Goal: Communication & Community: Answer question/provide support

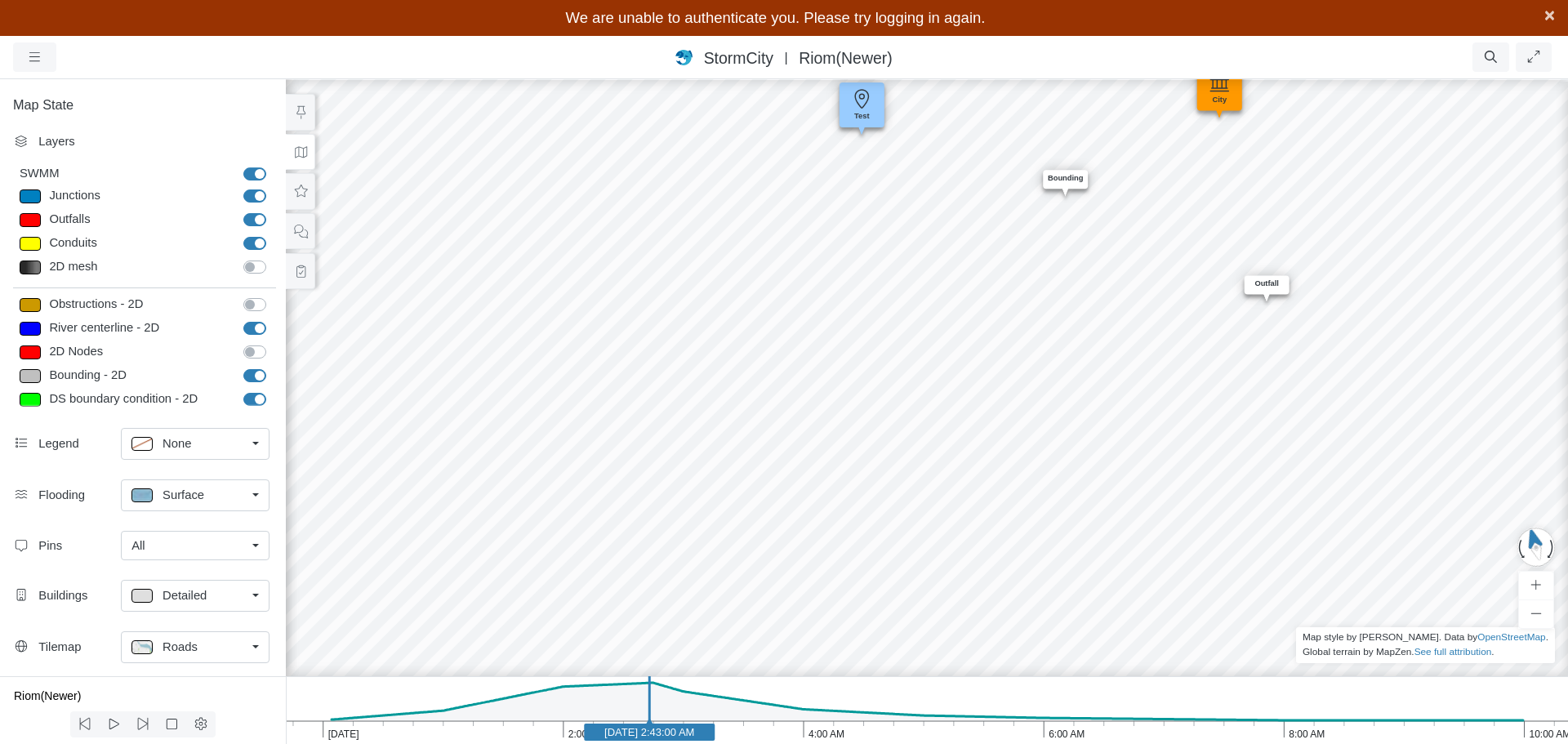
click at [1548, 17] on span "×" at bounding box center [1549, 15] width 11 height 21
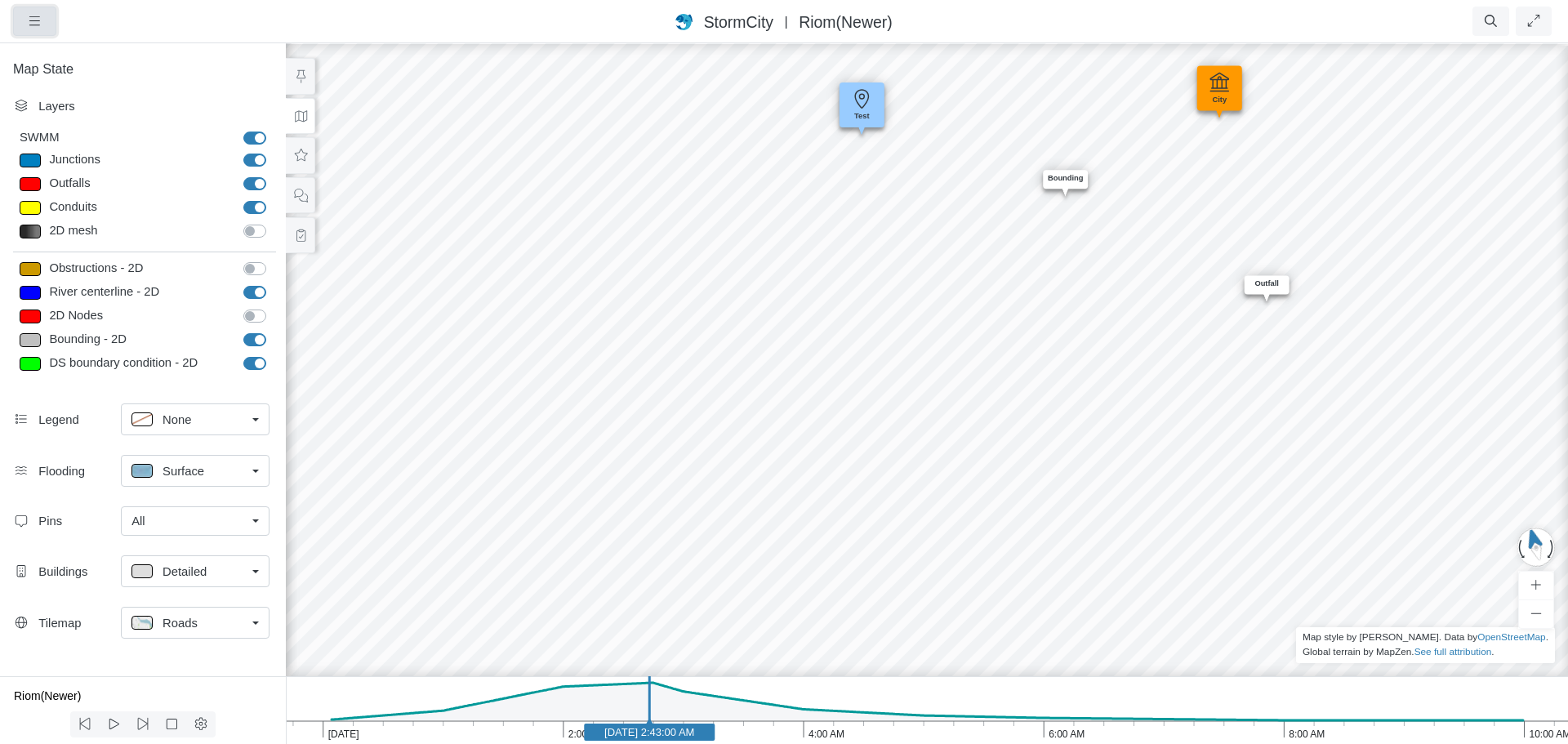
click at [33, 22] on icon "button" at bounding box center [34, 21] width 11 height 9
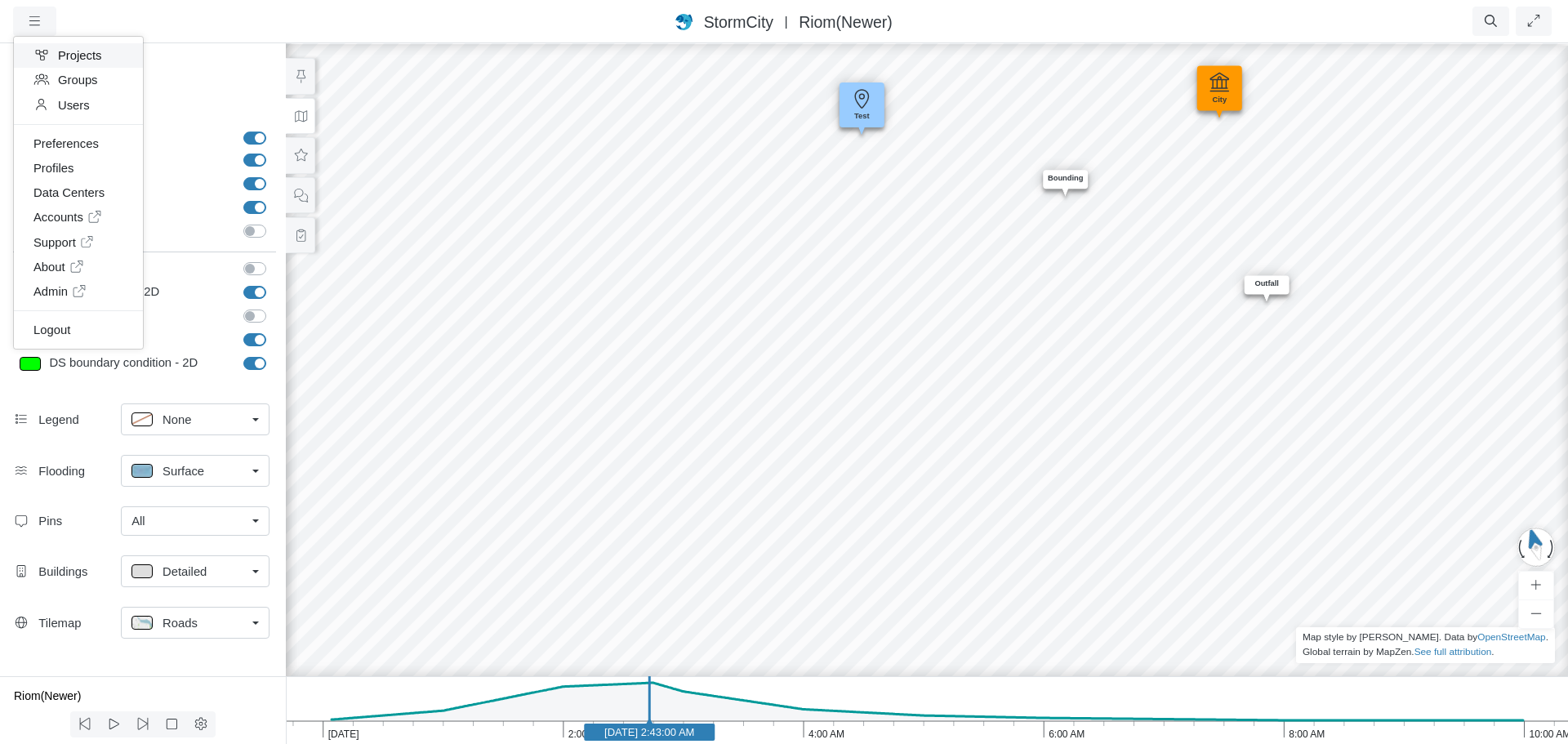
click at [83, 54] on link "Projects" at bounding box center [78, 55] width 129 height 25
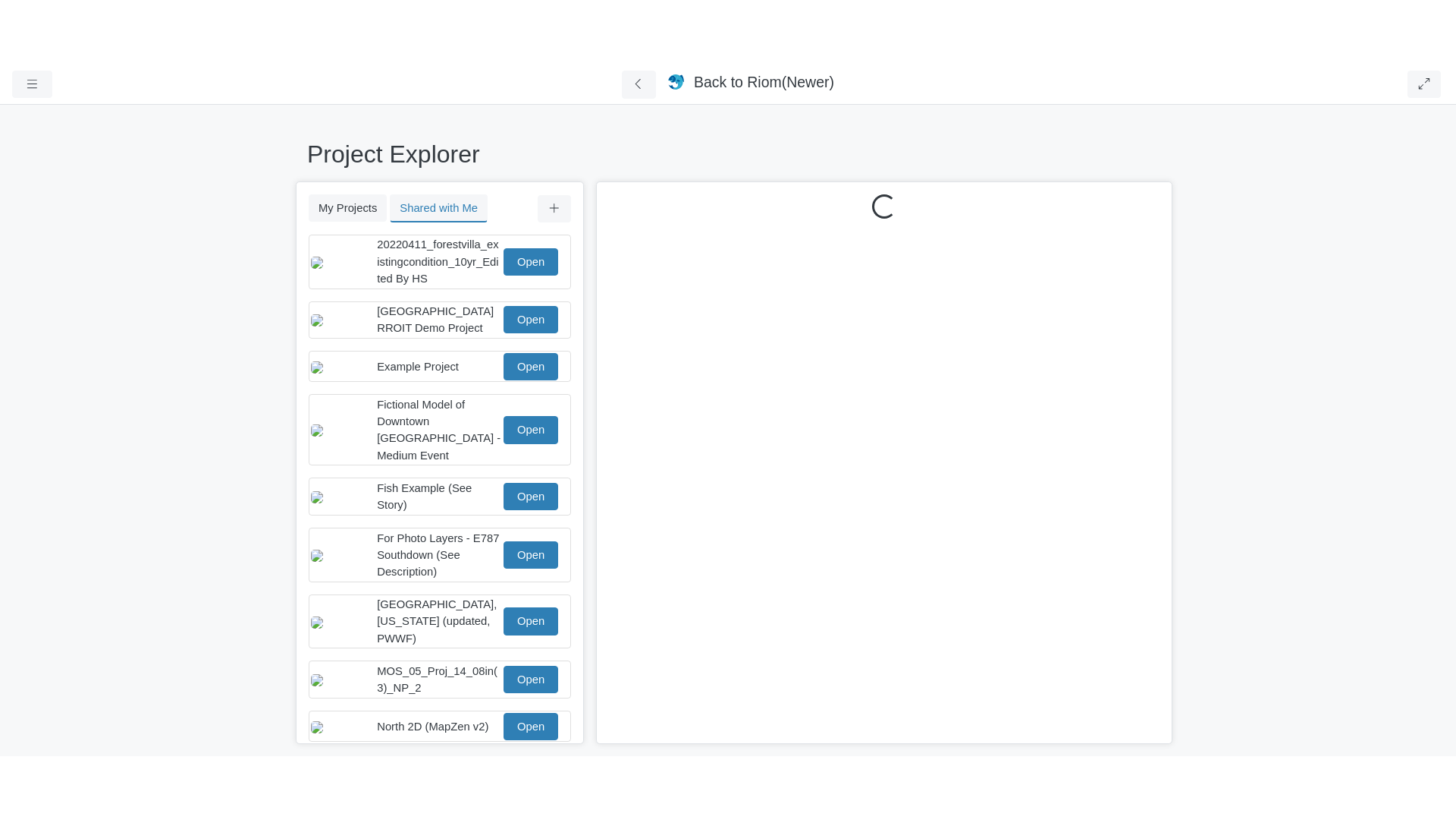
scroll to position [38, 0]
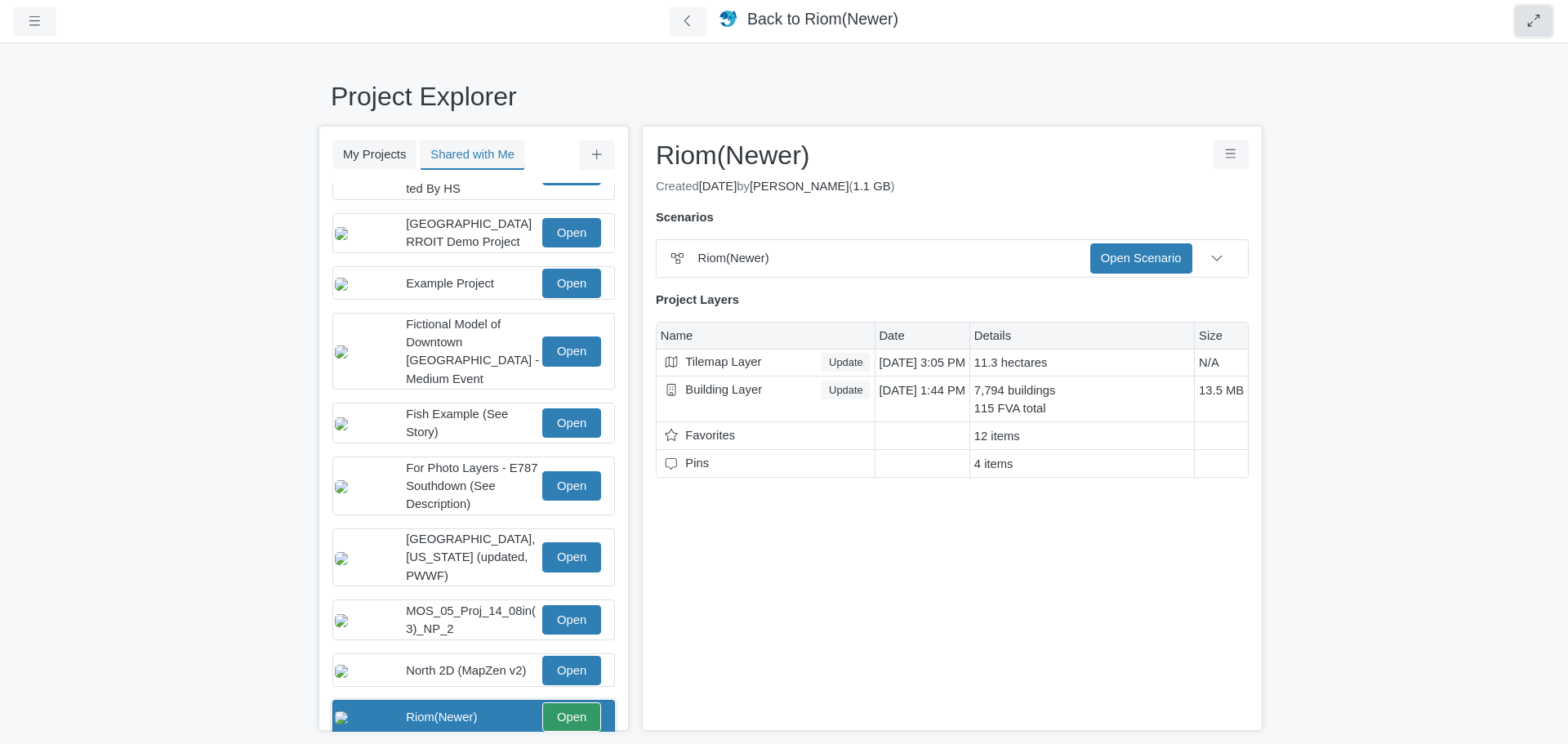
click at [1520, 23] on button "button" at bounding box center [1534, 22] width 36 height 29
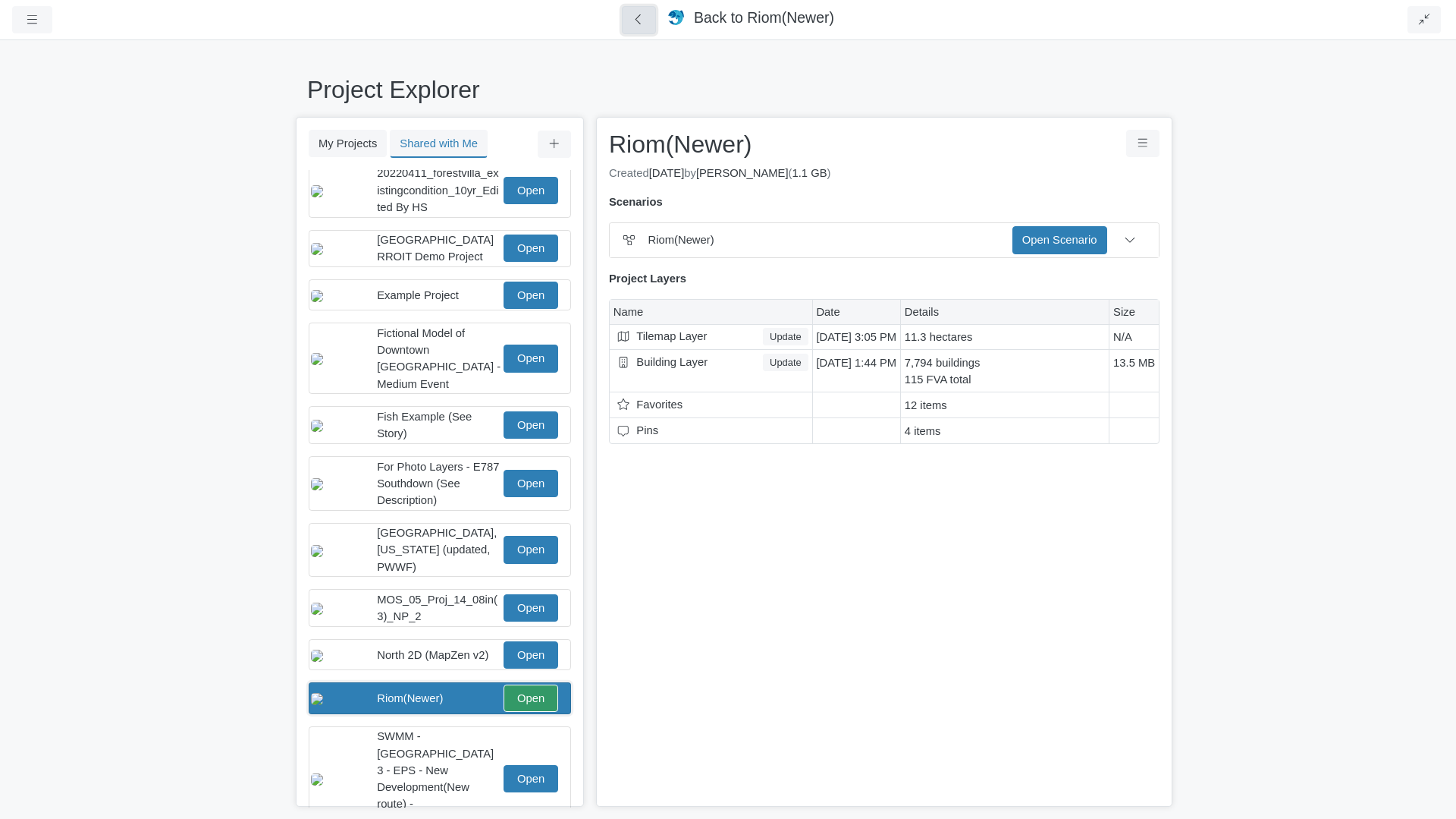
click at [645, 23] on icon at bounding box center [639, 19] width 15 height 11
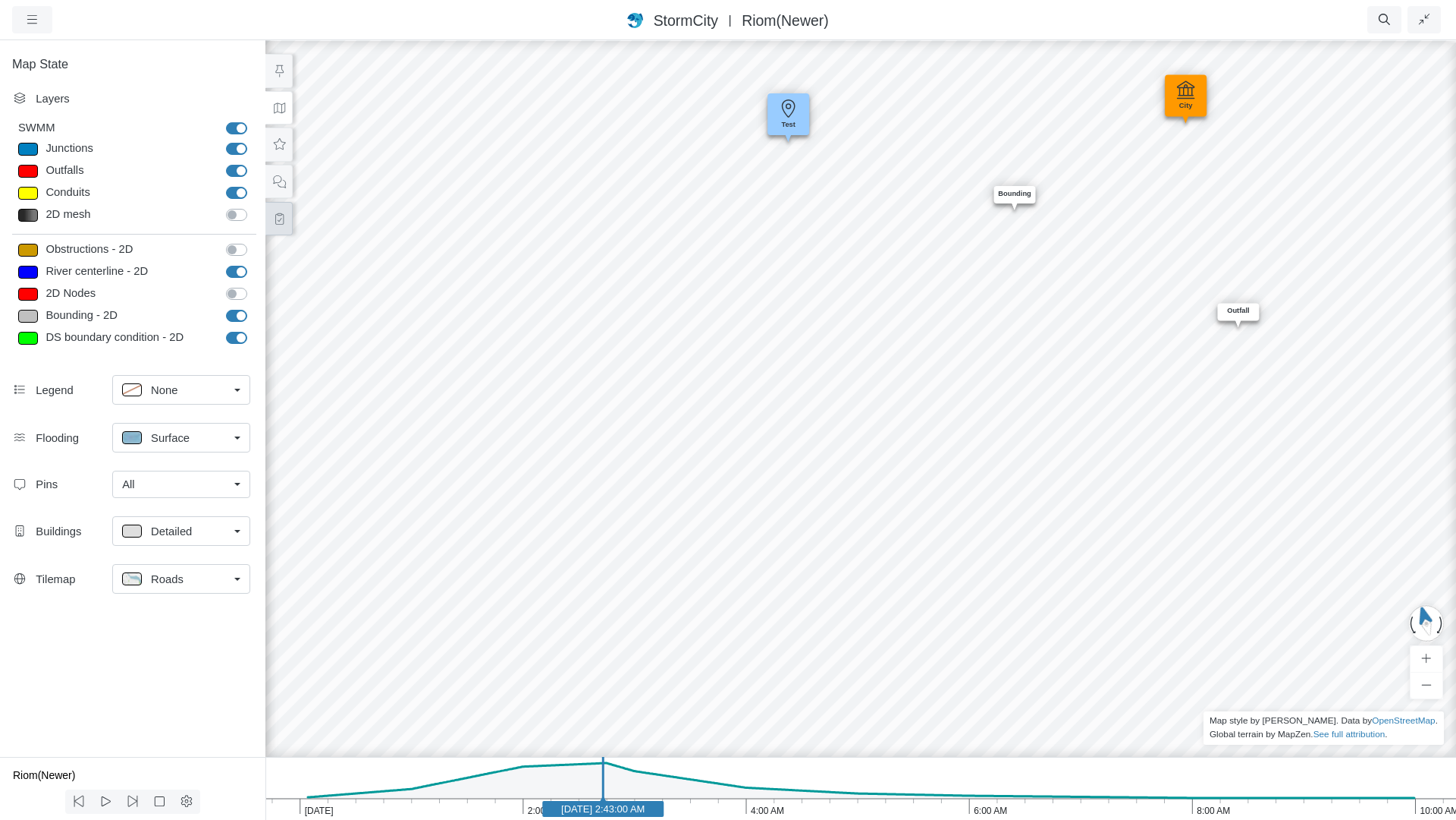
click at [282, 216] on icon at bounding box center [280, 219] width 15 height 11
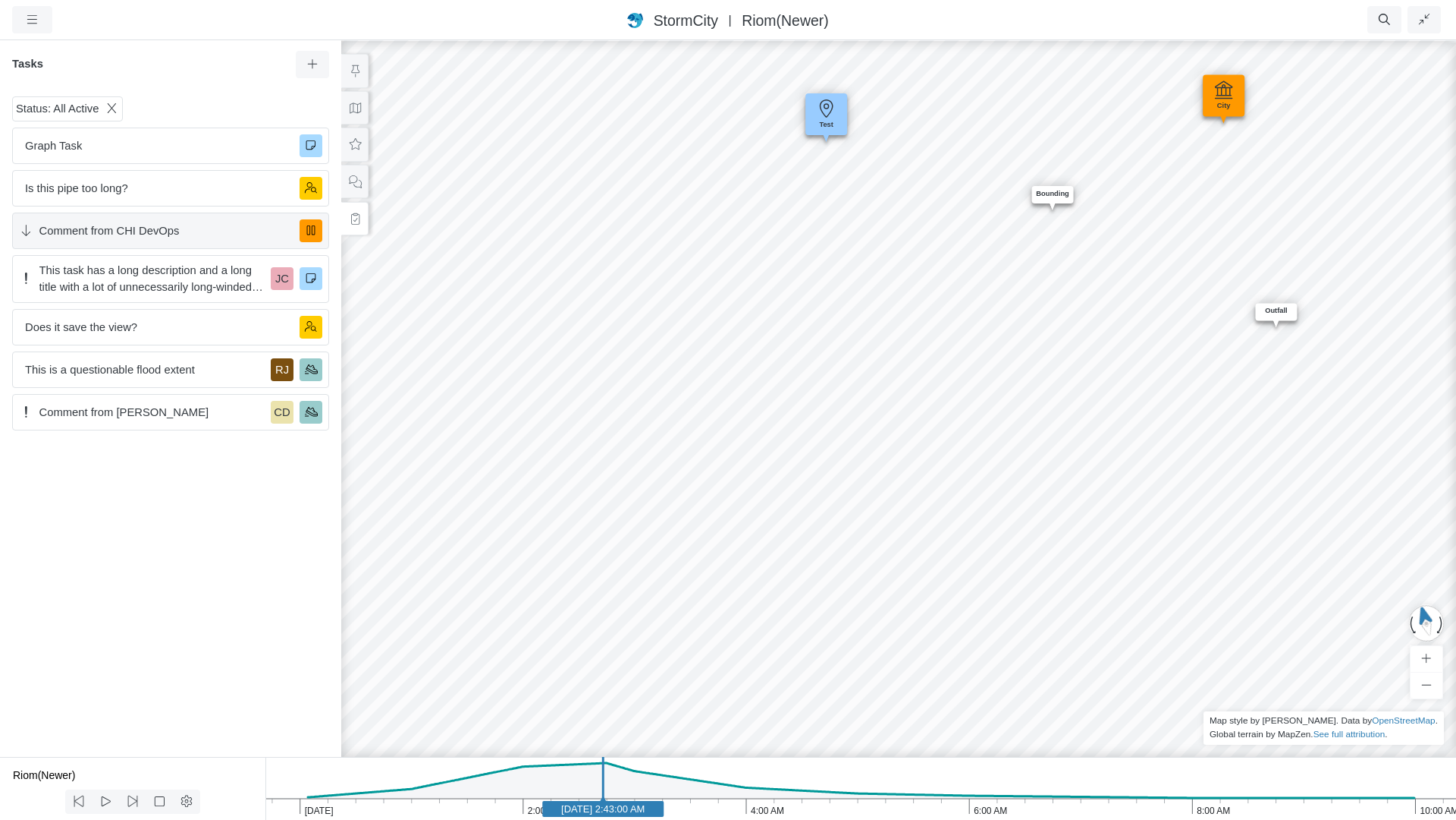
click at [167, 233] on span "Comment from CHI DevOps" at bounding box center [163, 231] width 249 height 16
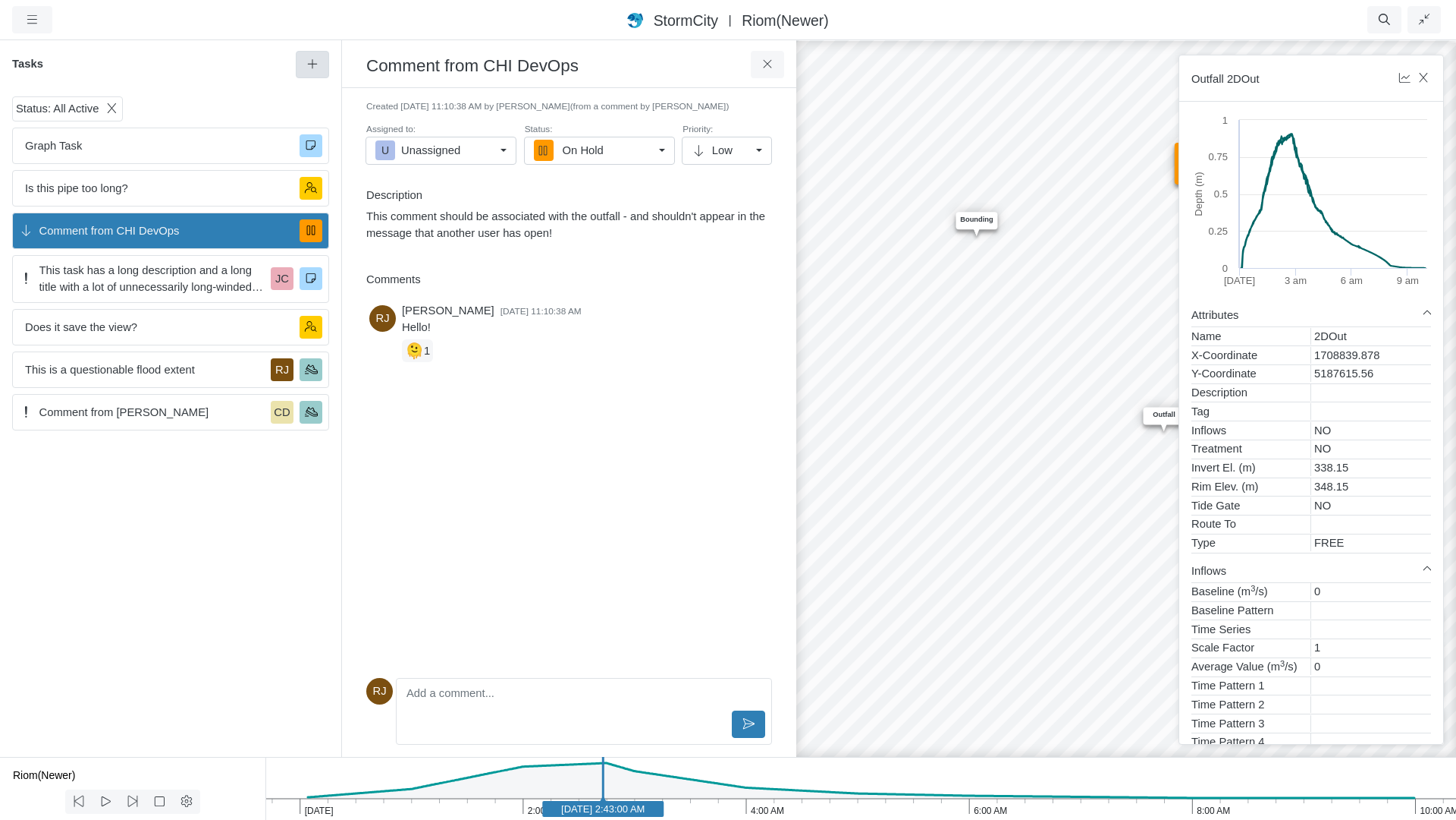
click at [311, 61] on icon at bounding box center [313, 64] width 15 height 11
click at [758, 494] on div "RJ Rob James 9/29/2025 at 11:10:38 AM Hello! 🫠 1" at bounding box center [569, 485] width 406 height 373
click at [434, 151] on span "Unassigned" at bounding box center [431, 150] width 59 height 16
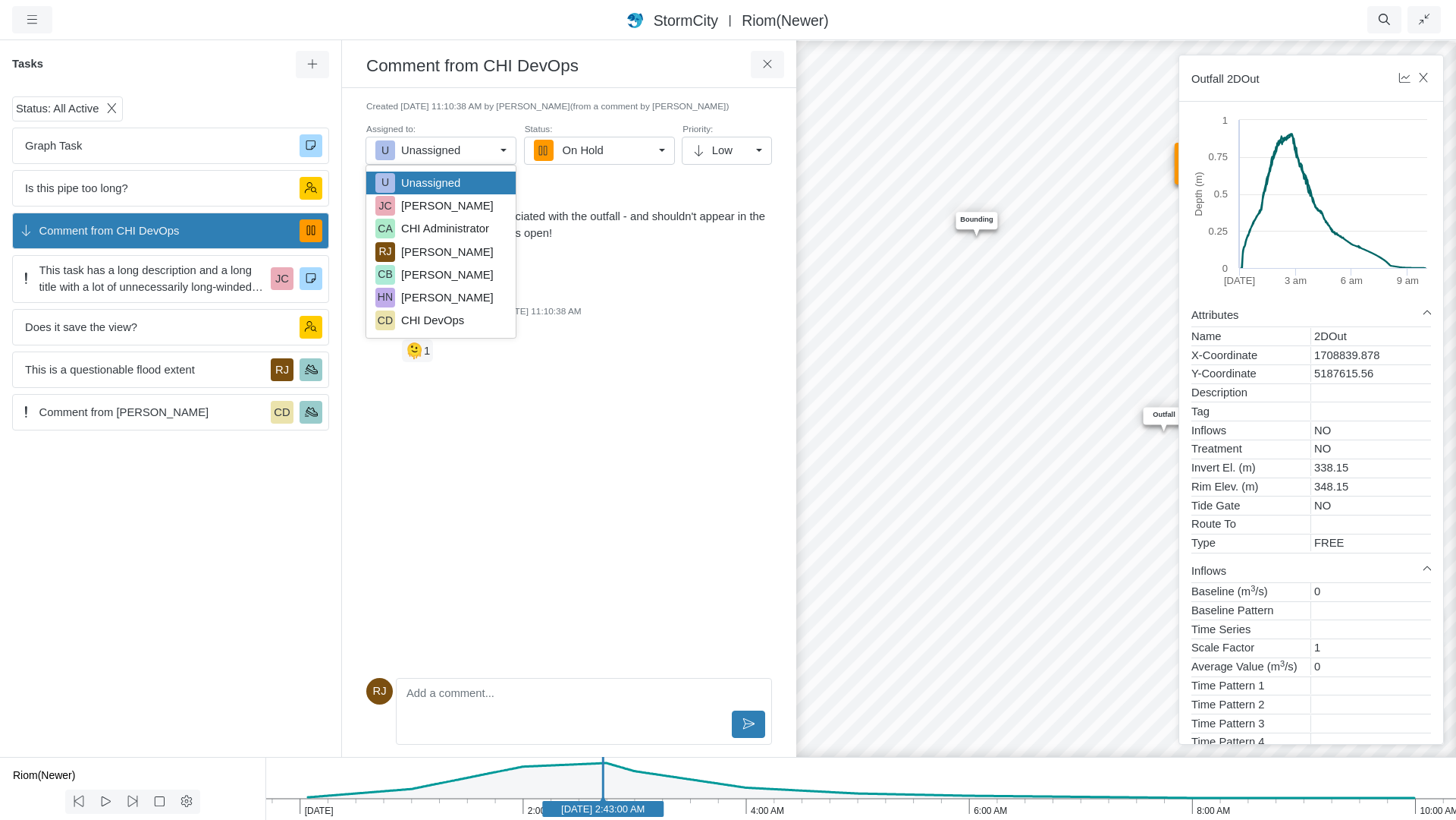
click at [698, 253] on div "This comment should be associated with the outfall - and shouldn't appear in th…" at bounding box center [569, 234] width 406 height 53
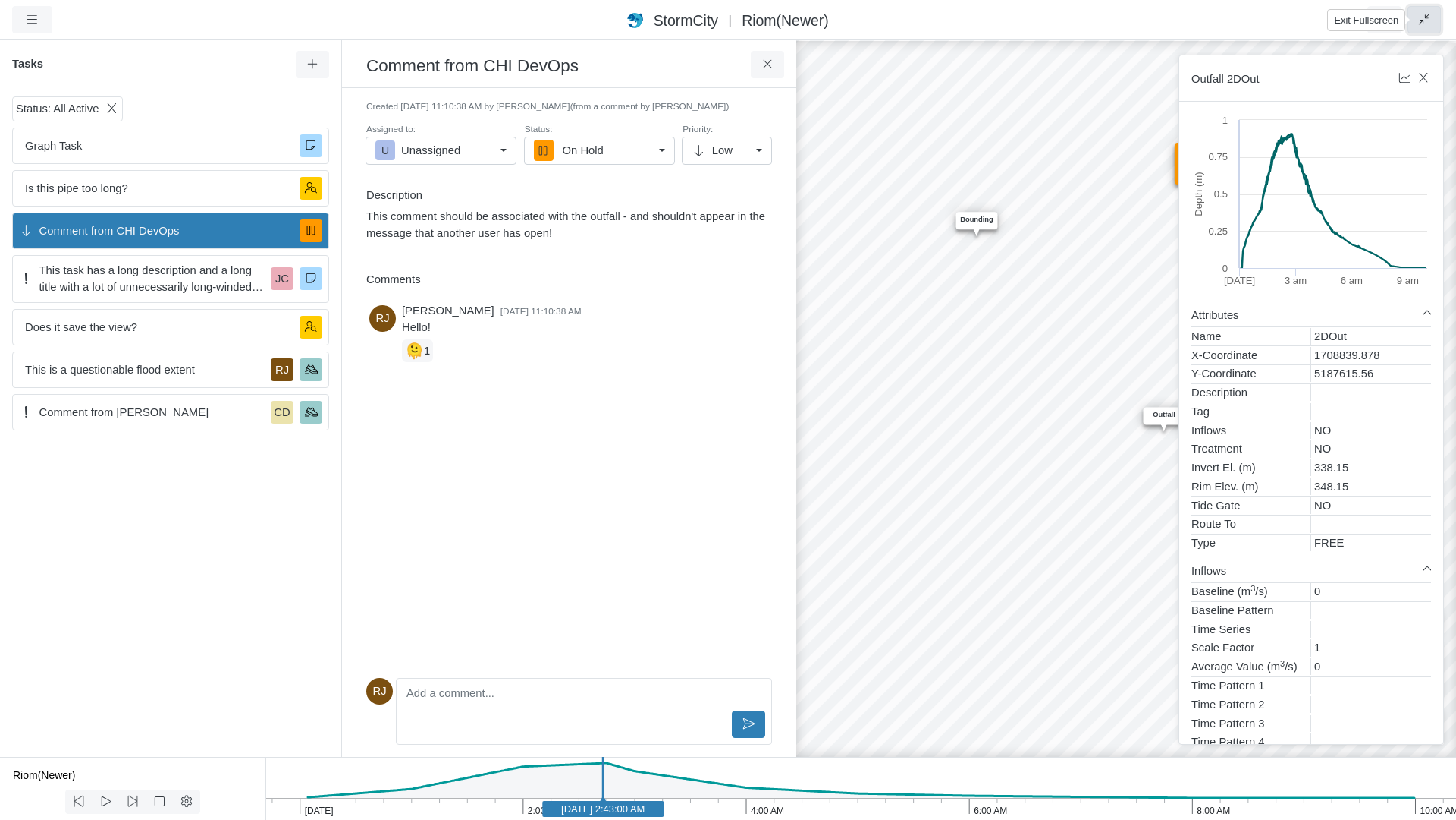
click at [1426, 16] on icon "button" at bounding box center [1425, 19] width 15 height 11
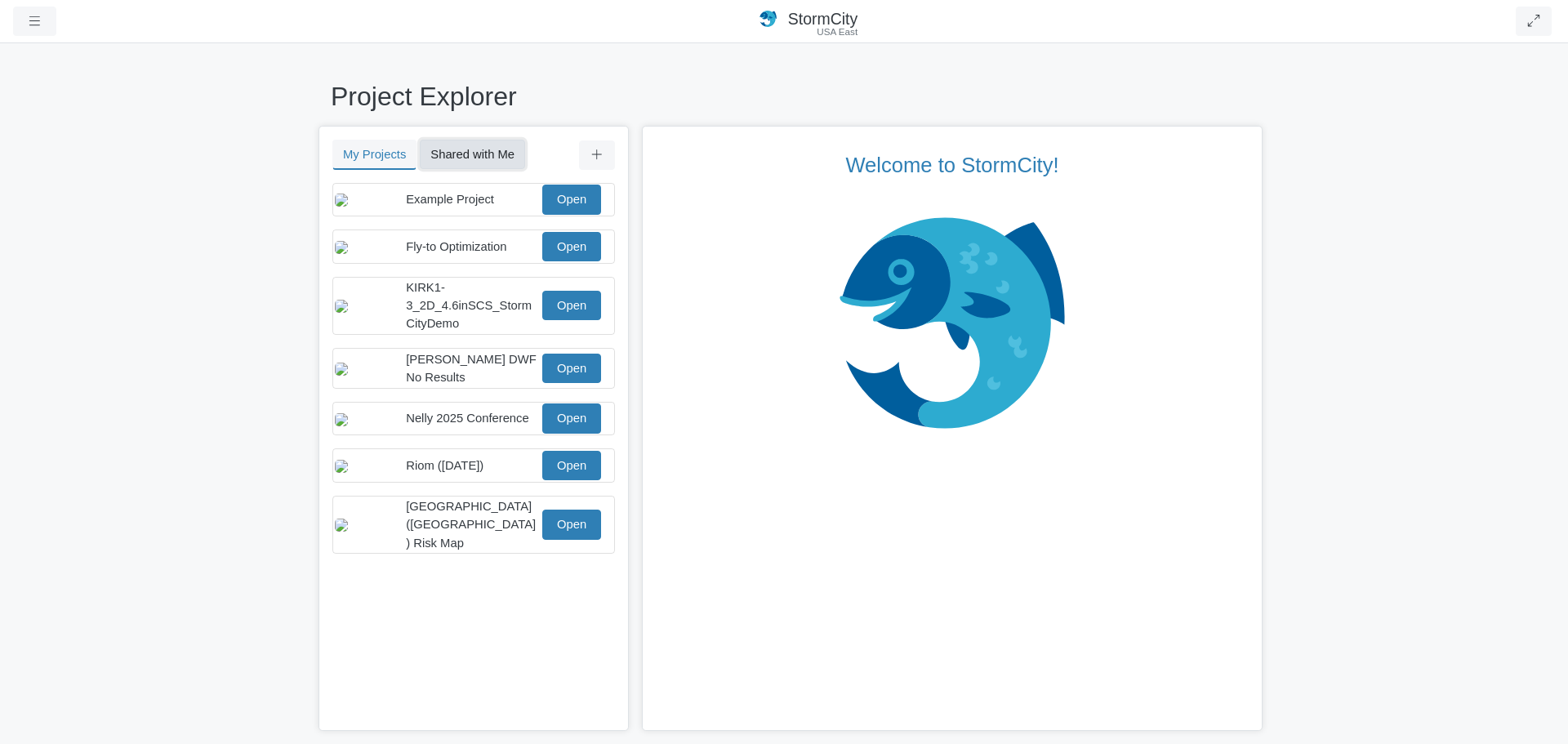
click at [481, 150] on button "Shared with Me" at bounding box center [472, 154] width 105 height 29
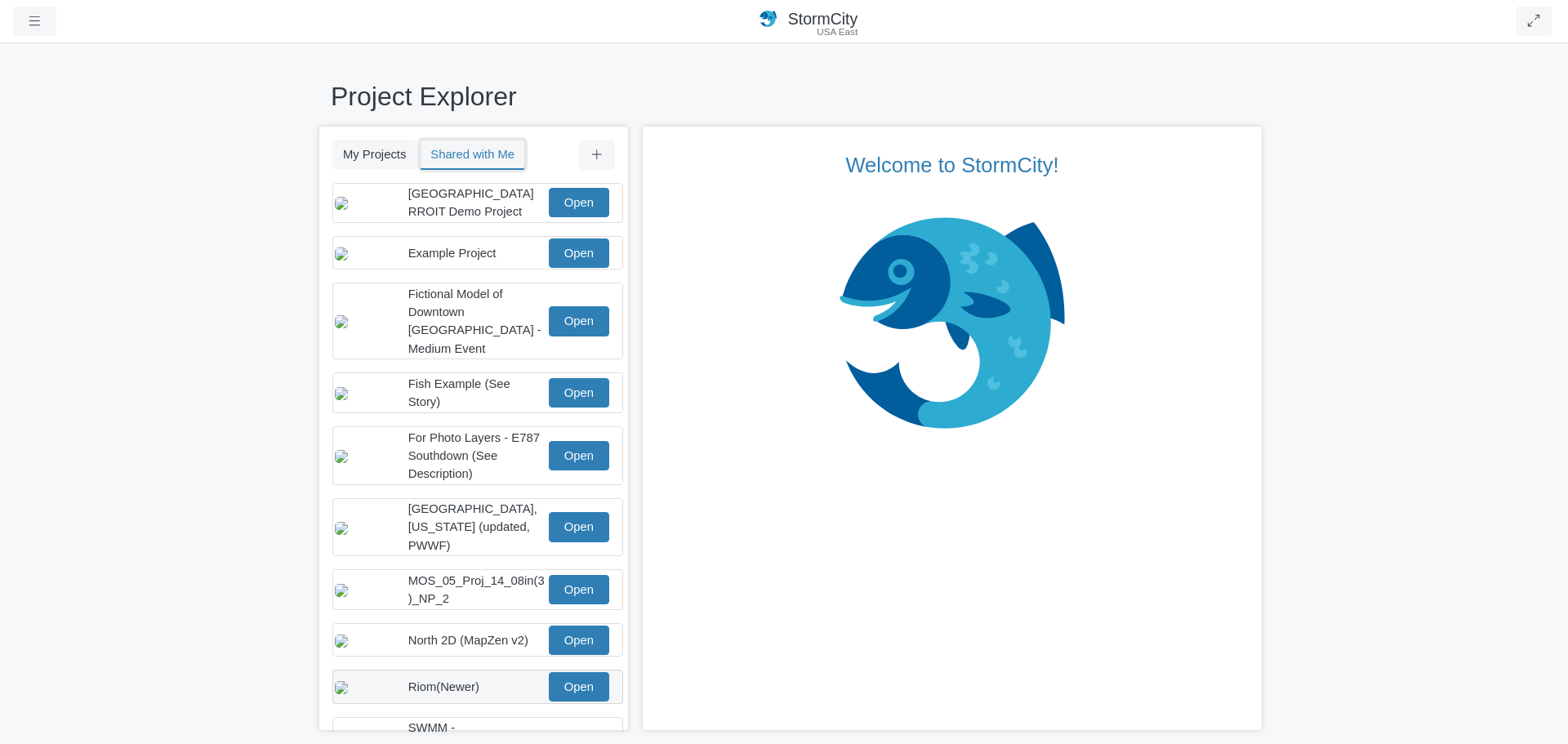
scroll to position [144, 0]
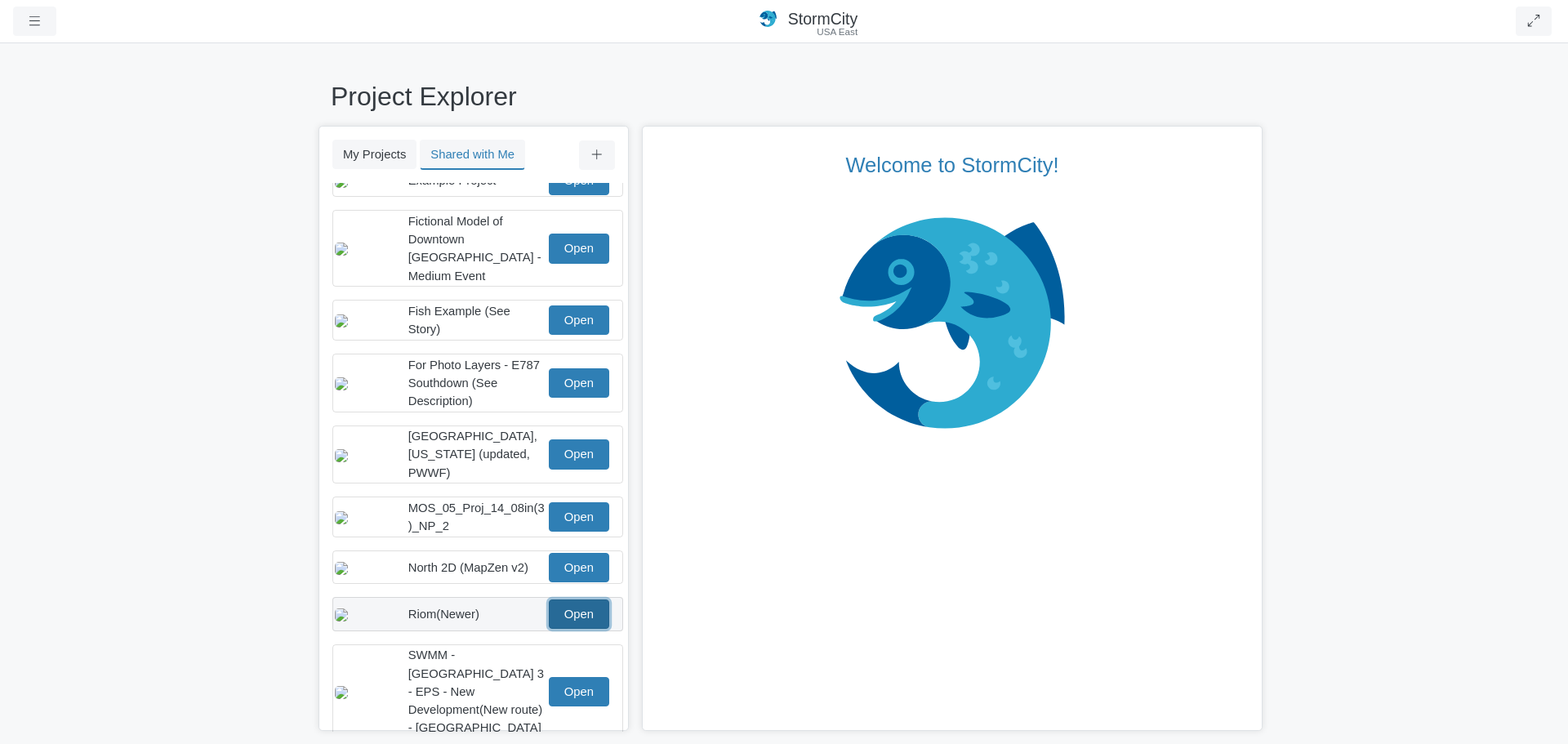
click at [578, 605] on link "Open" at bounding box center [580, 614] width 61 height 29
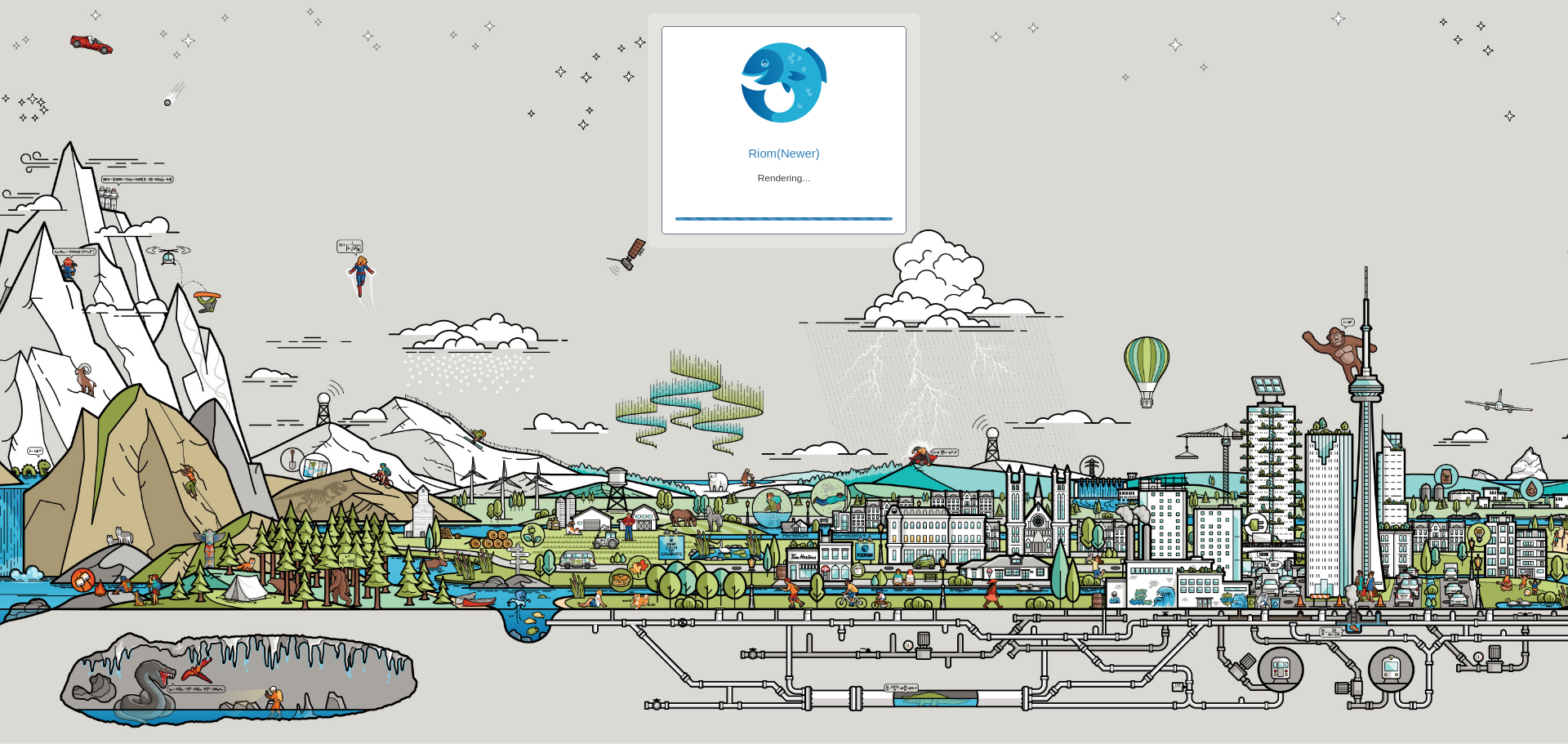
checkbox input "true"
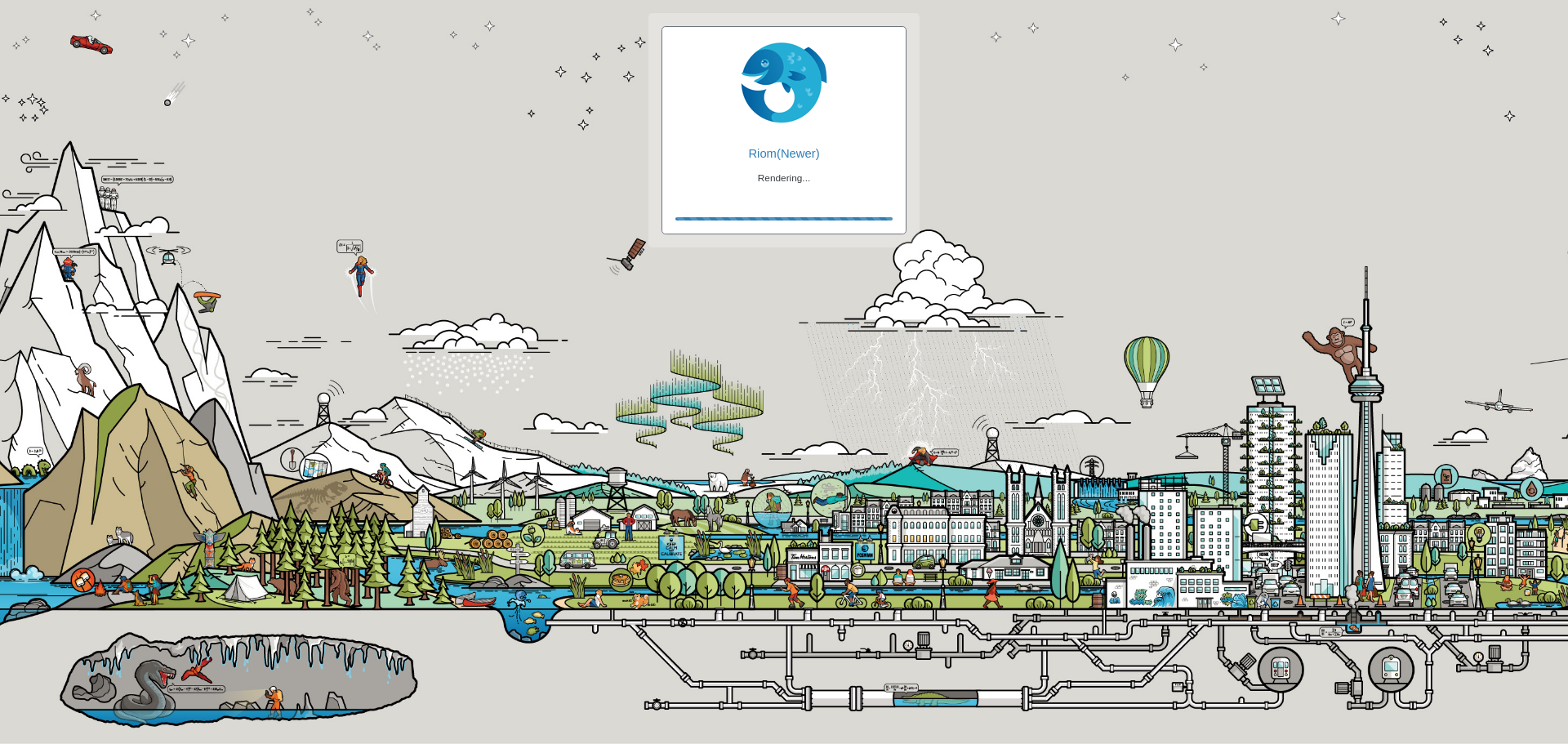
checkbox input "true"
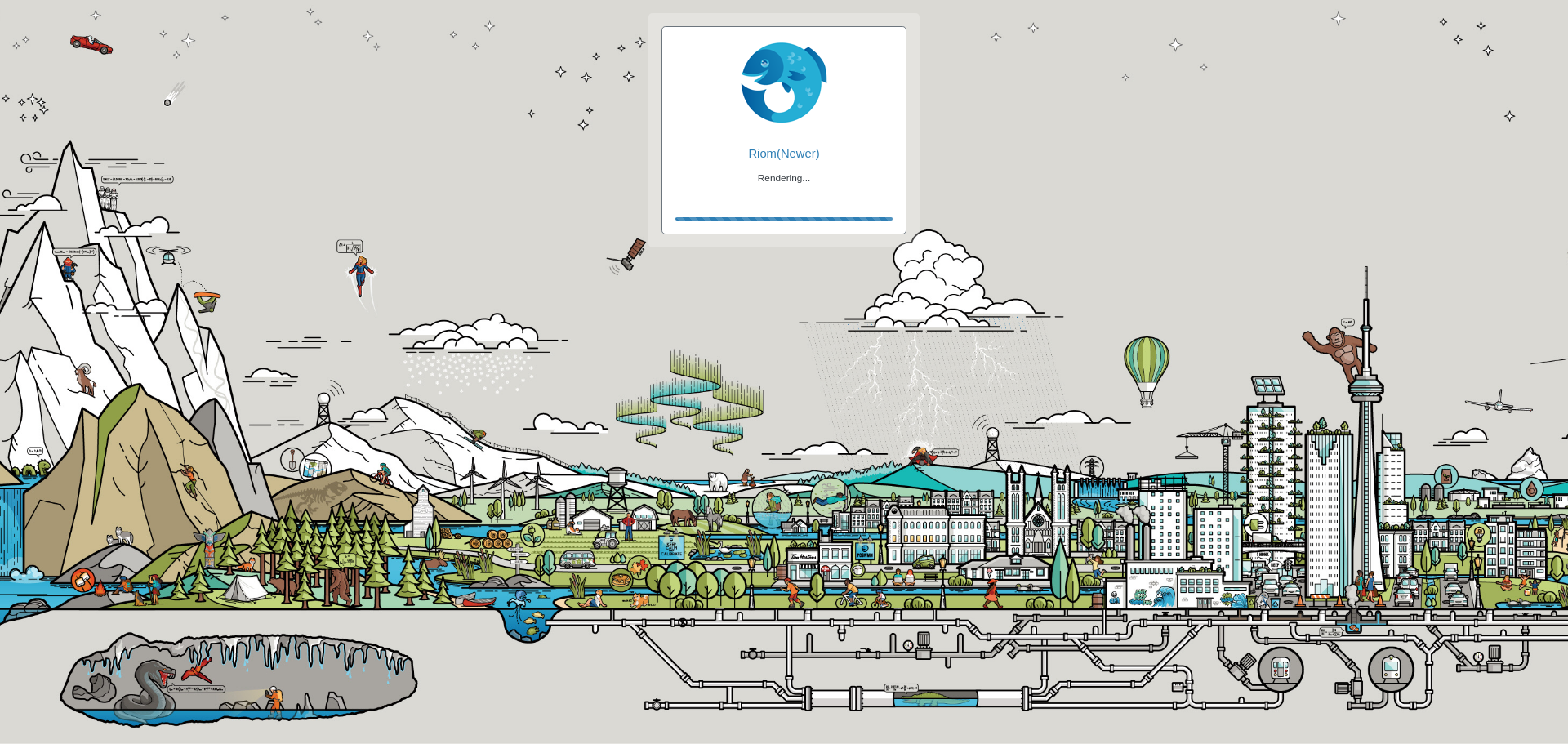
checkbox input "false"
checkbox input "true"
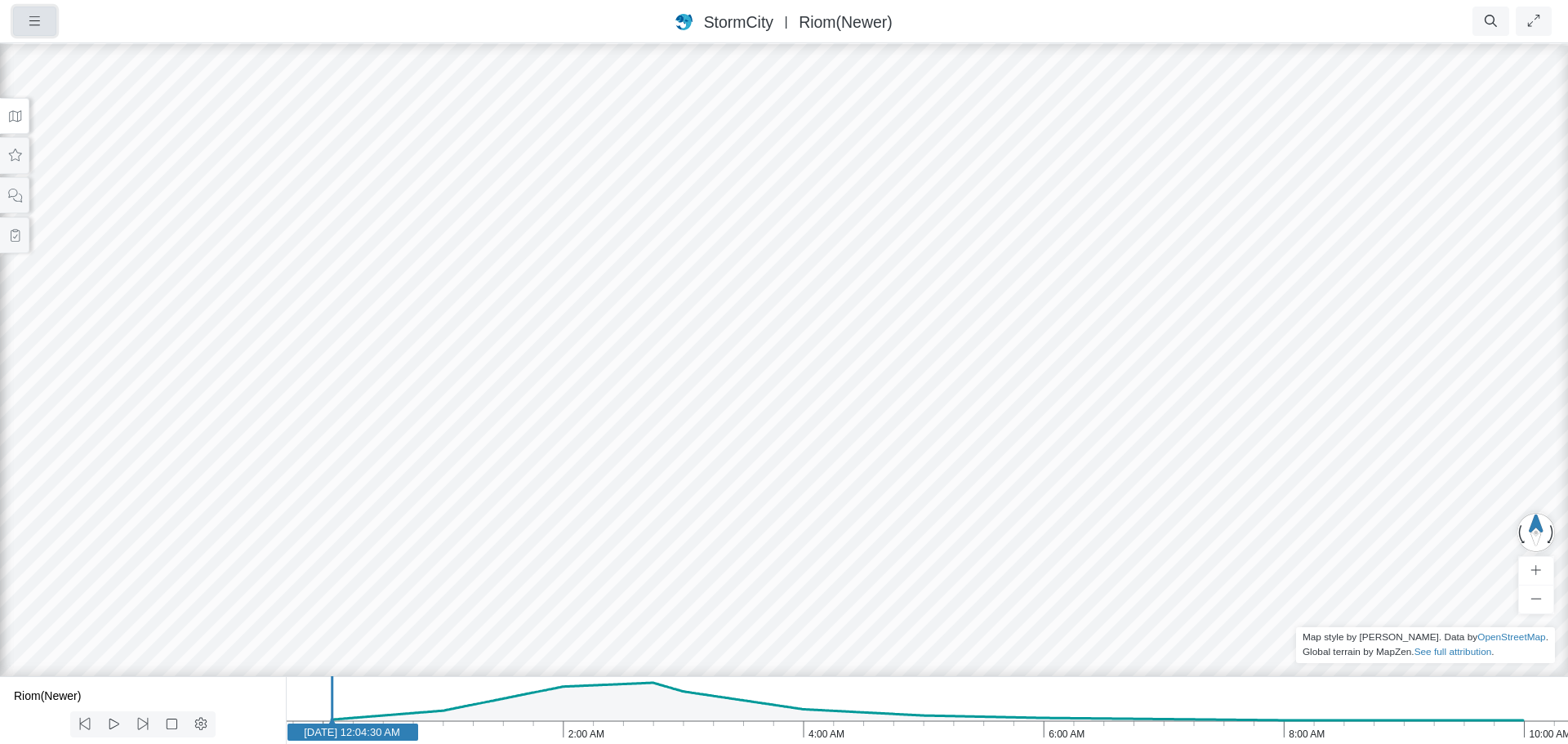
click at [42, 24] on button "button" at bounding box center [34, 22] width 43 height 29
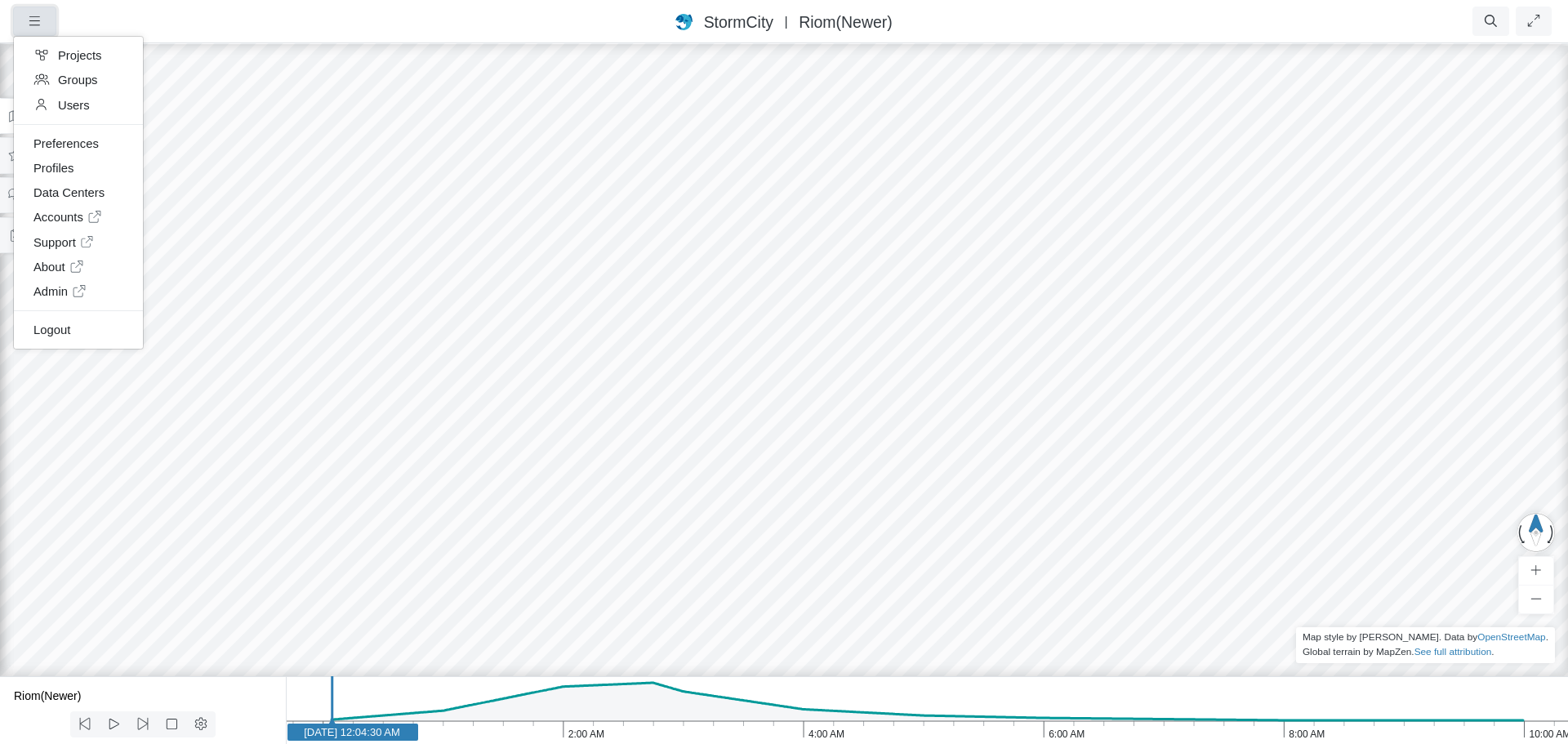
click at [41, 24] on icon "button" at bounding box center [34, 21] width 16 height 12
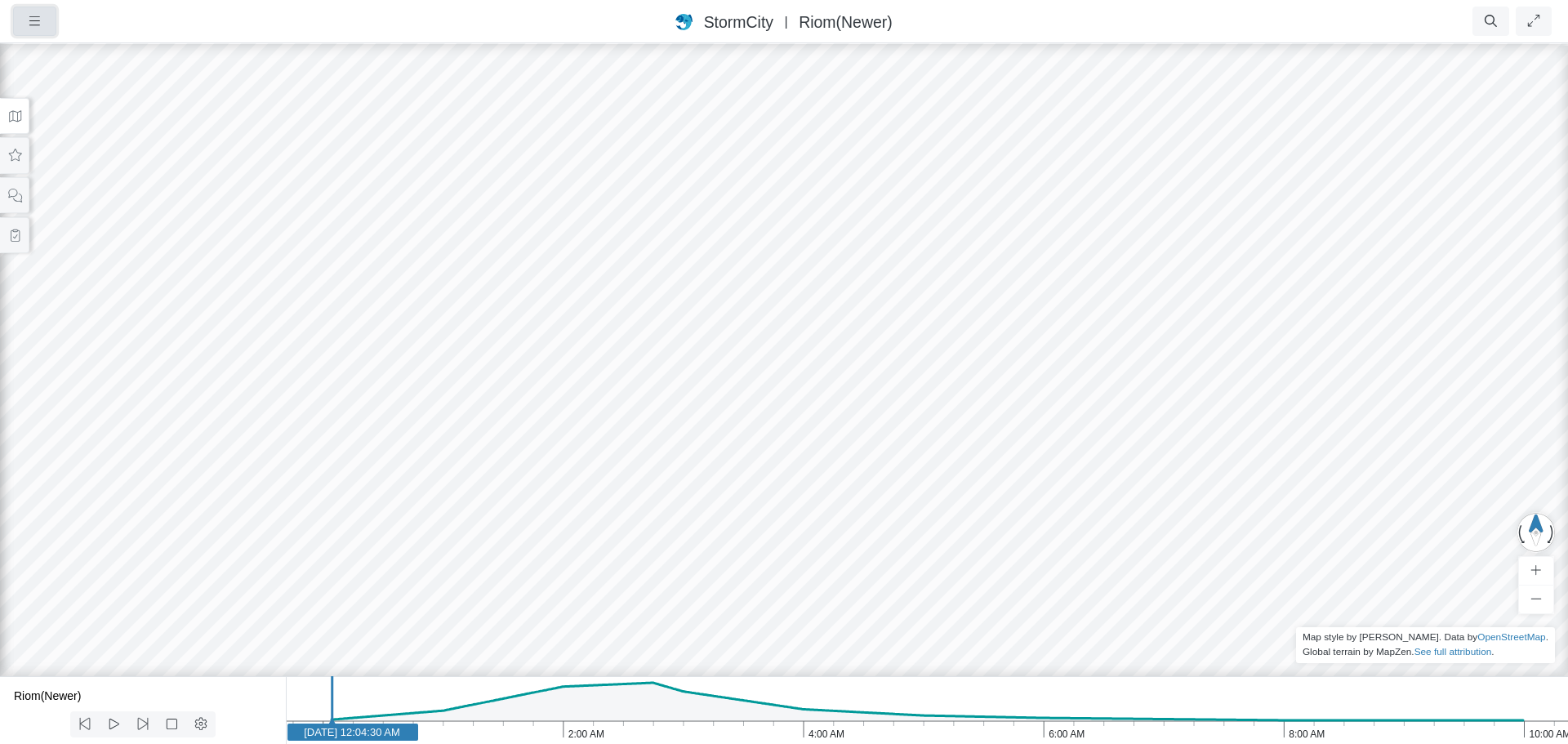
click at [41, 24] on icon "button" at bounding box center [34, 21] width 16 height 12
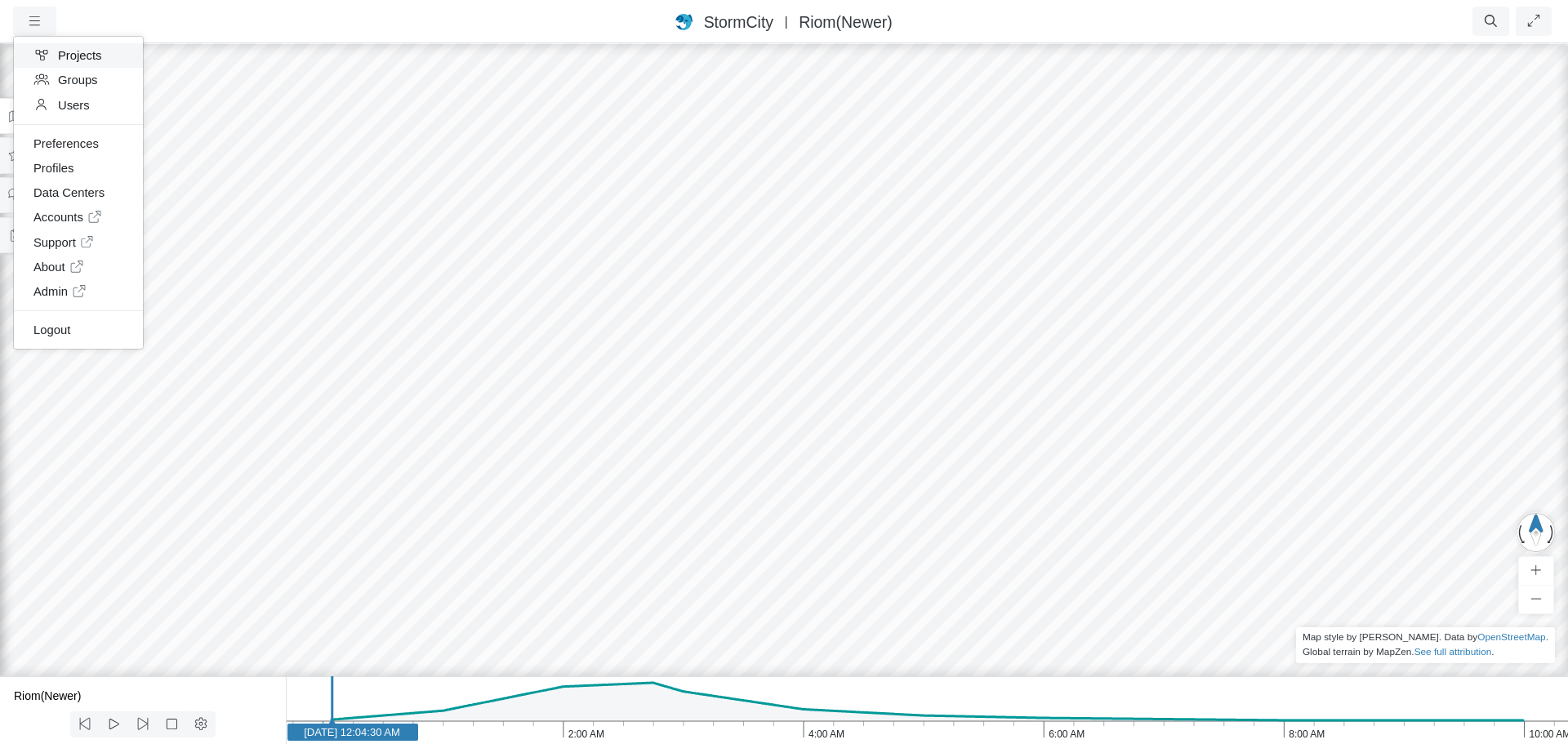
click at [58, 57] on link "Projects" at bounding box center [78, 55] width 129 height 25
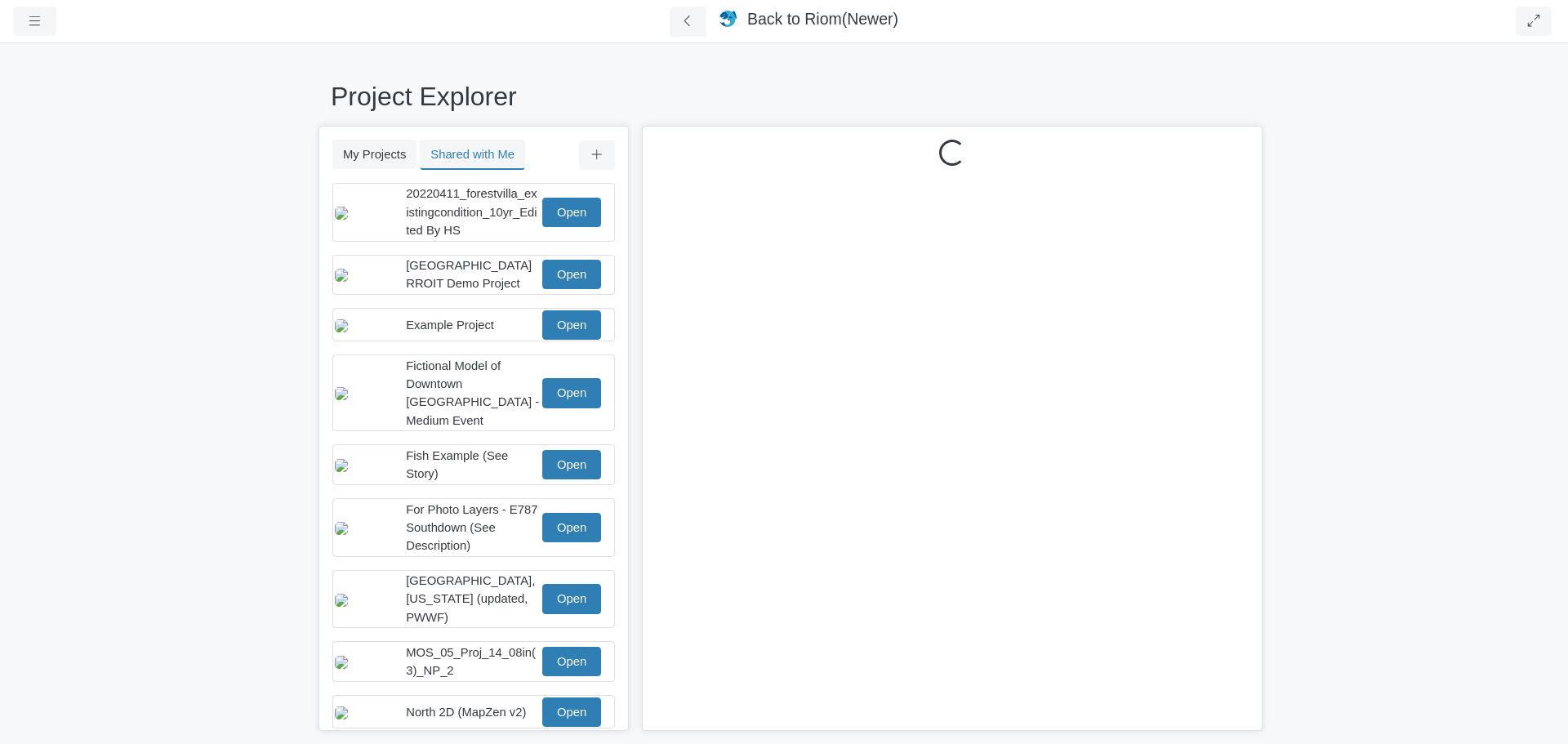
scroll to position [41, 0]
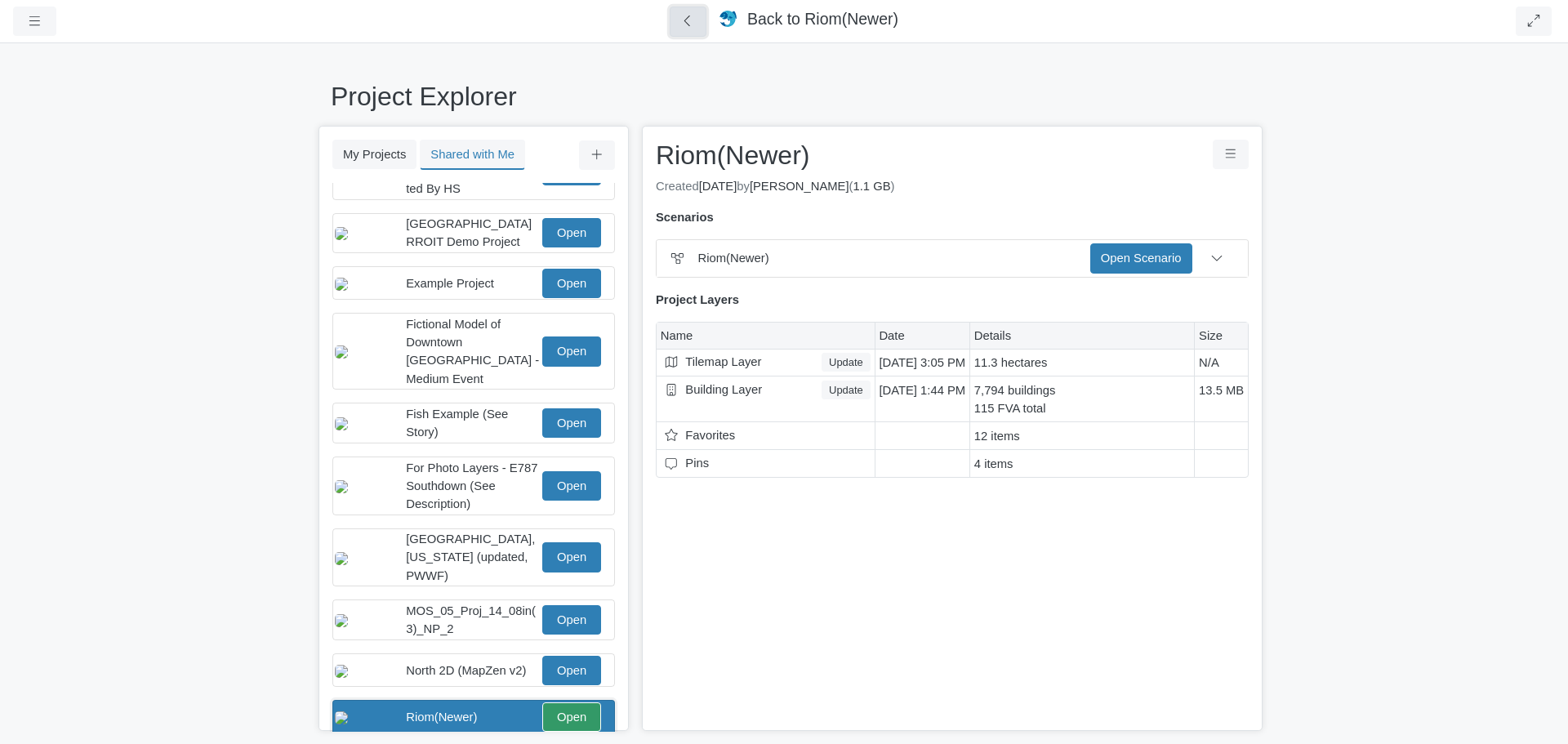
click at [698, 23] on button at bounding box center [687, 22] width 36 height 30
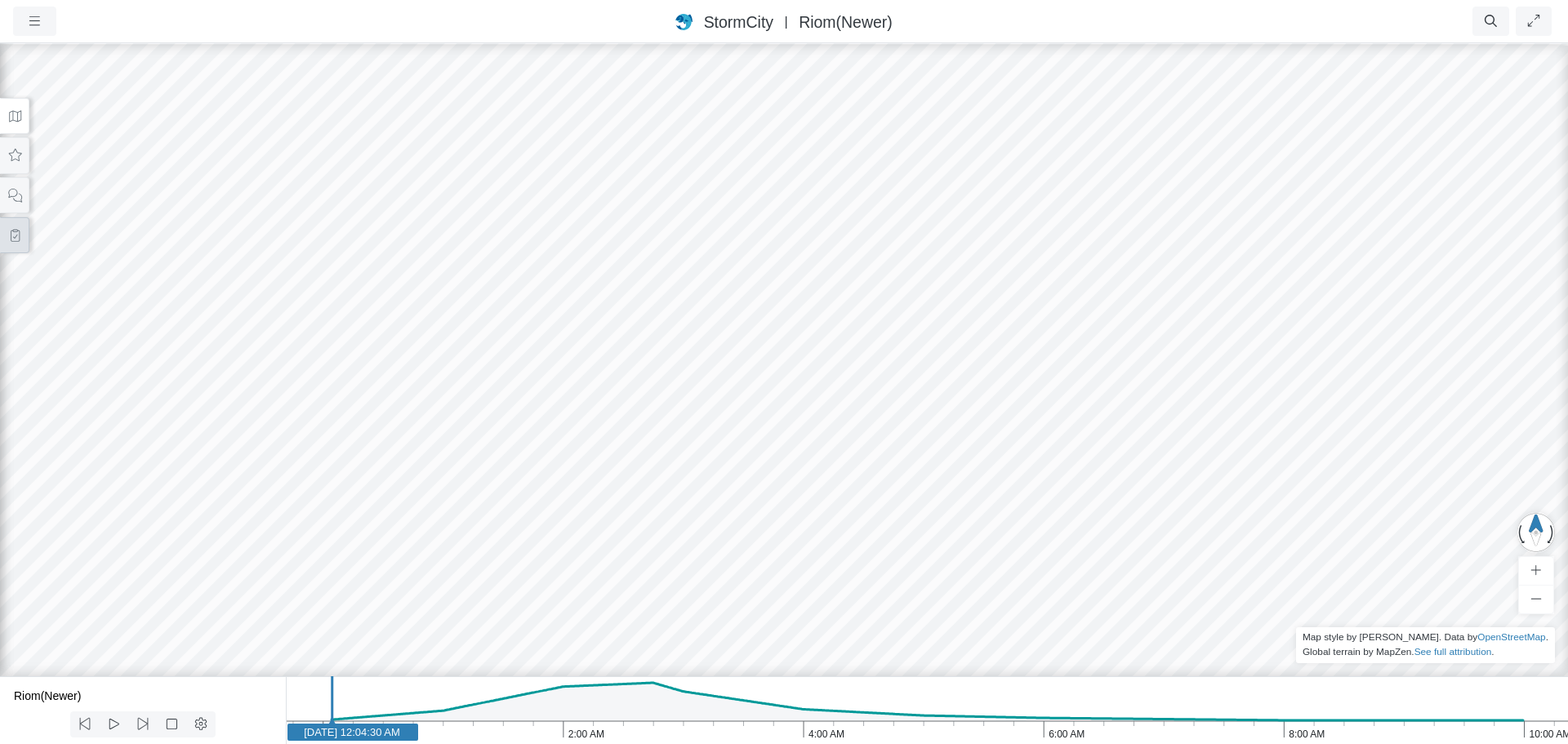
click at [18, 235] on icon at bounding box center [15, 235] width 16 height 12
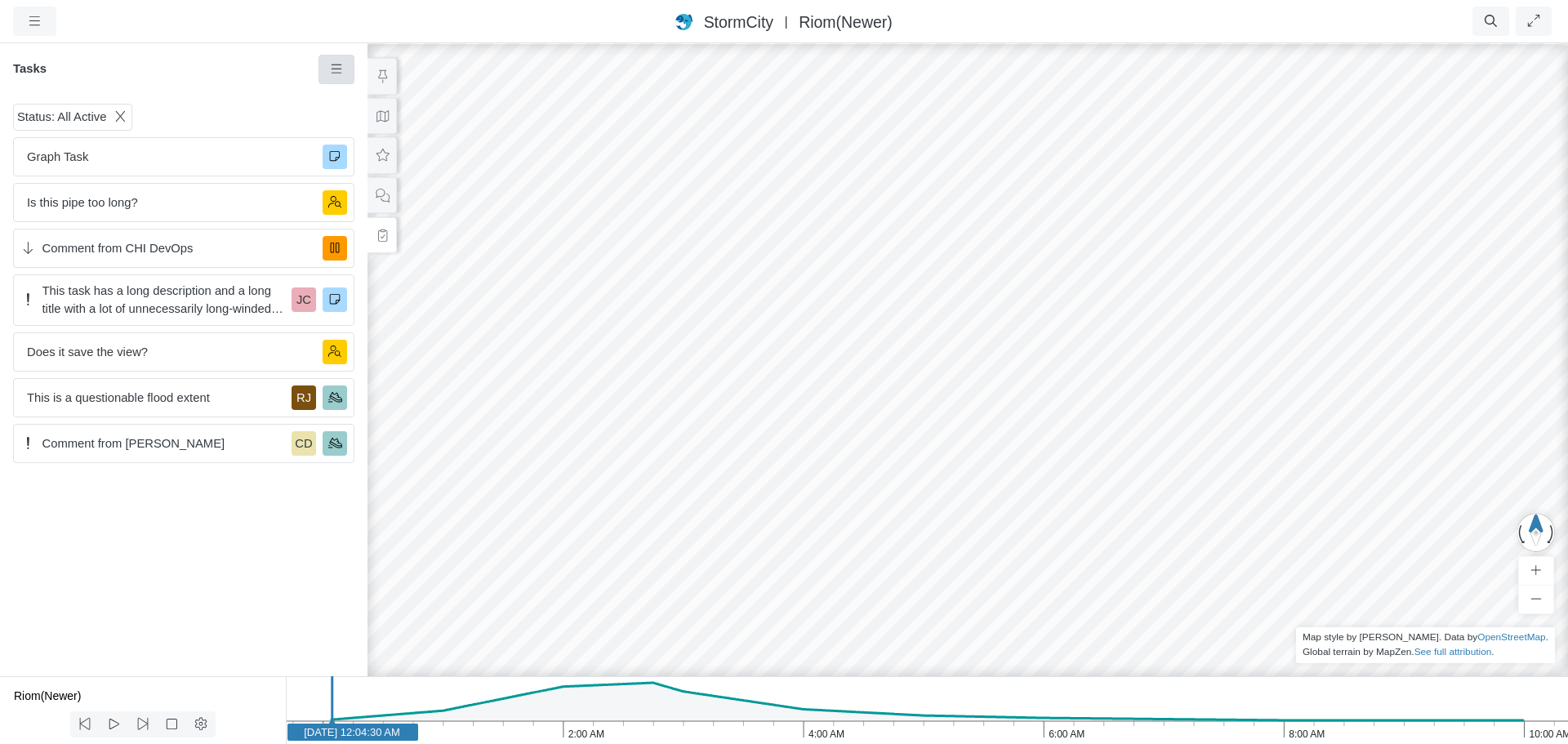
click at [337, 73] on icon at bounding box center [337, 69] width 16 height 12
click at [182, 301] on span "This task has a long description and a long title with a lot of unnecessarily l…" at bounding box center [164, 299] width 243 height 36
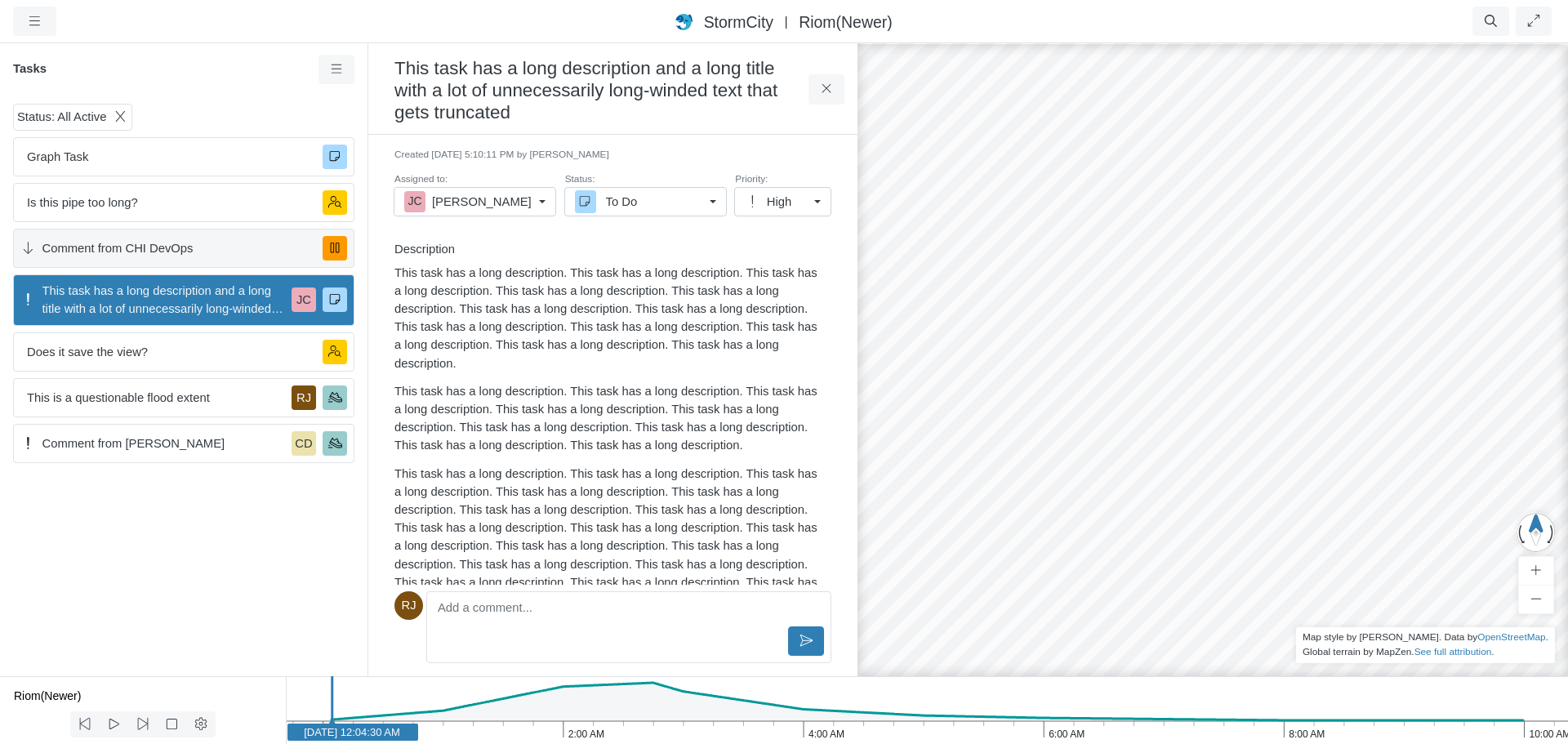
click at [215, 243] on span "Comment from CHI DevOps" at bounding box center [176, 248] width 268 height 18
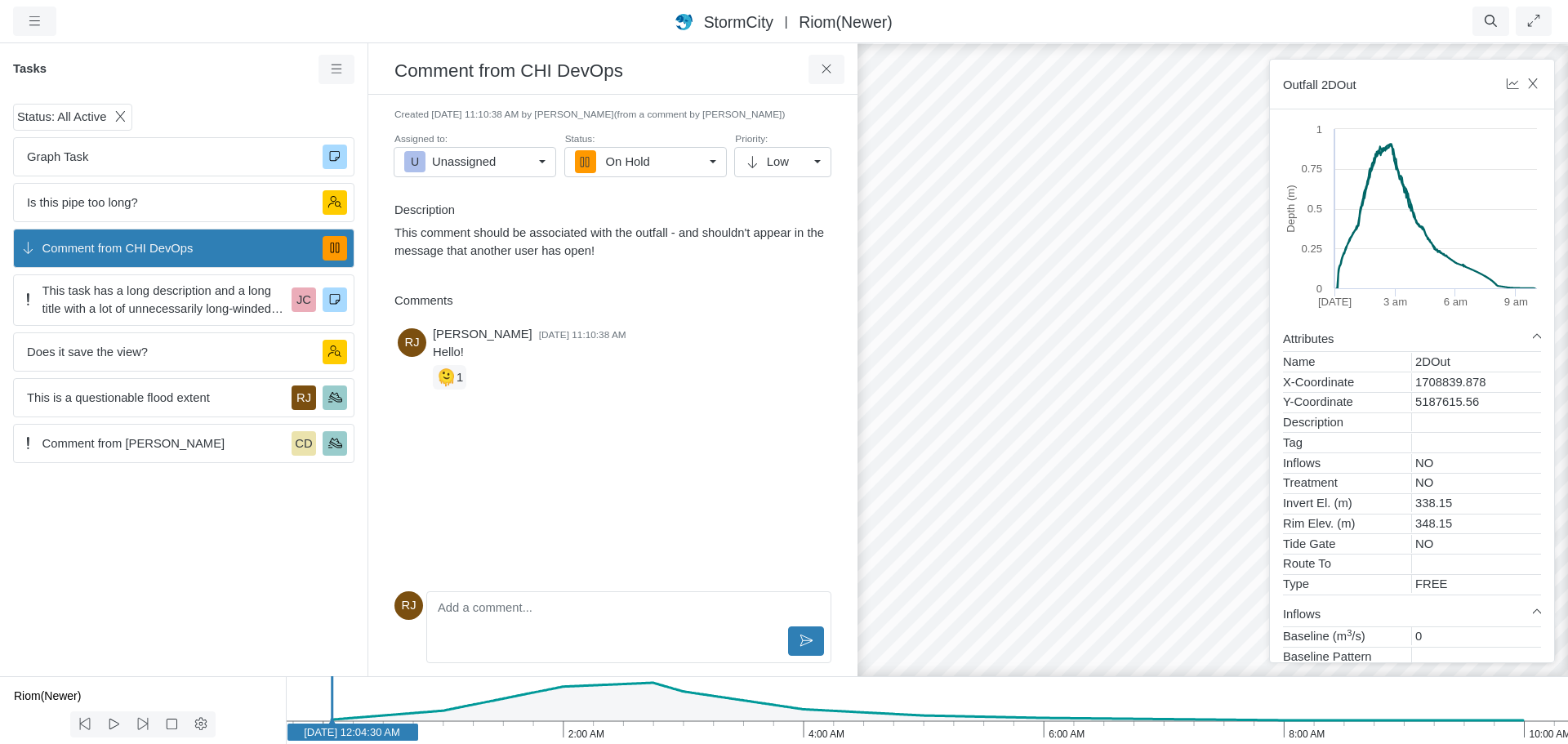
click at [539, 166] on link "U Unassigned" at bounding box center [475, 162] width 163 height 29
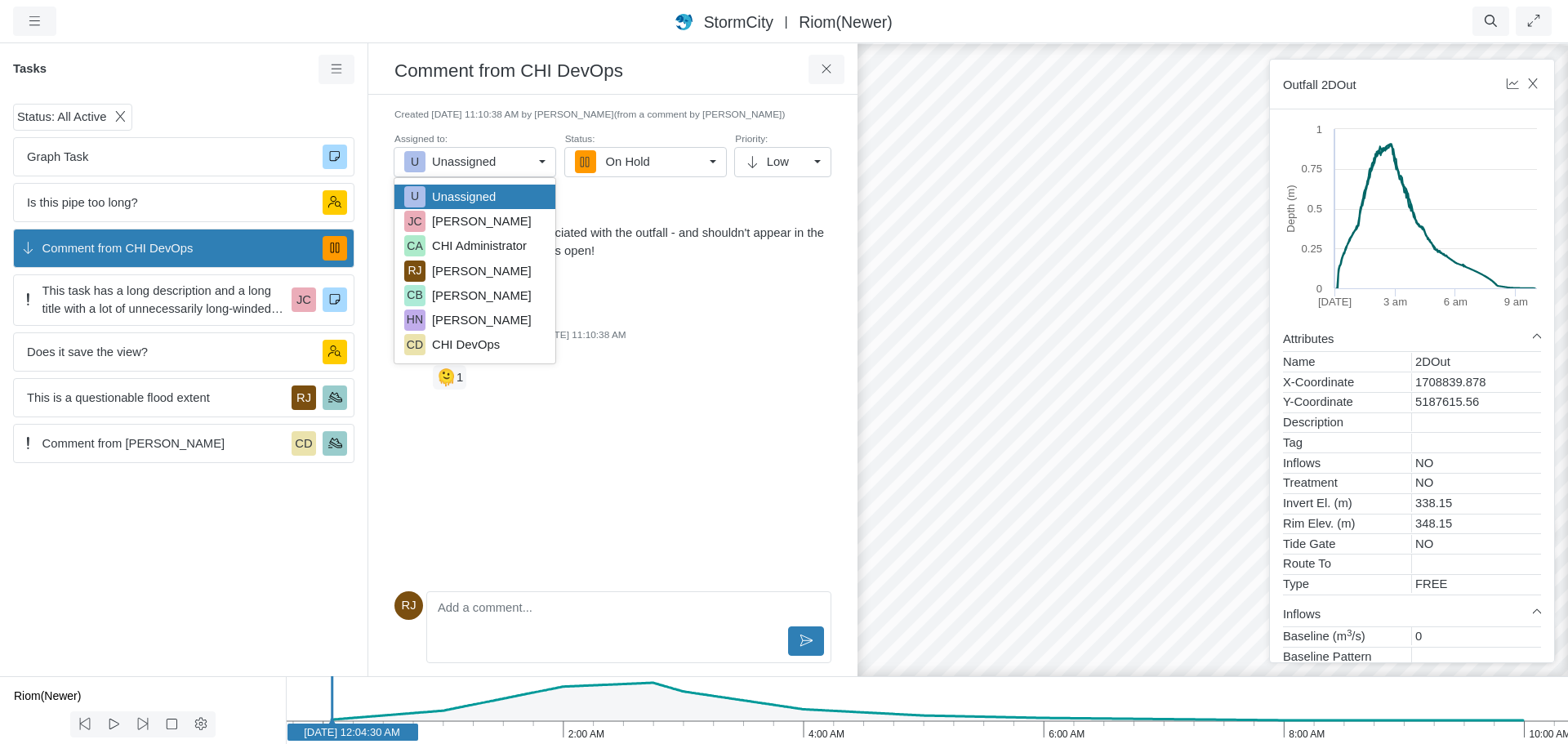
click at [667, 254] on p "This comment should be associated with the outfall - and shouldn't appear in th…" at bounding box center [609, 241] width 430 height 36
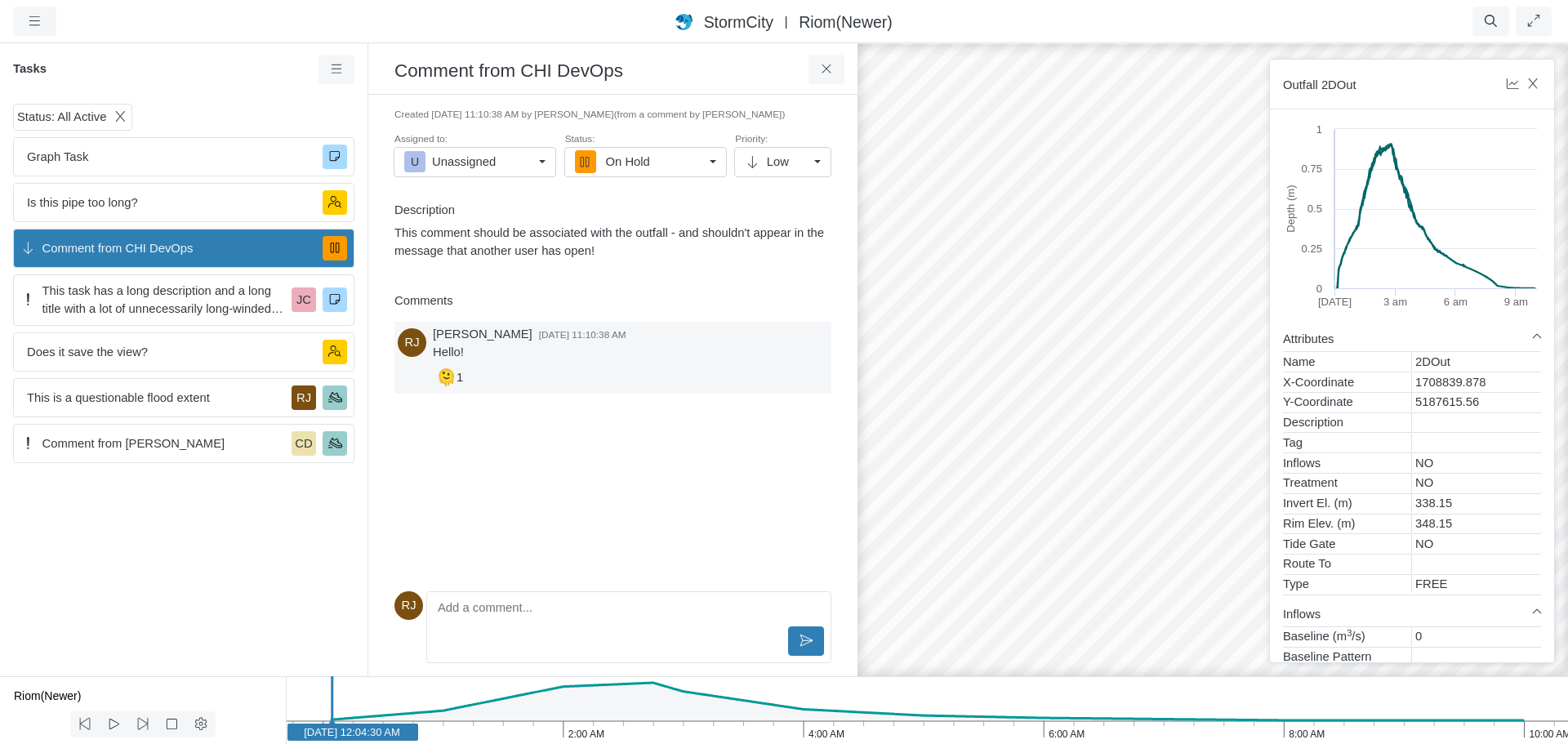
click at [680, 416] on div "RJ Rob James 9/29/2025 at 11:10:38 AM Hello! 🫠 1" at bounding box center [613, 453] width 437 height 263
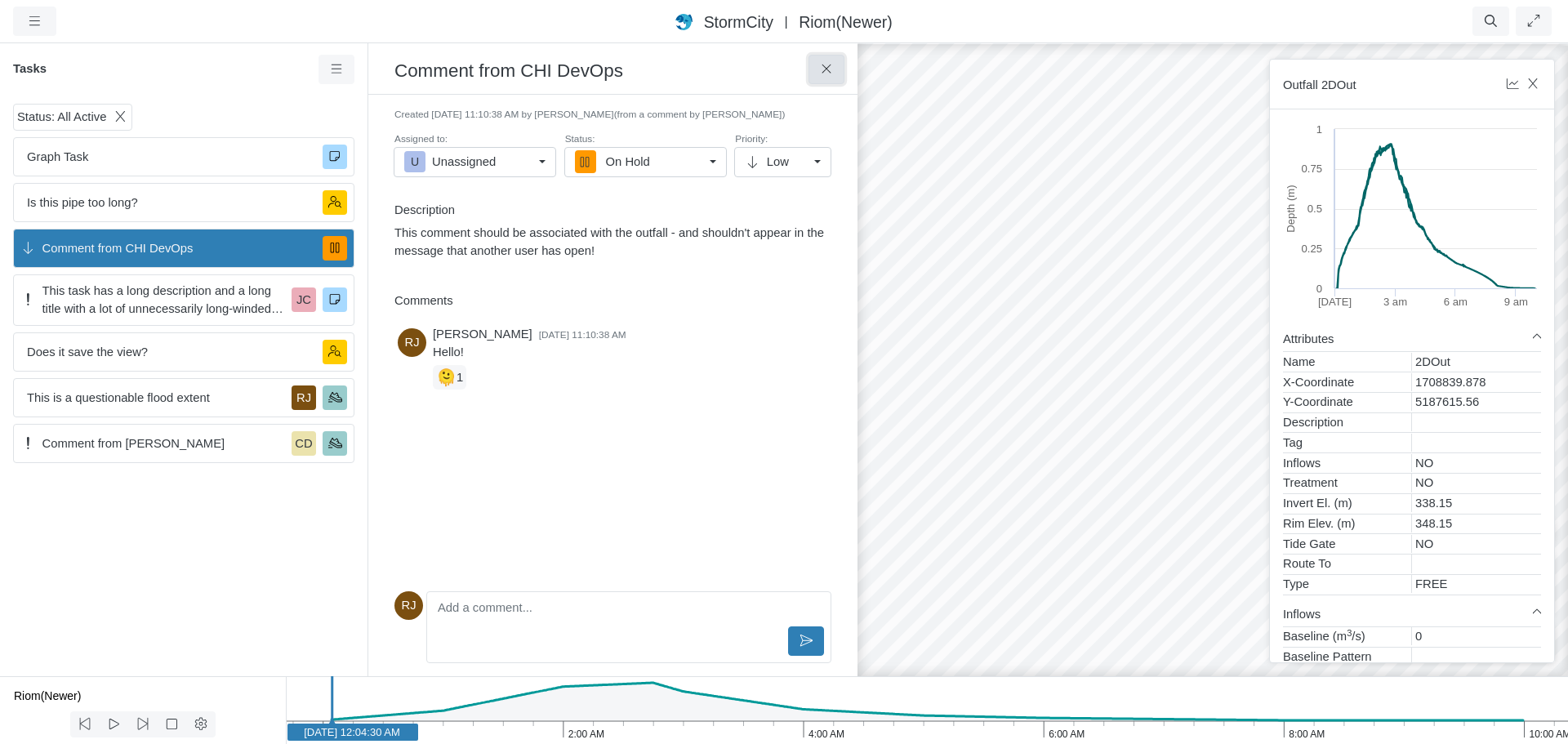
click at [824, 70] on icon at bounding box center [827, 69] width 16 height 12
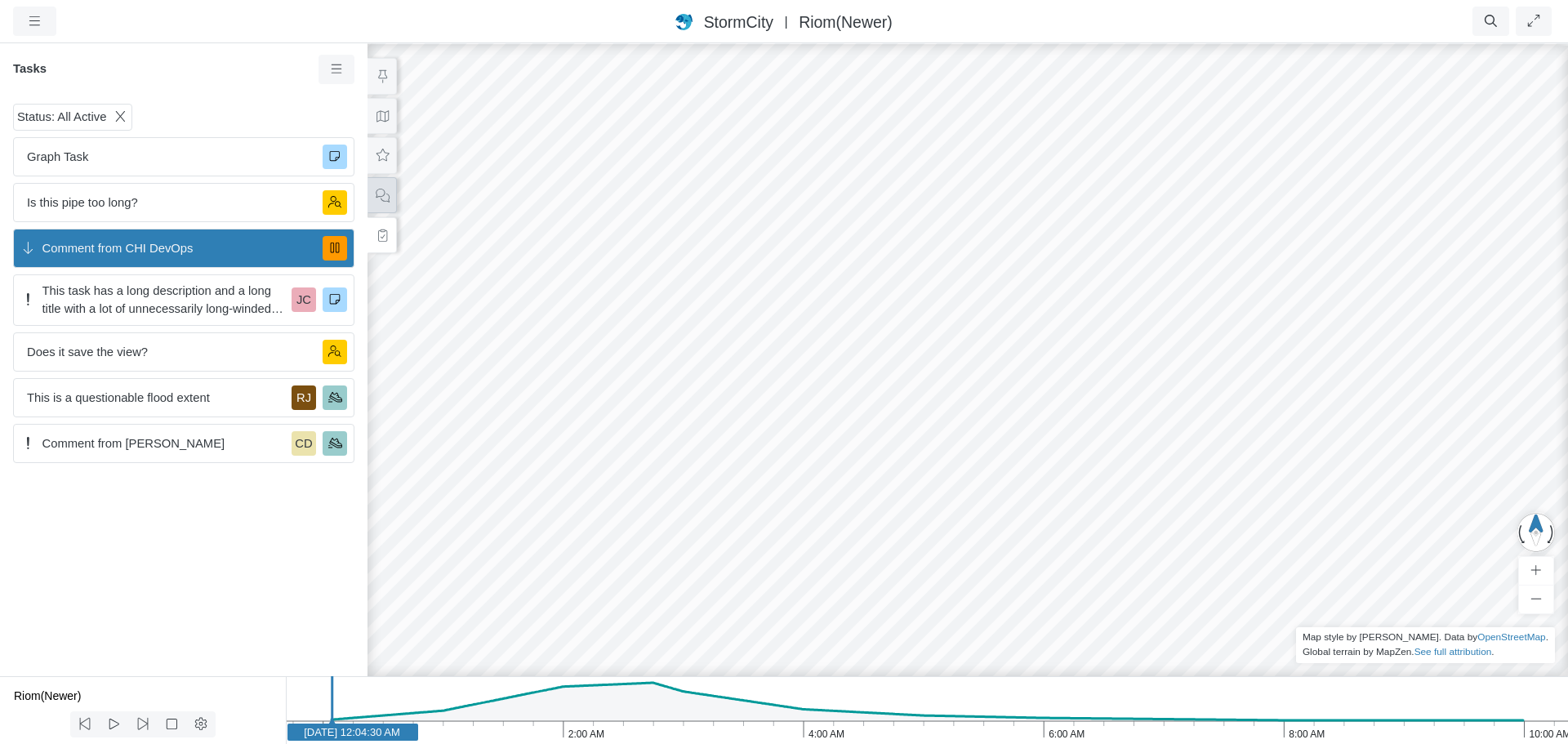
click at [381, 194] on icon at bounding box center [382, 195] width 16 height 12
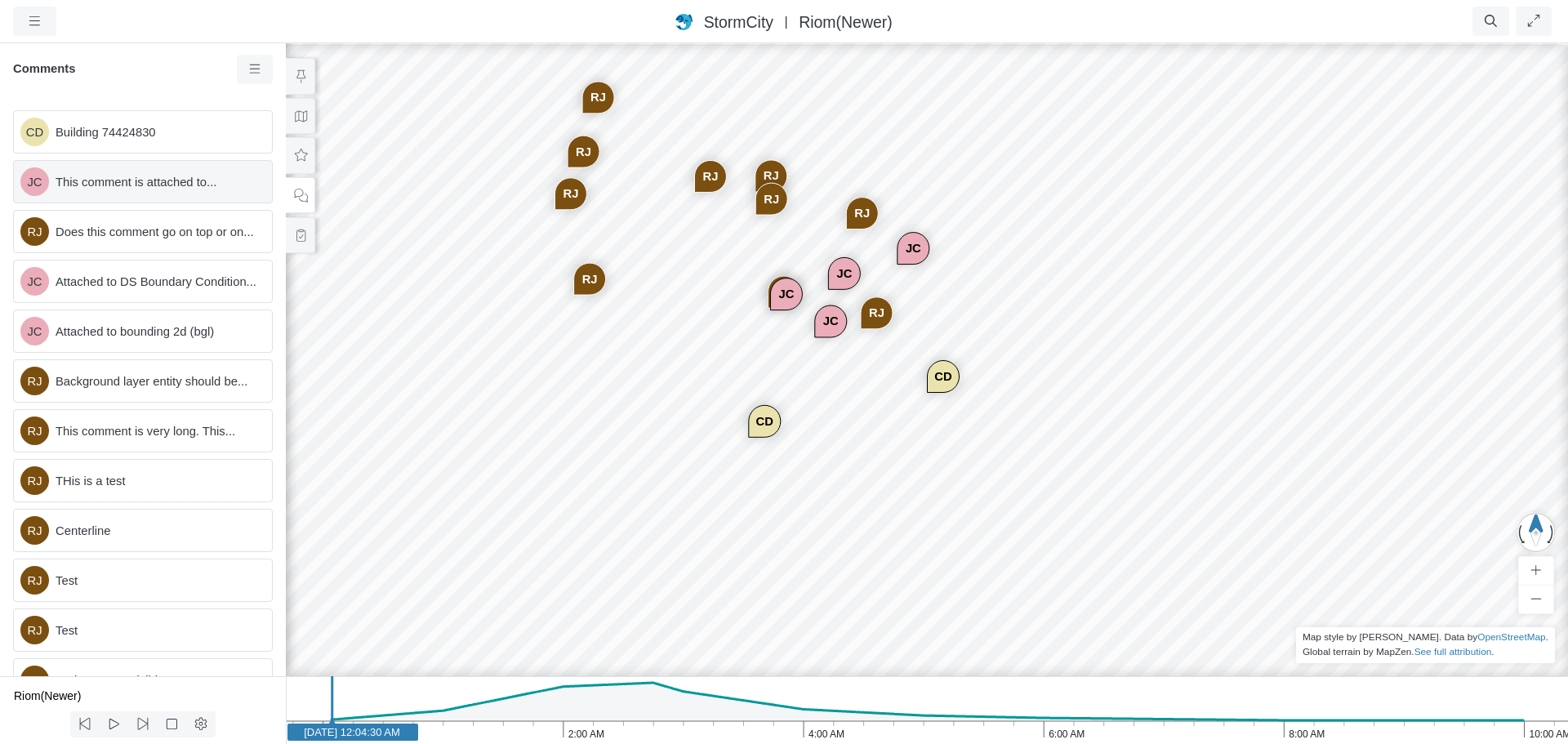
click at [184, 185] on span "This comment is attached to..." at bounding box center [157, 182] width 203 height 18
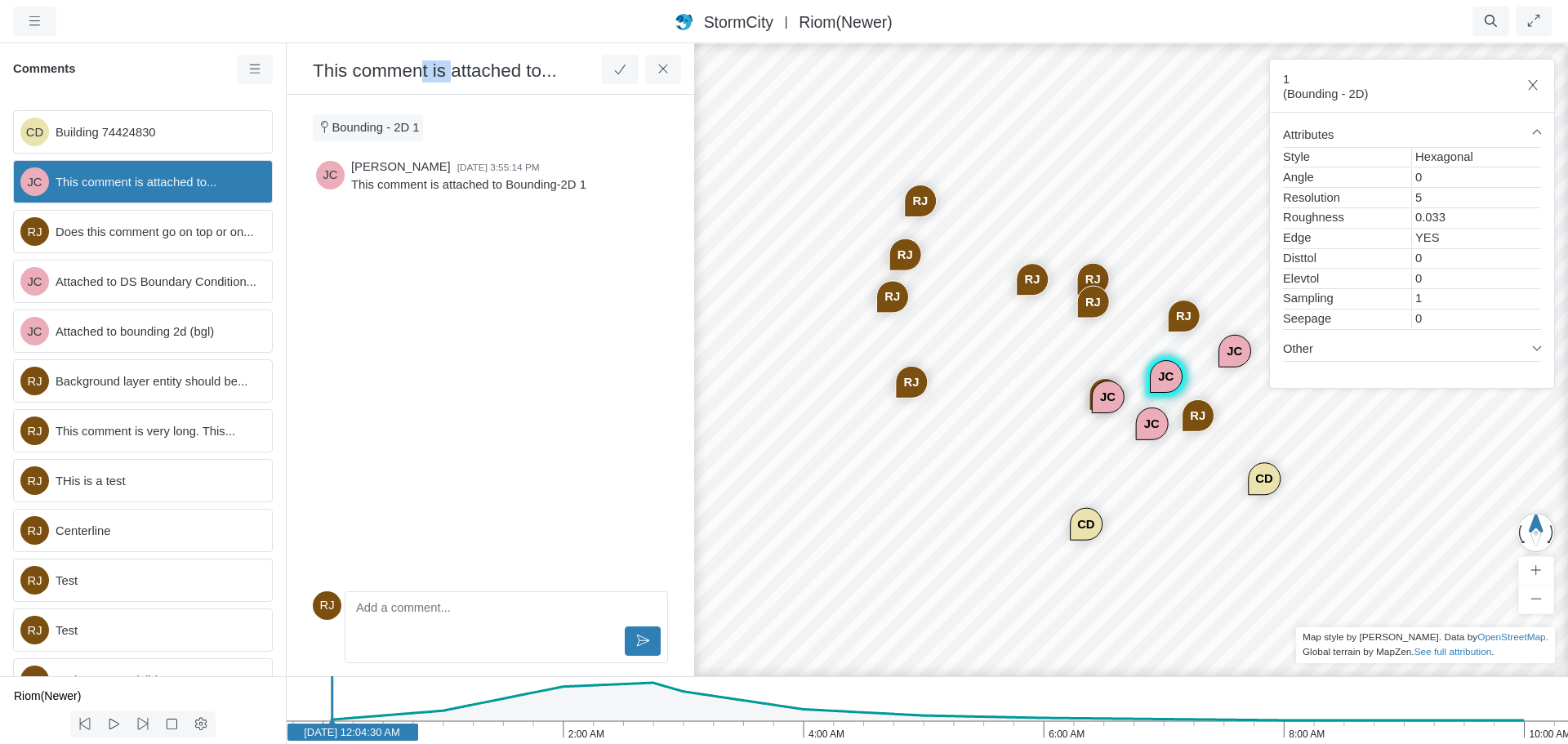
drag, startPoint x: 446, startPoint y: 70, endPoint x: 413, endPoint y: 66, distance: 33.2
click at [413, 66] on h3 "This comment is attached to..." at bounding box center [457, 70] width 289 height 25
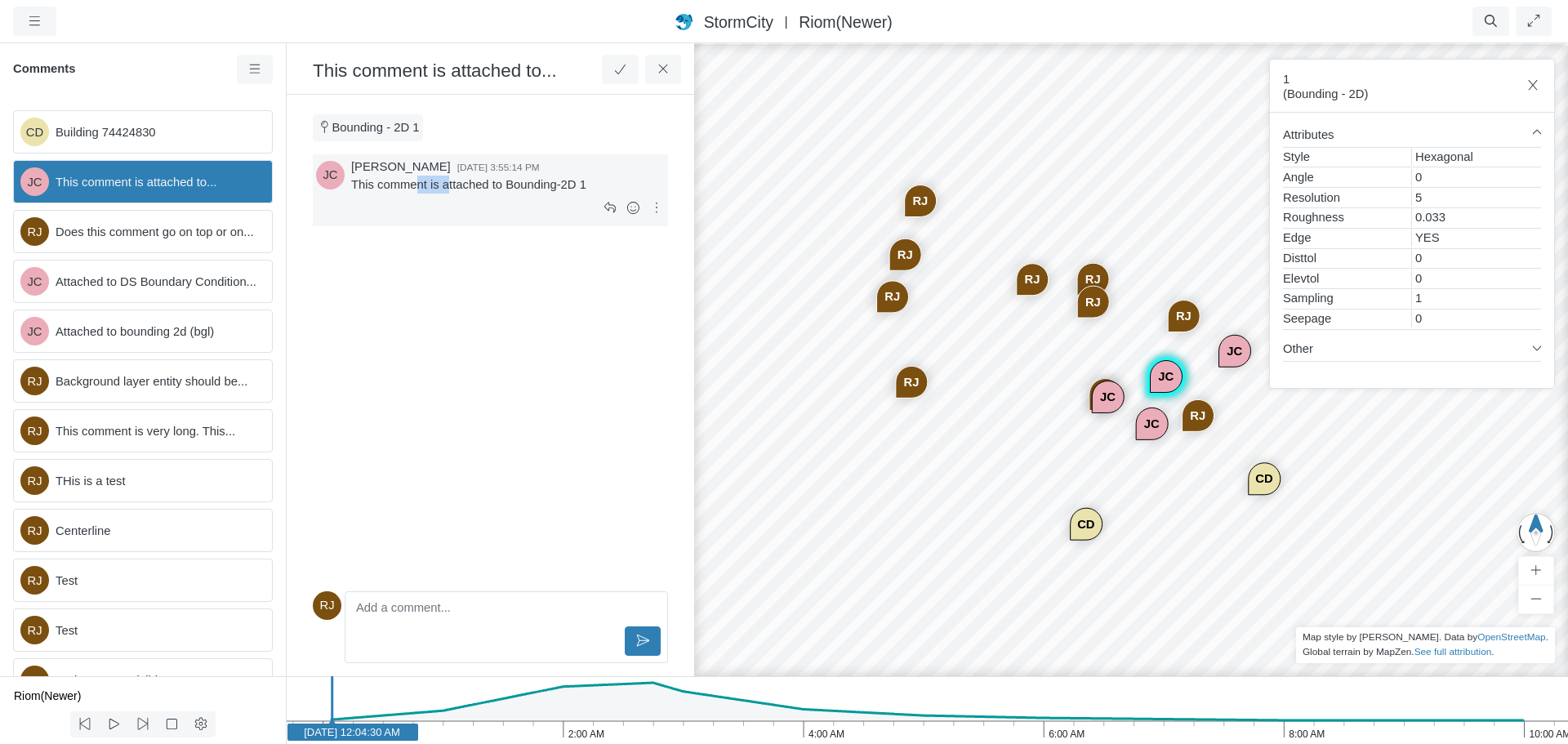
drag, startPoint x: 449, startPoint y: 186, endPoint x: 413, endPoint y: 186, distance: 36.0
click at [413, 186] on p "This comment is attached to Bounding-2D 1" at bounding box center [508, 184] width 314 height 18
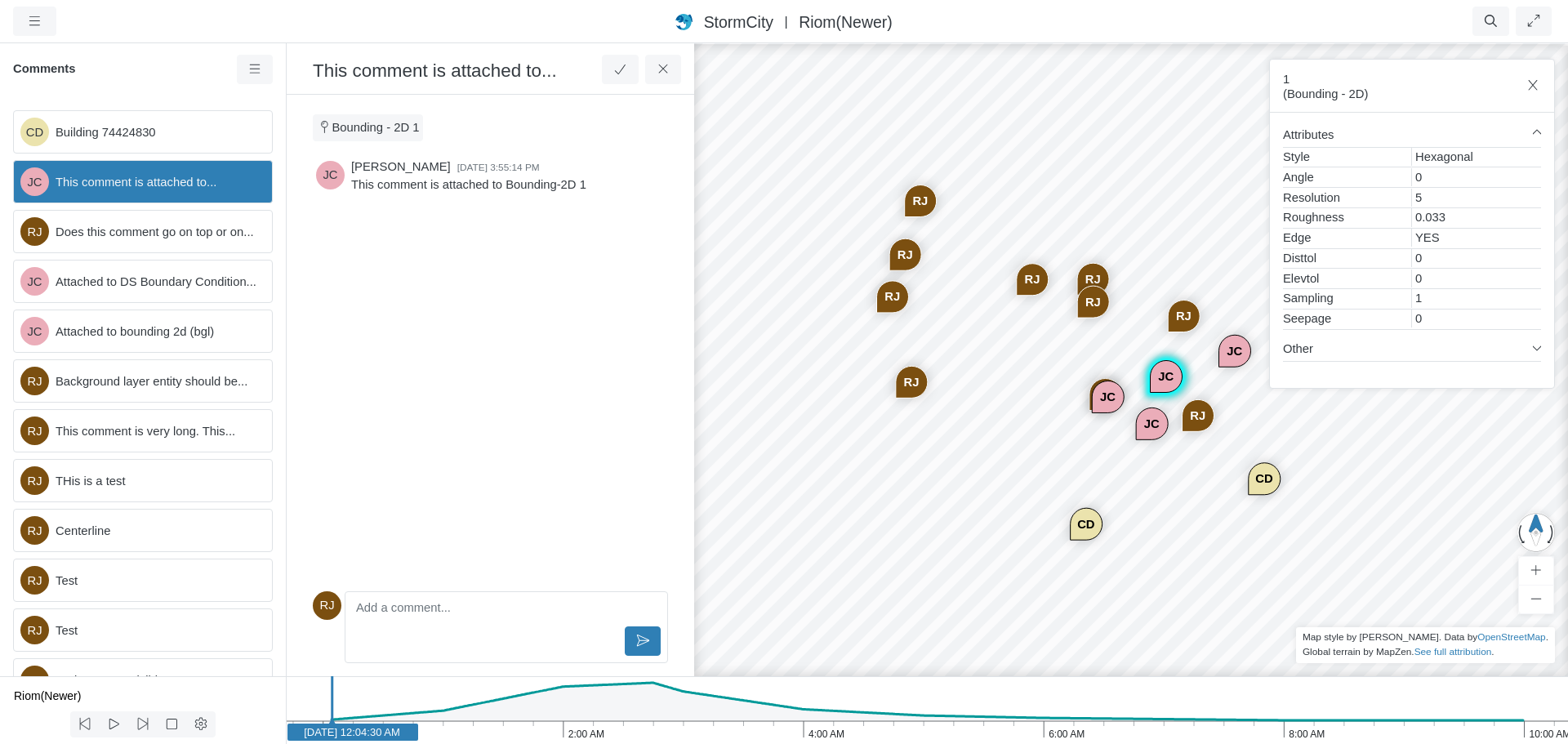
click at [630, 129] on div "Bounding - 2D 1" at bounding box center [490, 130] width 381 height 46
click at [668, 74] on icon at bounding box center [664, 69] width 16 height 12
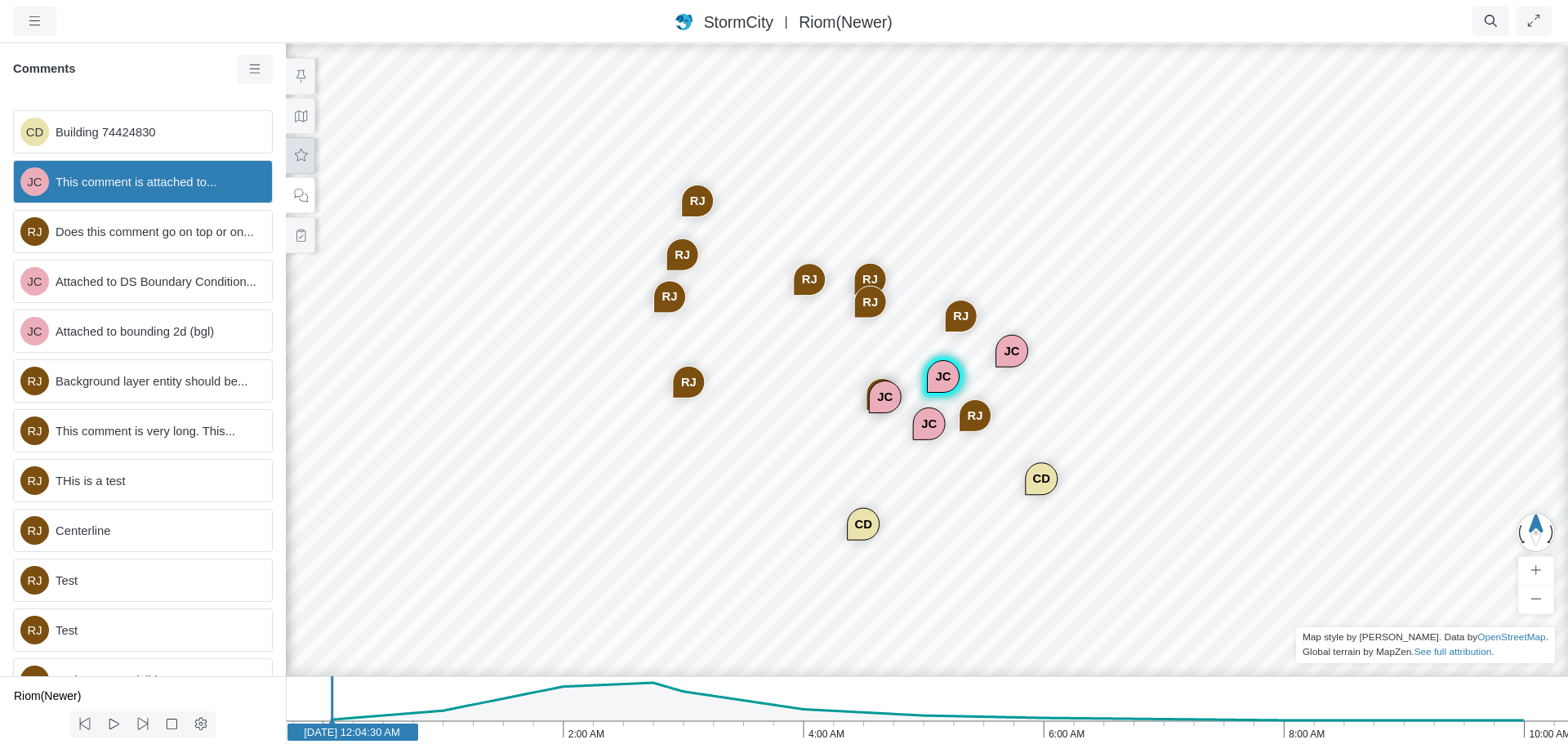
click at [296, 164] on button at bounding box center [301, 155] width 29 height 36
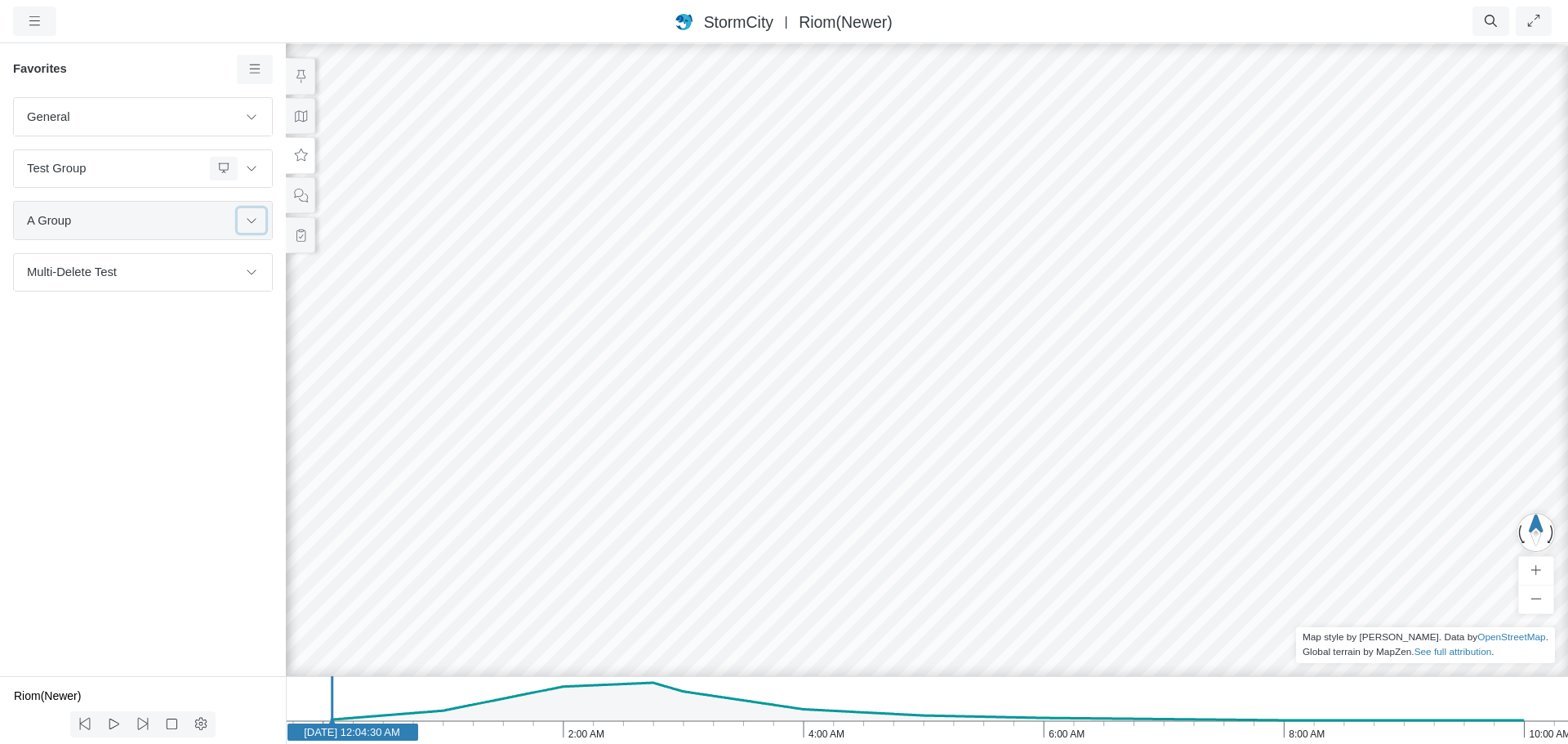
click at [255, 221] on icon at bounding box center [251, 220] width 9 height 5
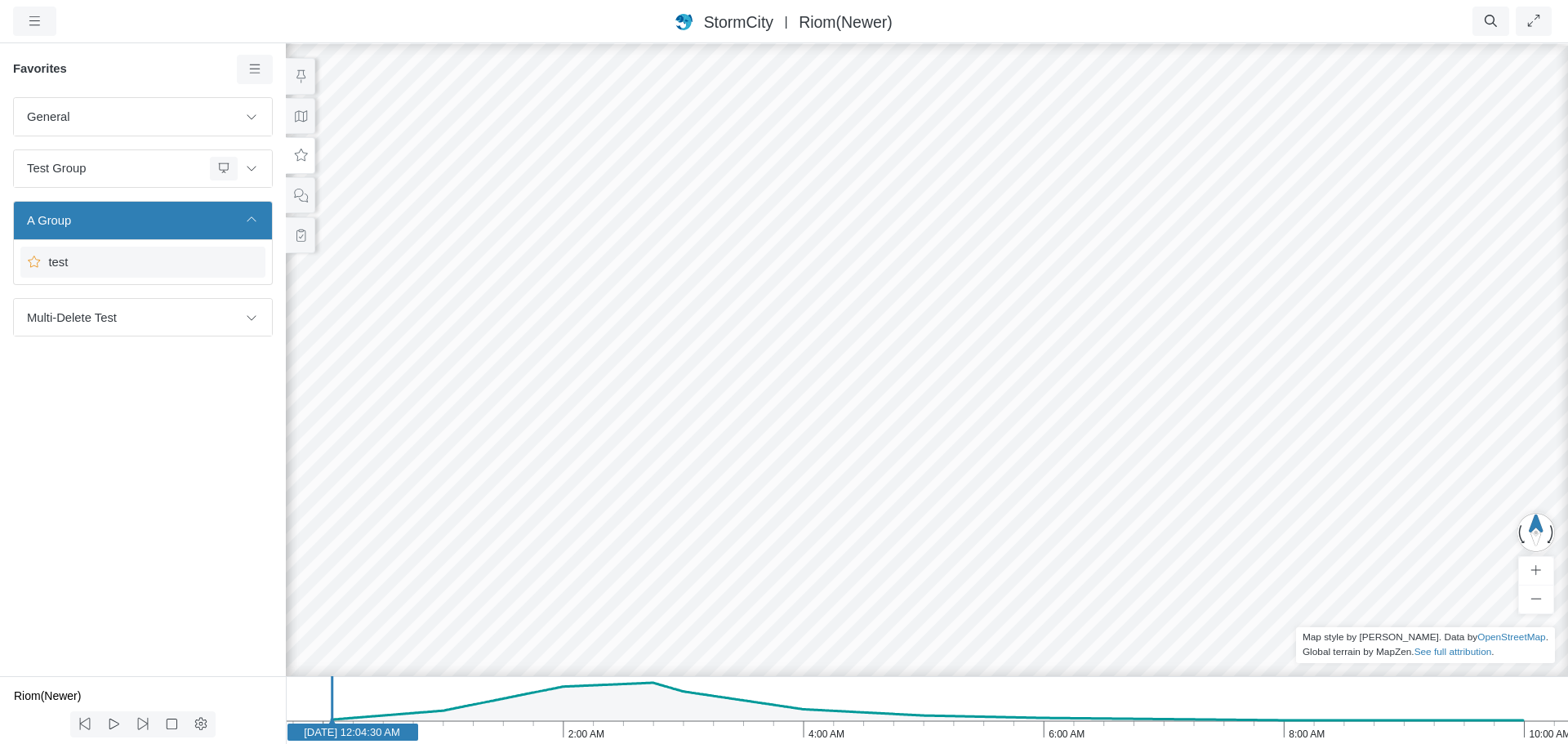
click at [115, 258] on span "test" at bounding box center [144, 262] width 204 height 18
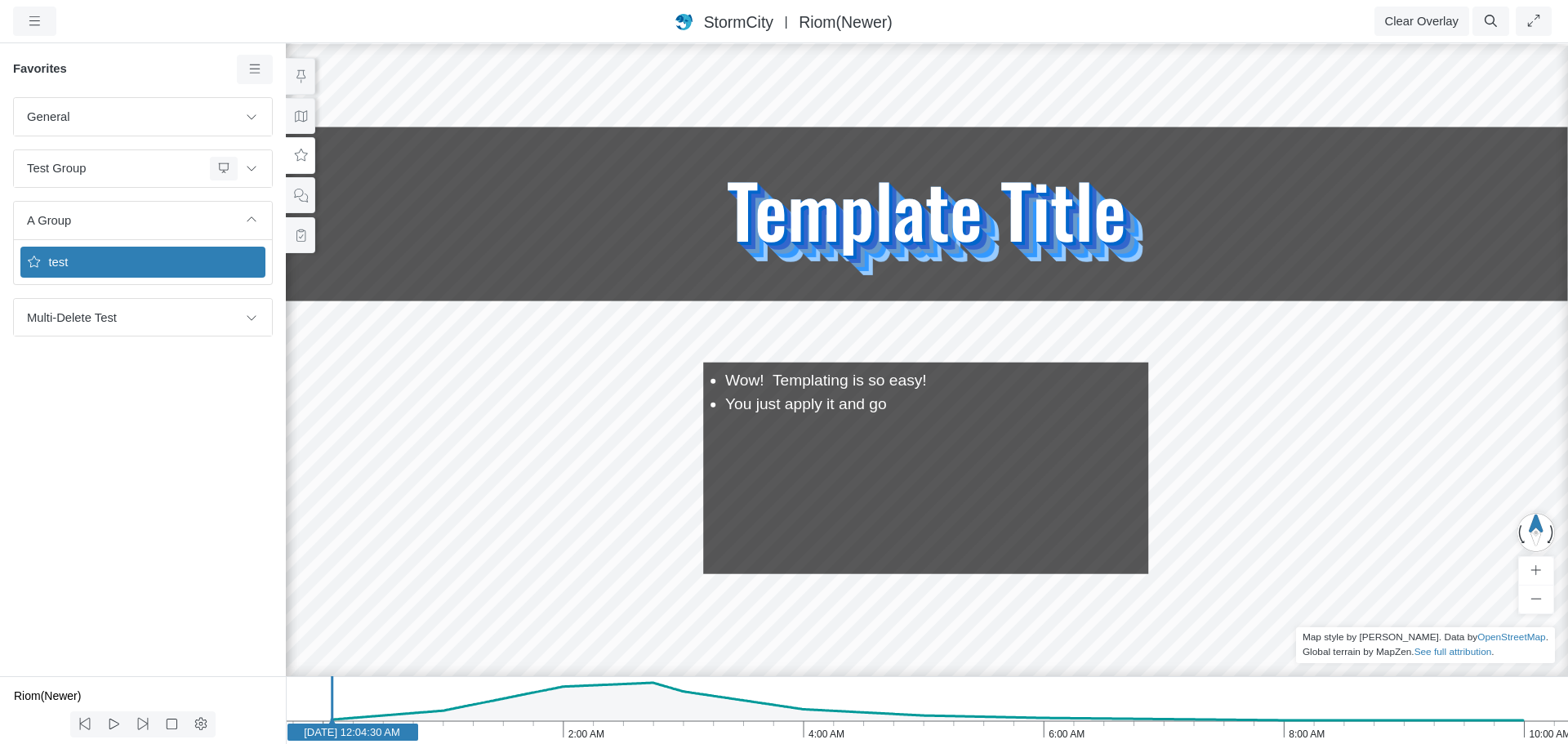
drag, startPoint x: 394, startPoint y: 359, endPoint x: 705, endPoint y: 474, distance: 331.6
click at [705, 474] on div "CD JC [GEOGRAPHIC_DATA] JC JC [GEOGRAPHIC_DATA] [GEOGRAPHIC_DATA] [GEOGRAPHIC_D…" at bounding box center [927, 392] width 1568 height 702
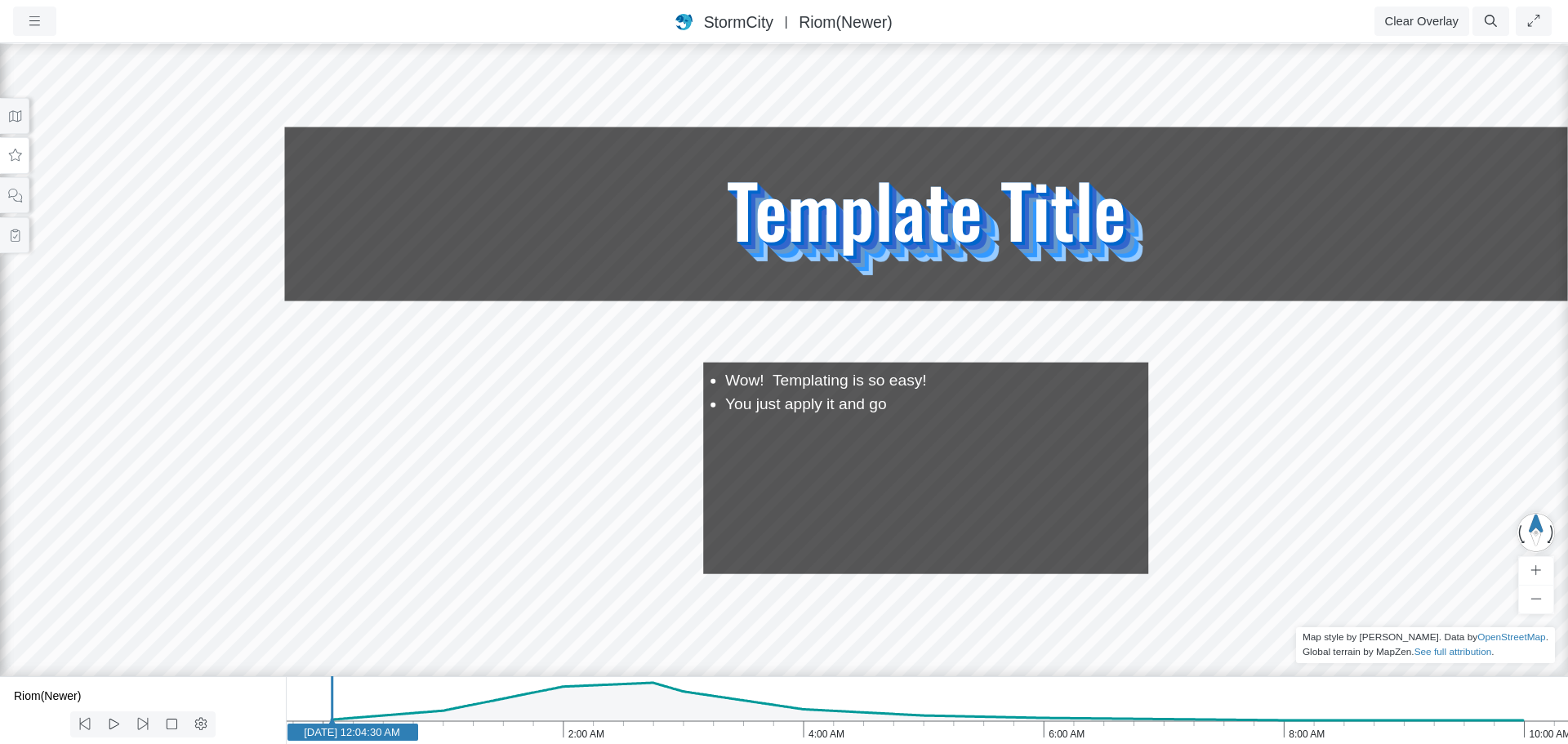
click at [22, 148] on button at bounding box center [15, 155] width 29 height 36
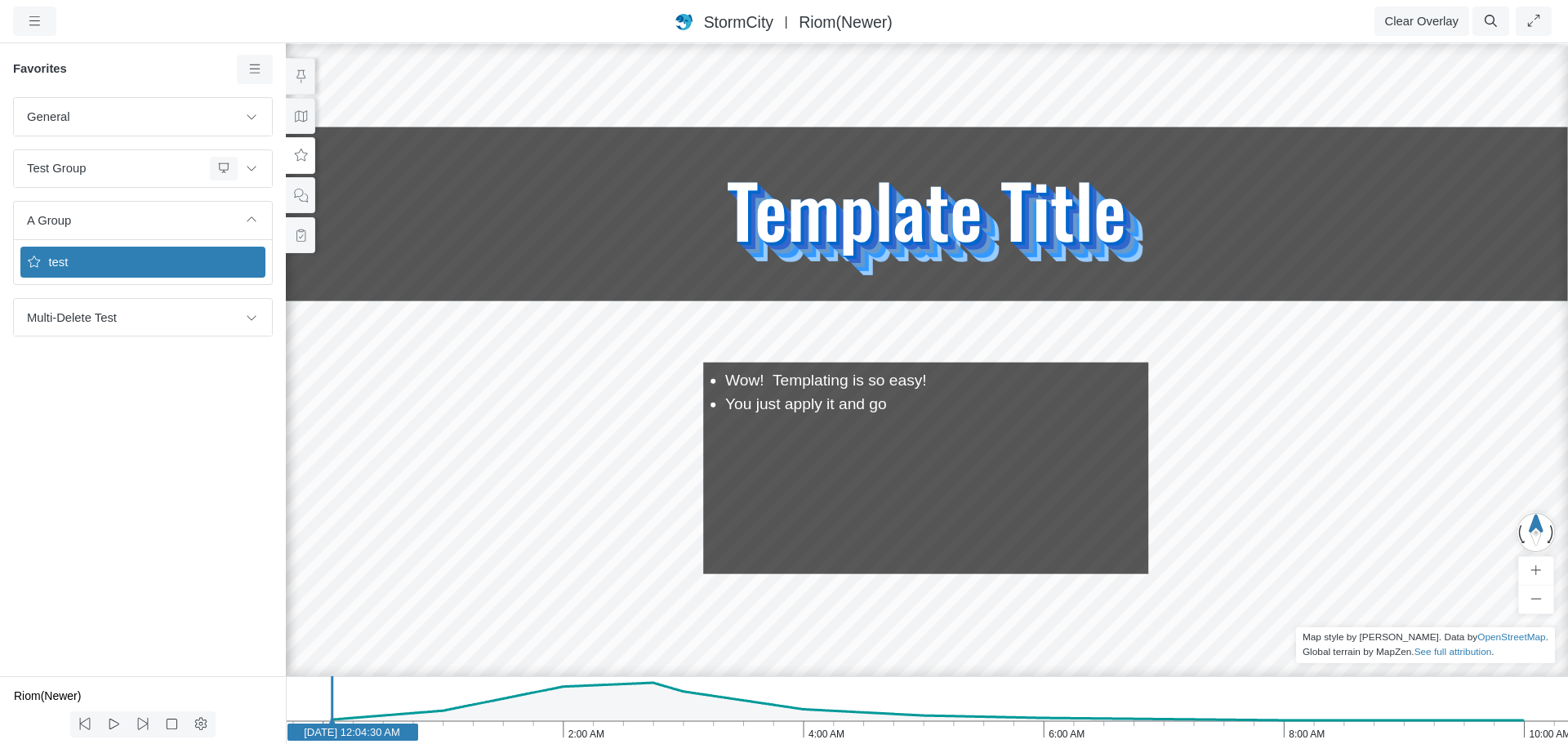
click at [97, 265] on span "test" at bounding box center [144, 262] width 204 height 18
click at [1418, 20] on button "Clear Overlay" at bounding box center [1422, 22] width 95 height 29
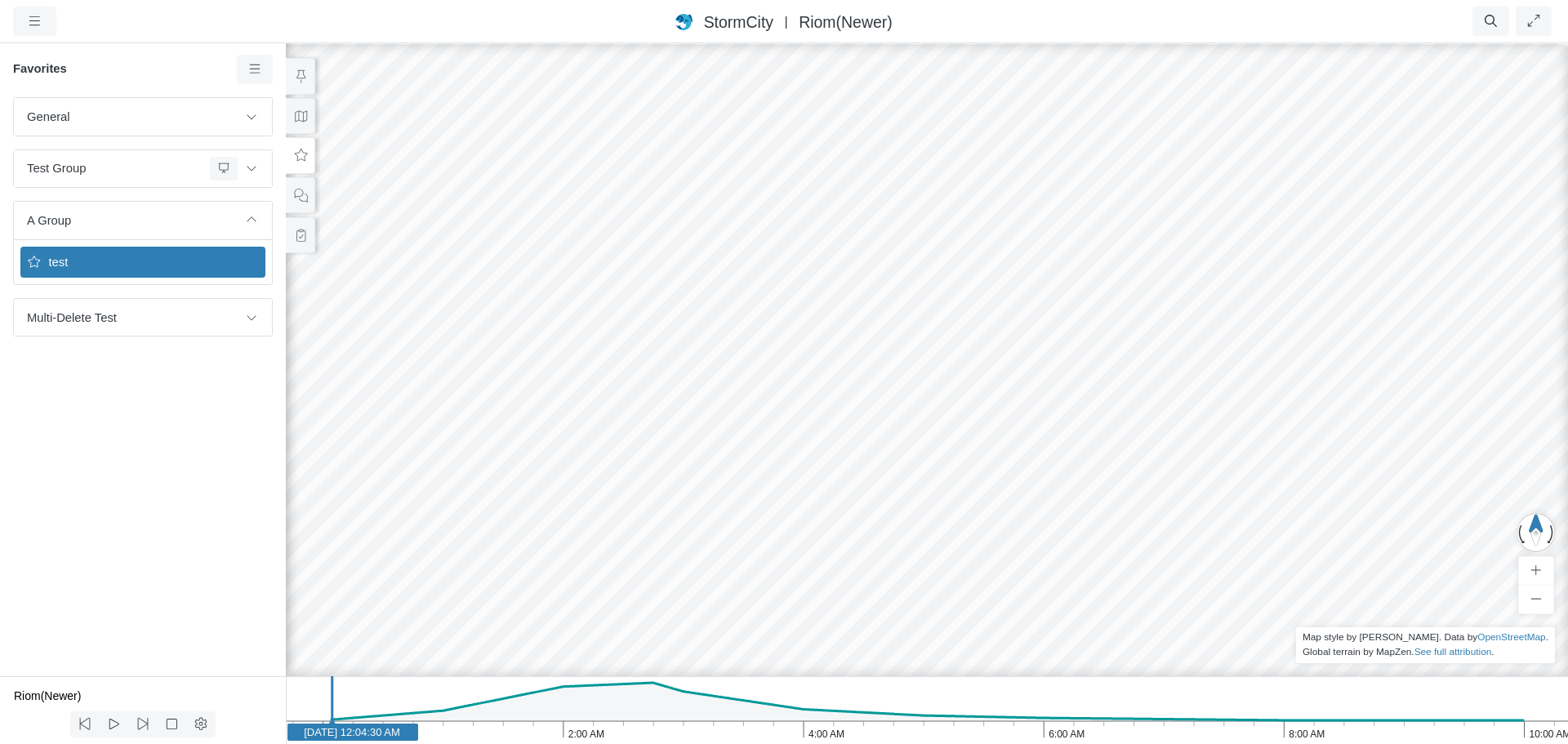
click at [121, 256] on span "test" at bounding box center [144, 262] width 204 height 18
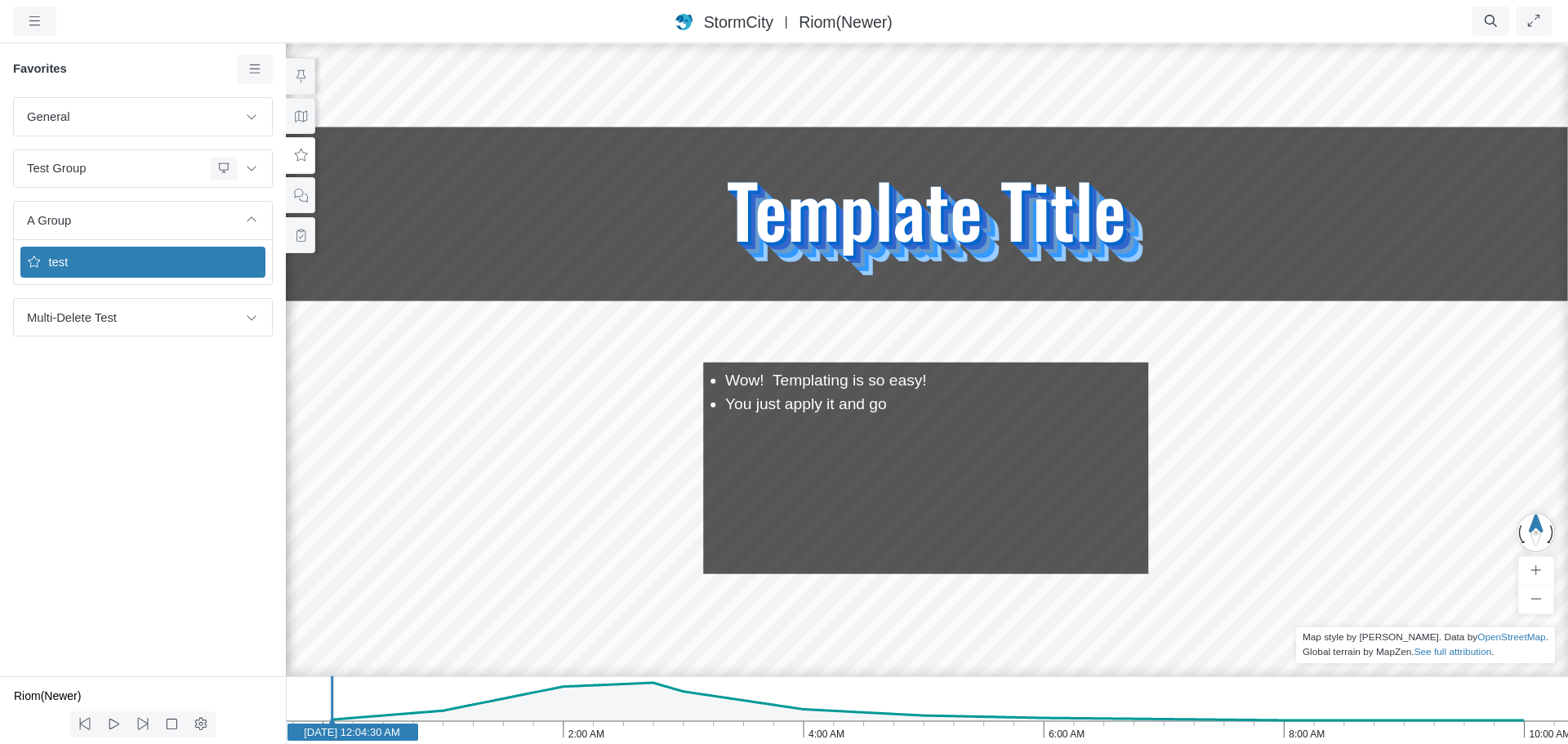
click at [147, 261] on span "test" at bounding box center [144, 262] width 204 height 18
click at [212, 322] on span "Multi-Delete Test" at bounding box center [131, 318] width 211 height 18
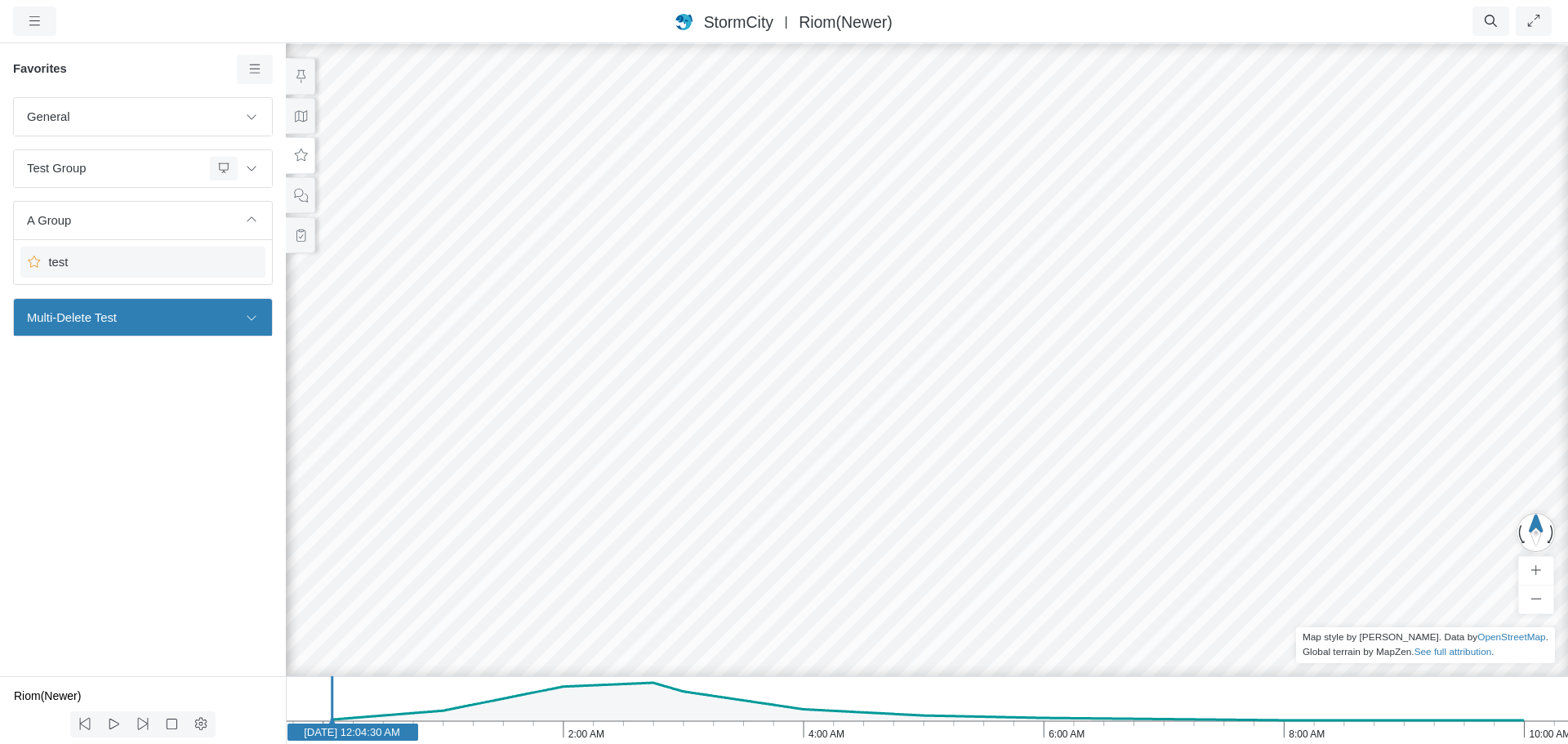
click at [154, 262] on span "test" at bounding box center [144, 262] width 204 height 18
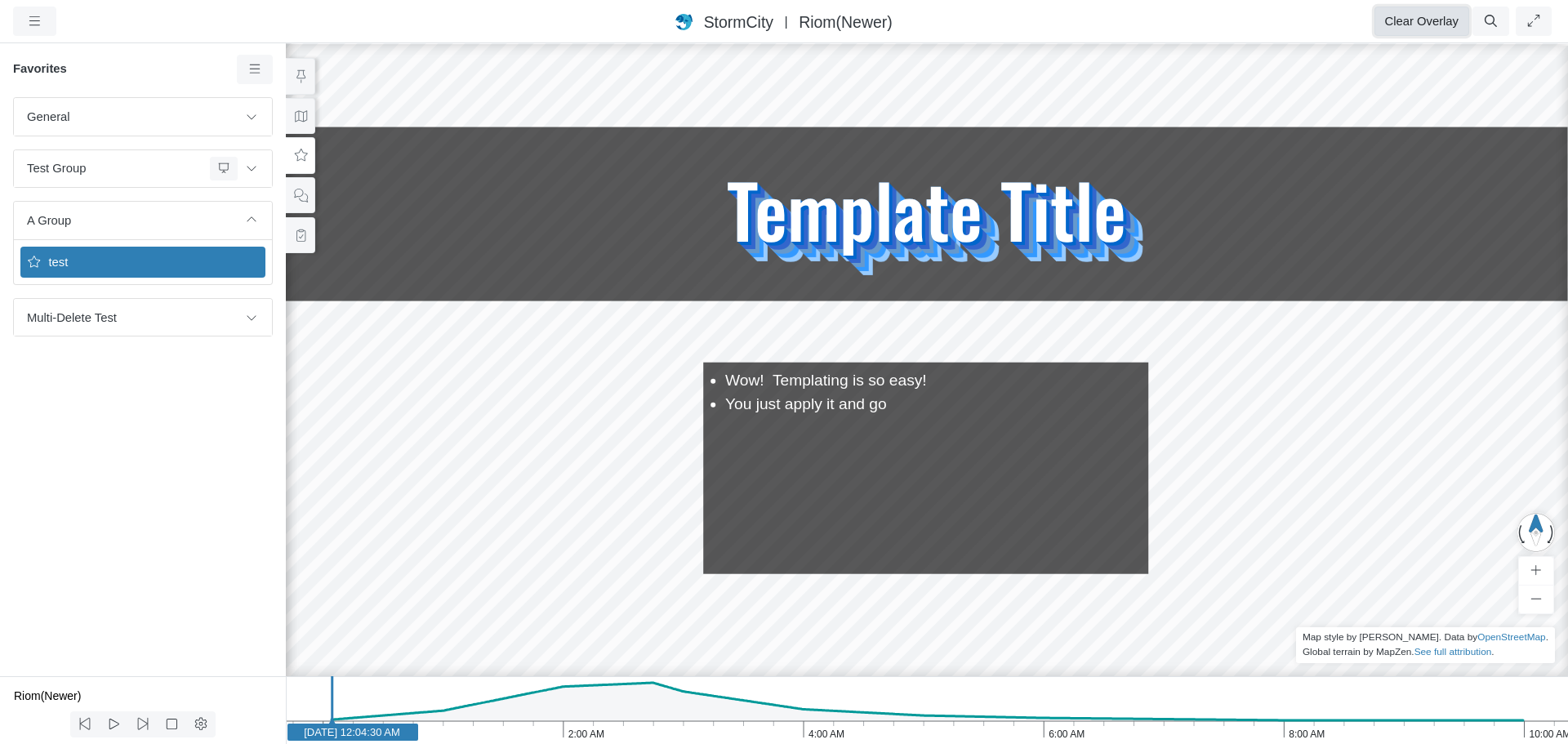
click at [1444, 13] on button "Clear Overlay" at bounding box center [1422, 22] width 95 height 29
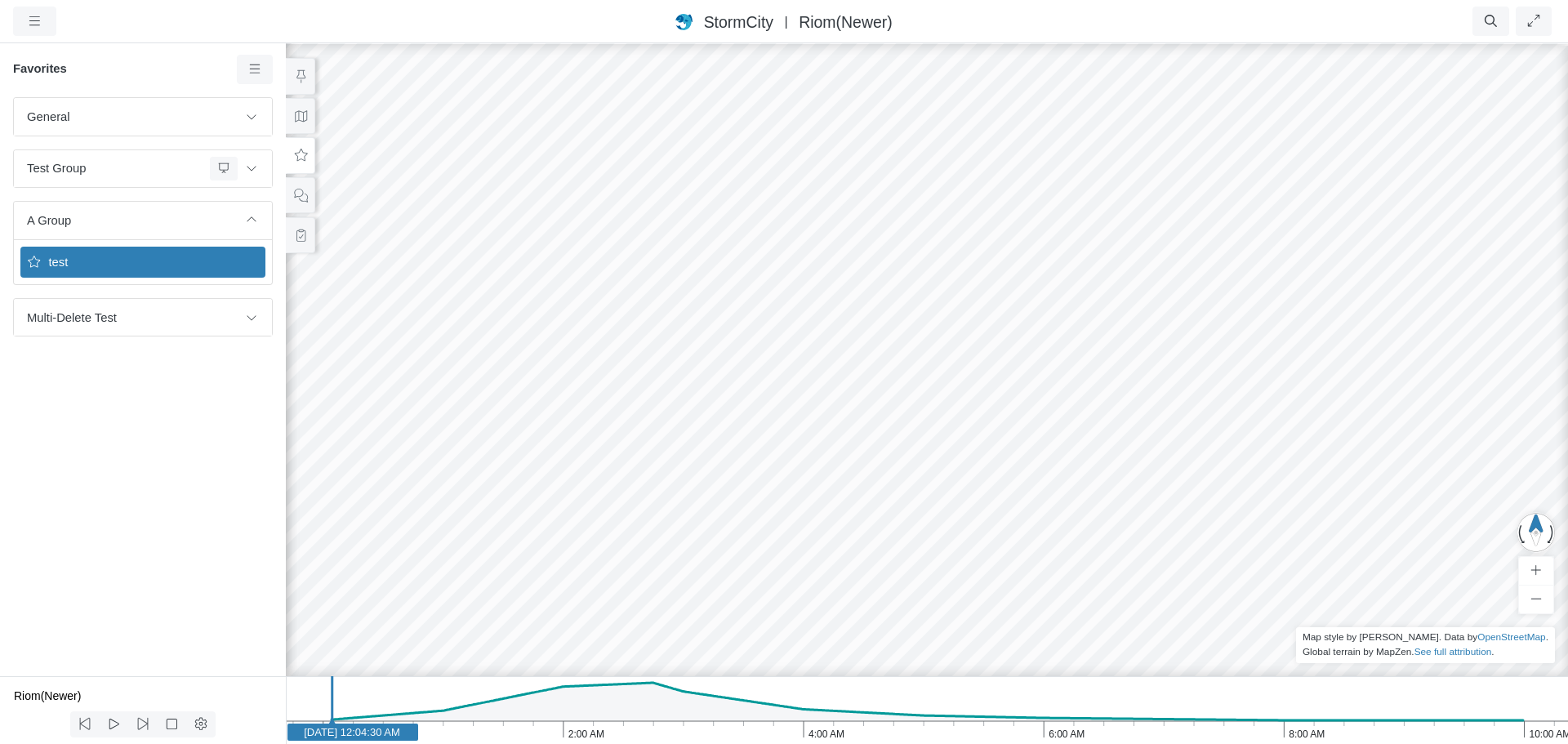
click at [196, 256] on span "test" at bounding box center [144, 262] width 204 height 18
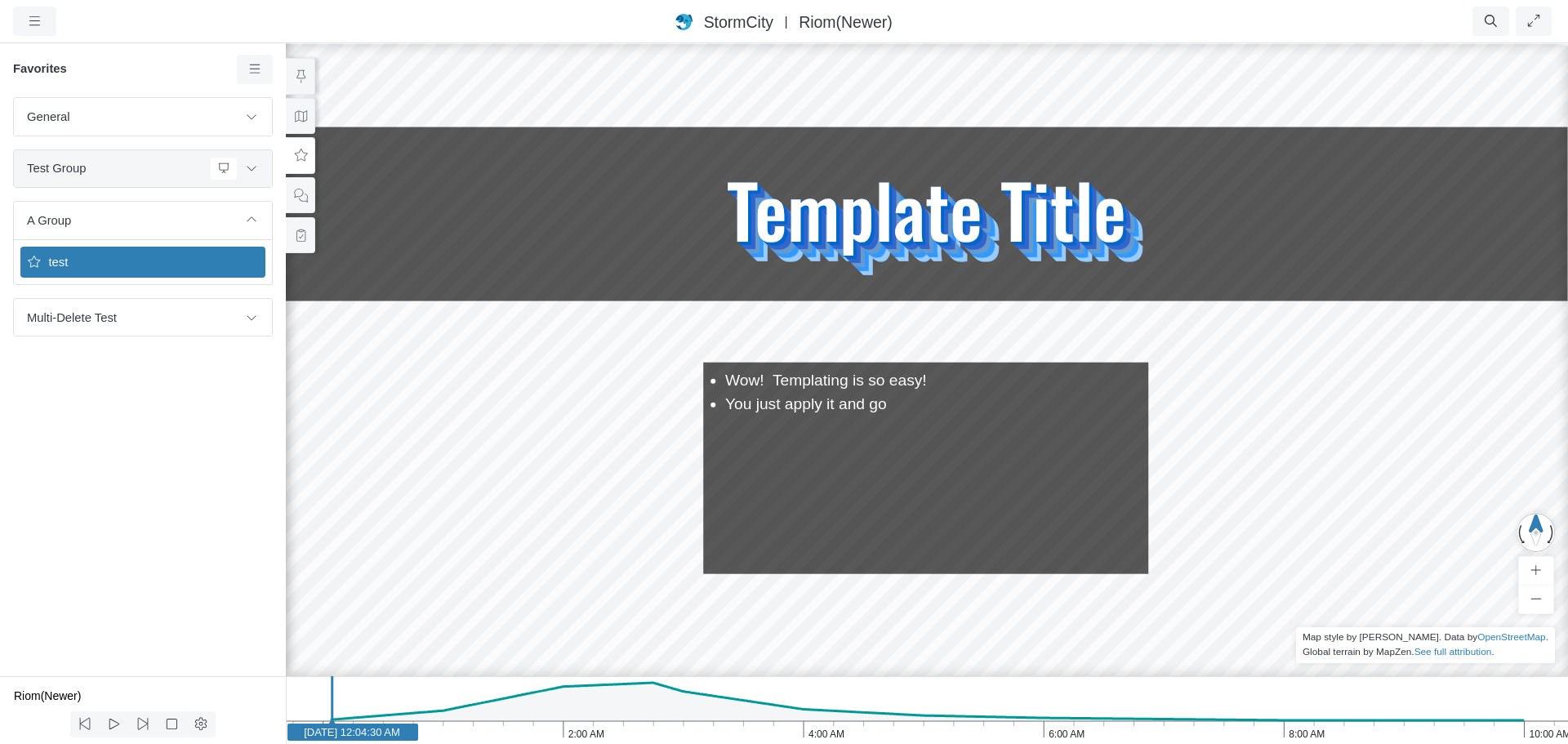
click at [173, 169] on span "Test Group" at bounding box center [115, 168] width 177 height 18
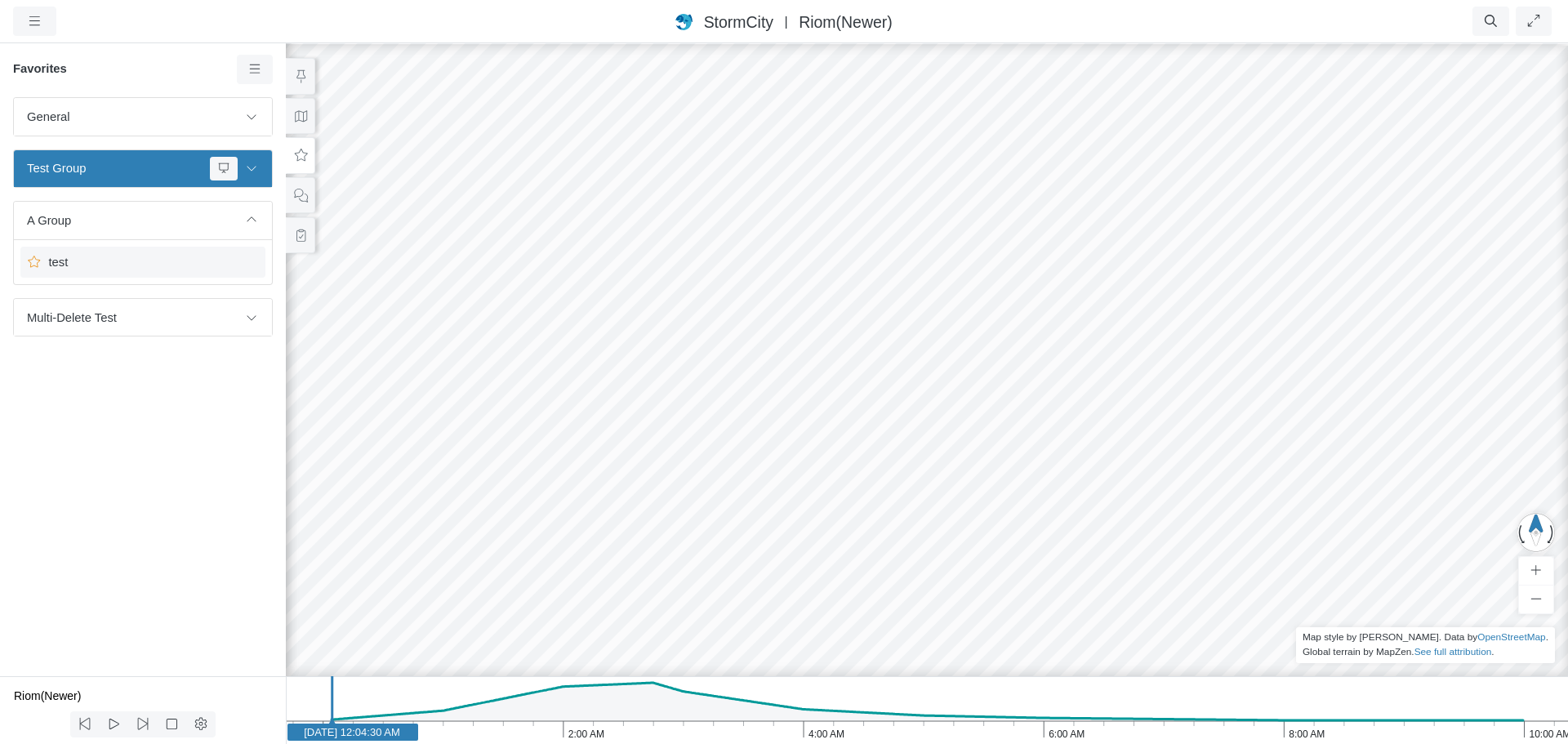
click at [169, 261] on span "test" at bounding box center [144, 262] width 204 height 18
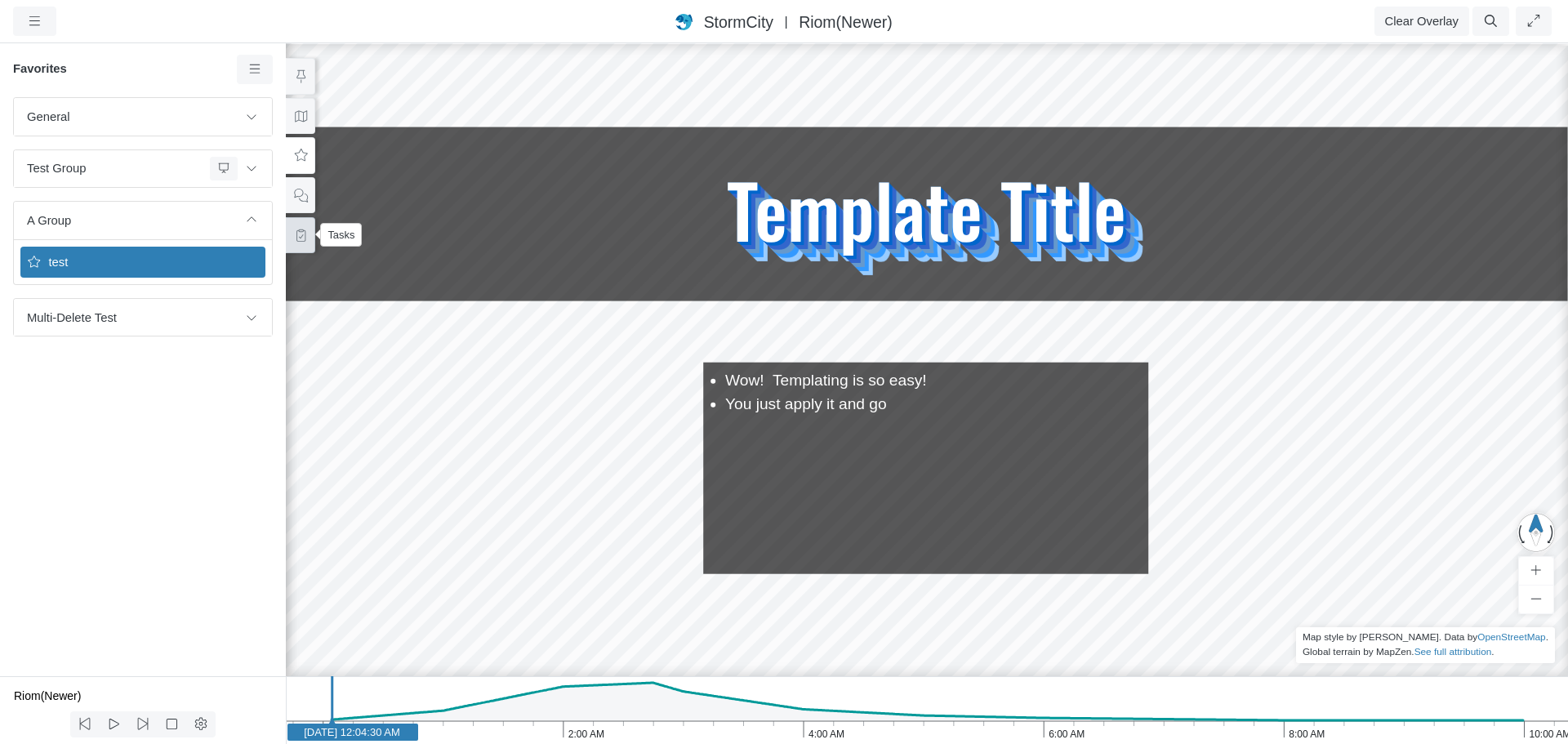
click at [304, 240] on icon at bounding box center [300, 235] width 9 height 12
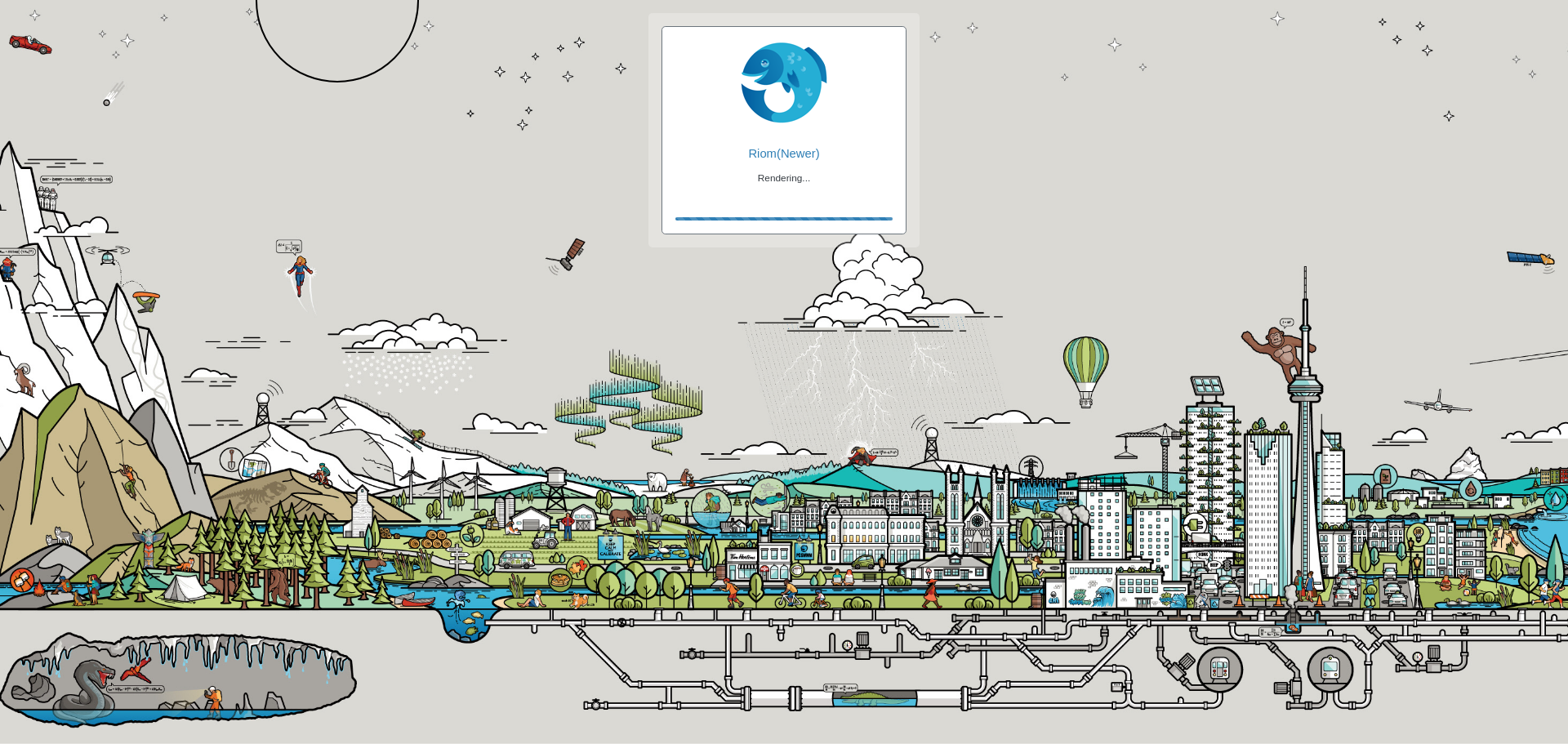
checkbox input "true"
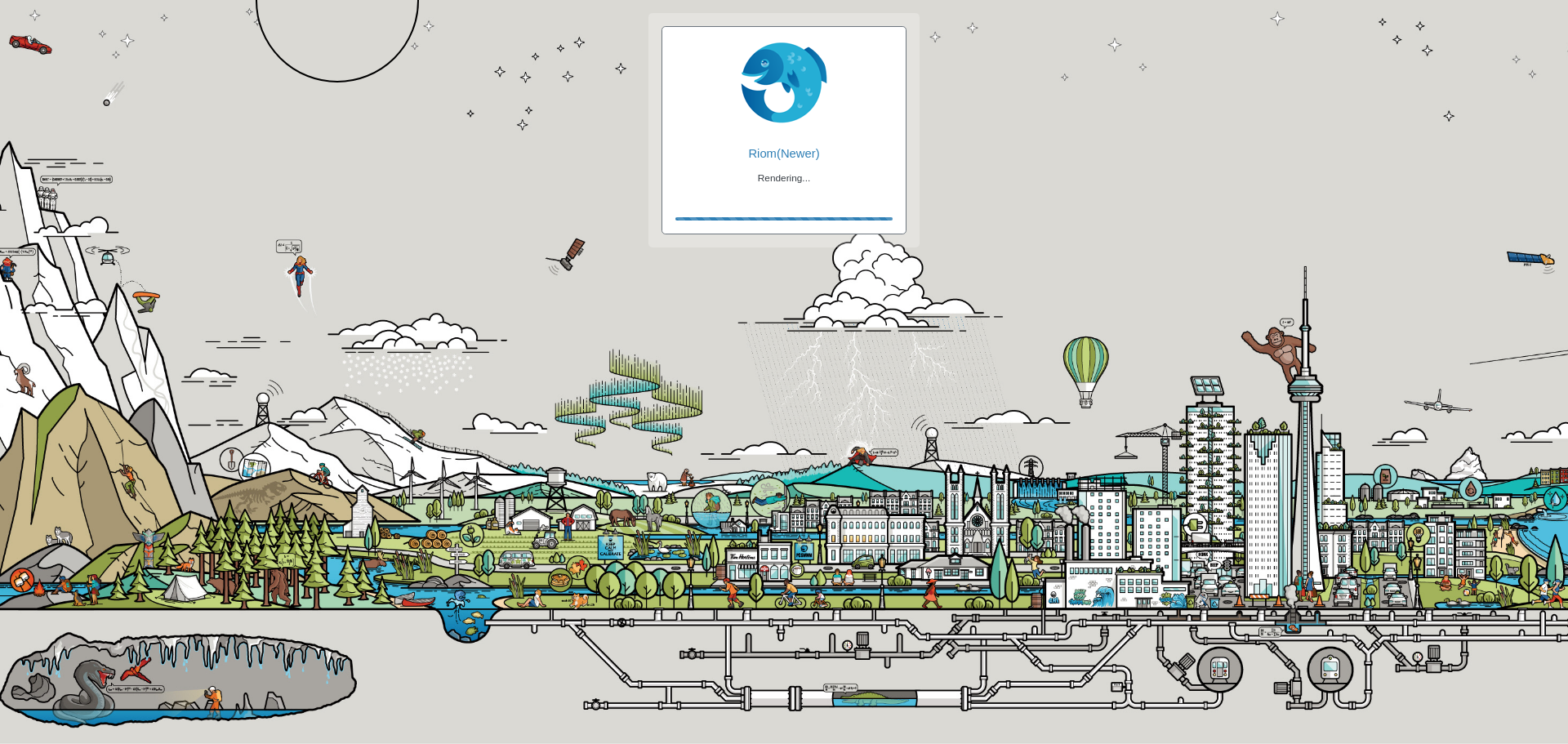
checkbox input "true"
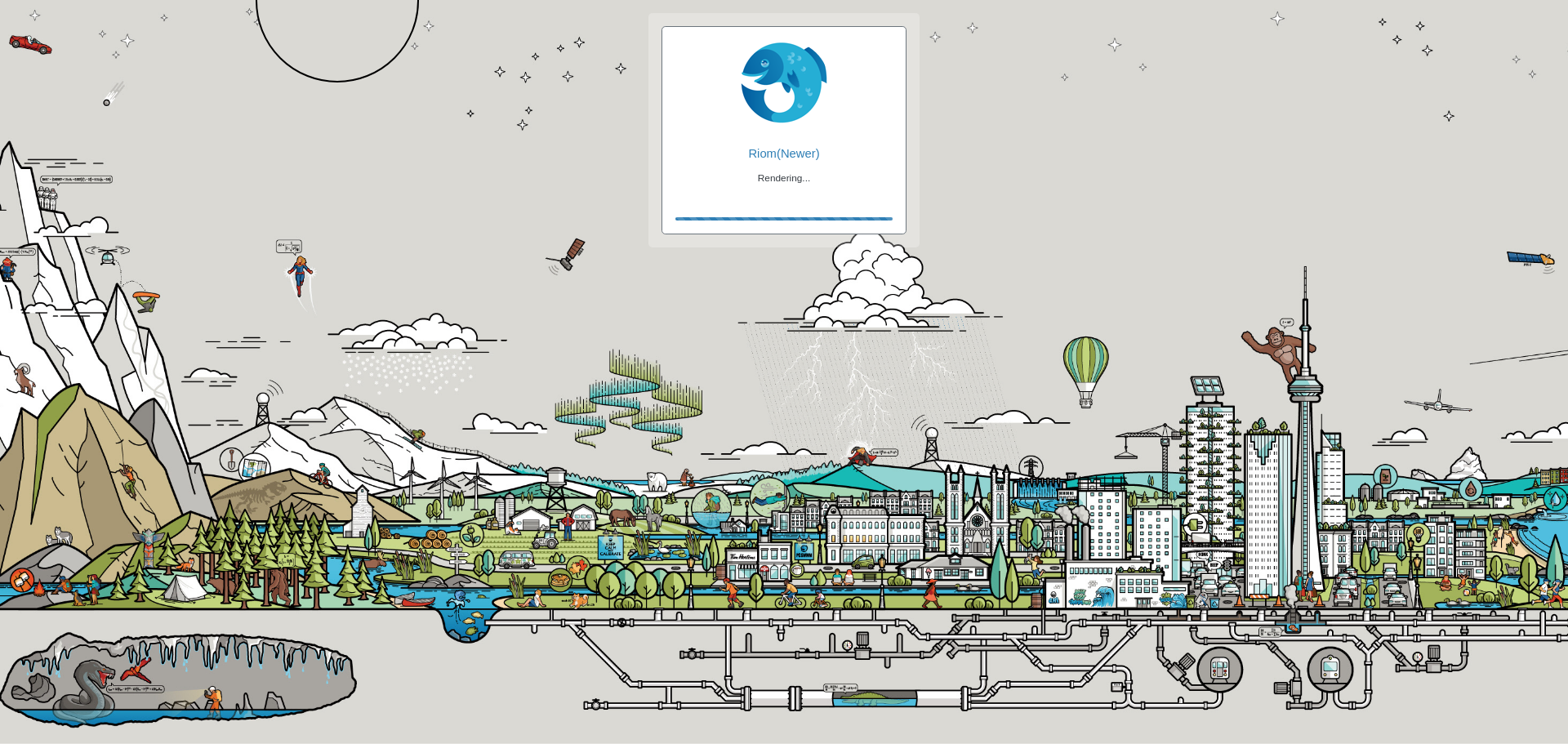
checkbox input "false"
checkbox input "true"
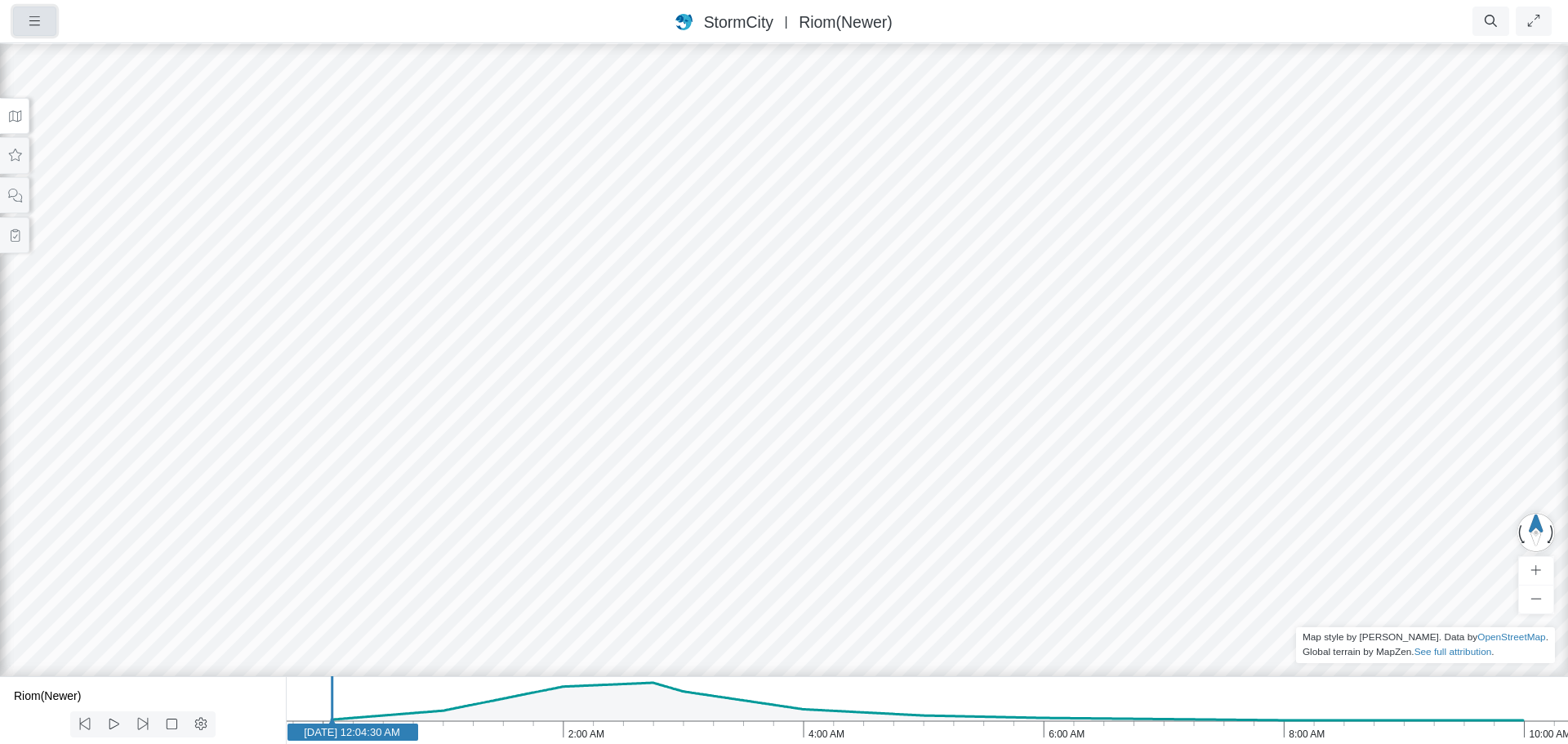
click at [31, 11] on button "button" at bounding box center [34, 22] width 43 height 29
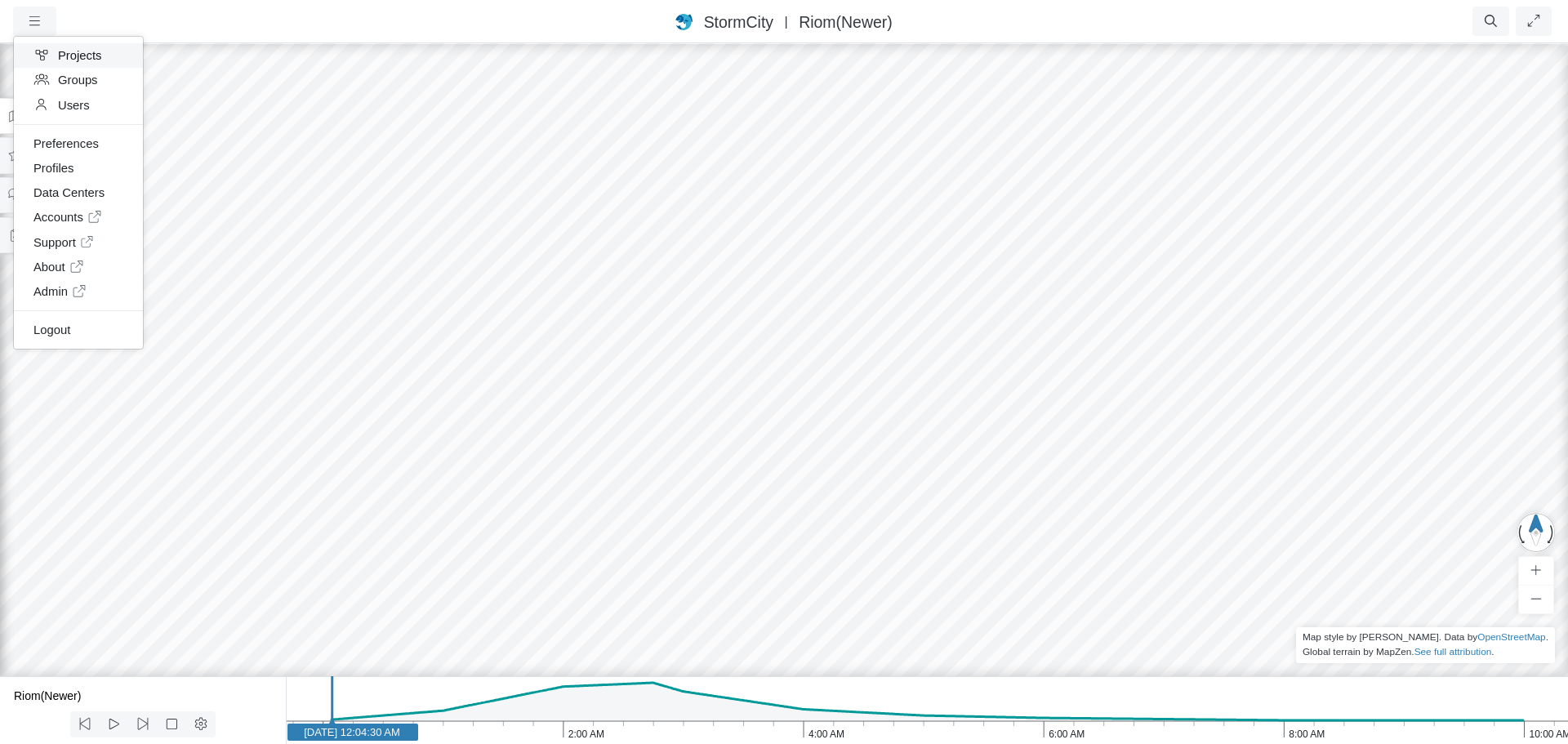
click at [67, 61] on link "Projects" at bounding box center [78, 55] width 129 height 25
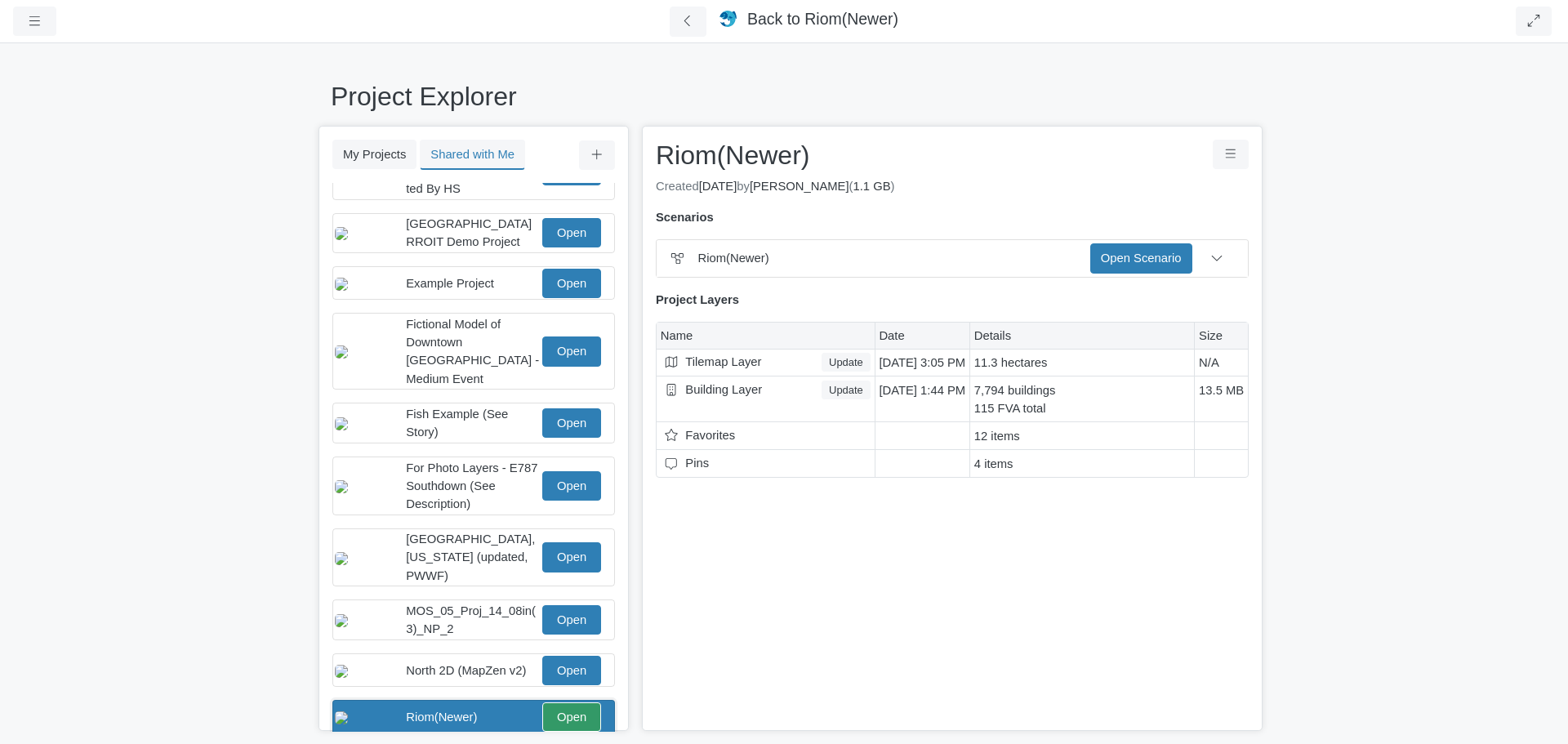
click at [794, 155] on h2 "Riom(Newer)" at bounding box center [922, 155] width 532 height 31
click at [784, 154] on h2 "Riom(Newer)" at bounding box center [922, 155] width 532 height 31
click at [1227, 264] on button at bounding box center [1217, 258] width 36 height 29
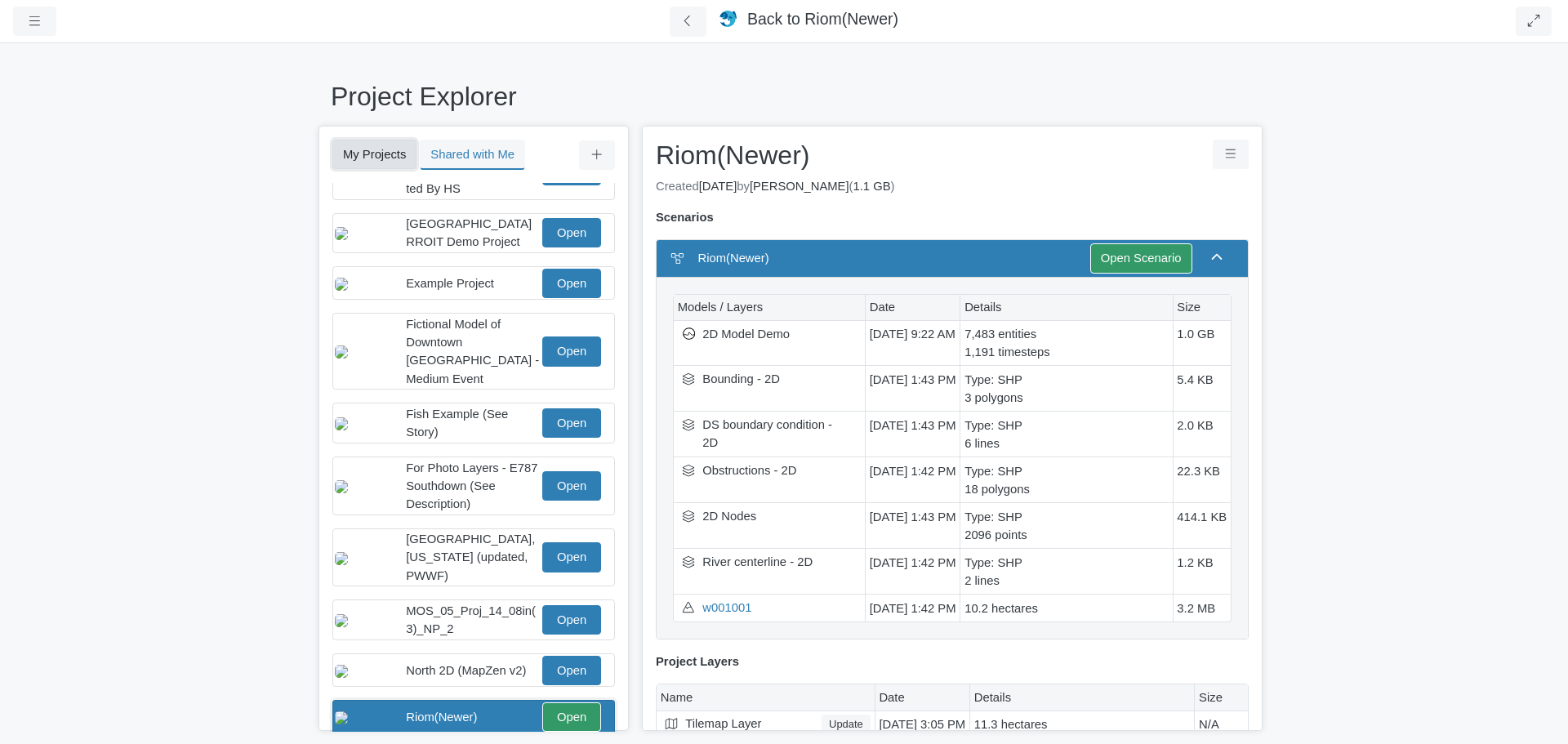
click at [398, 154] on button "My Projects" at bounding box center [375, 154] width 84 height 29
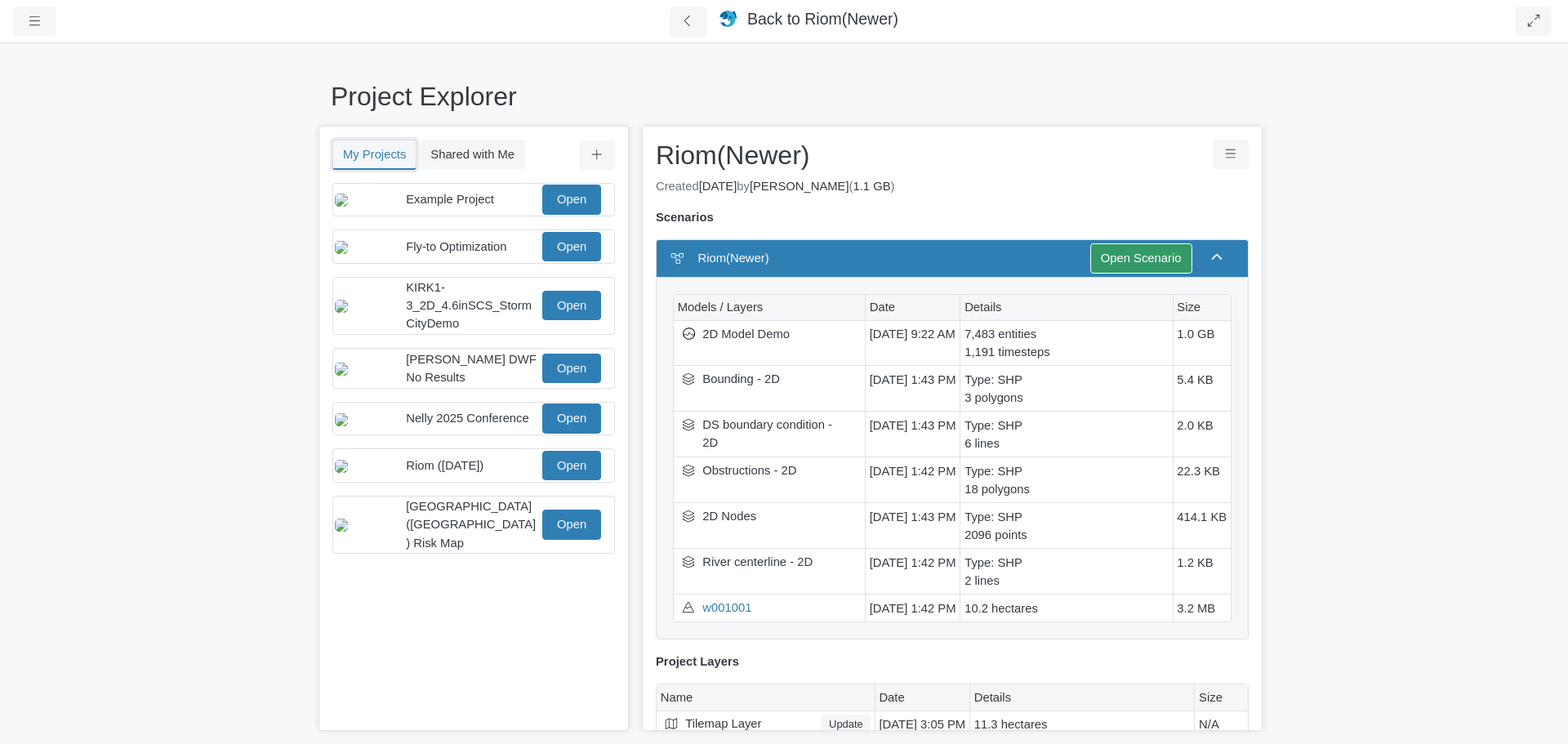
scroll to position [0, 0]
click at [457, 206] on span "Example Project" at bounding box center [450, 199] width 88 height 13
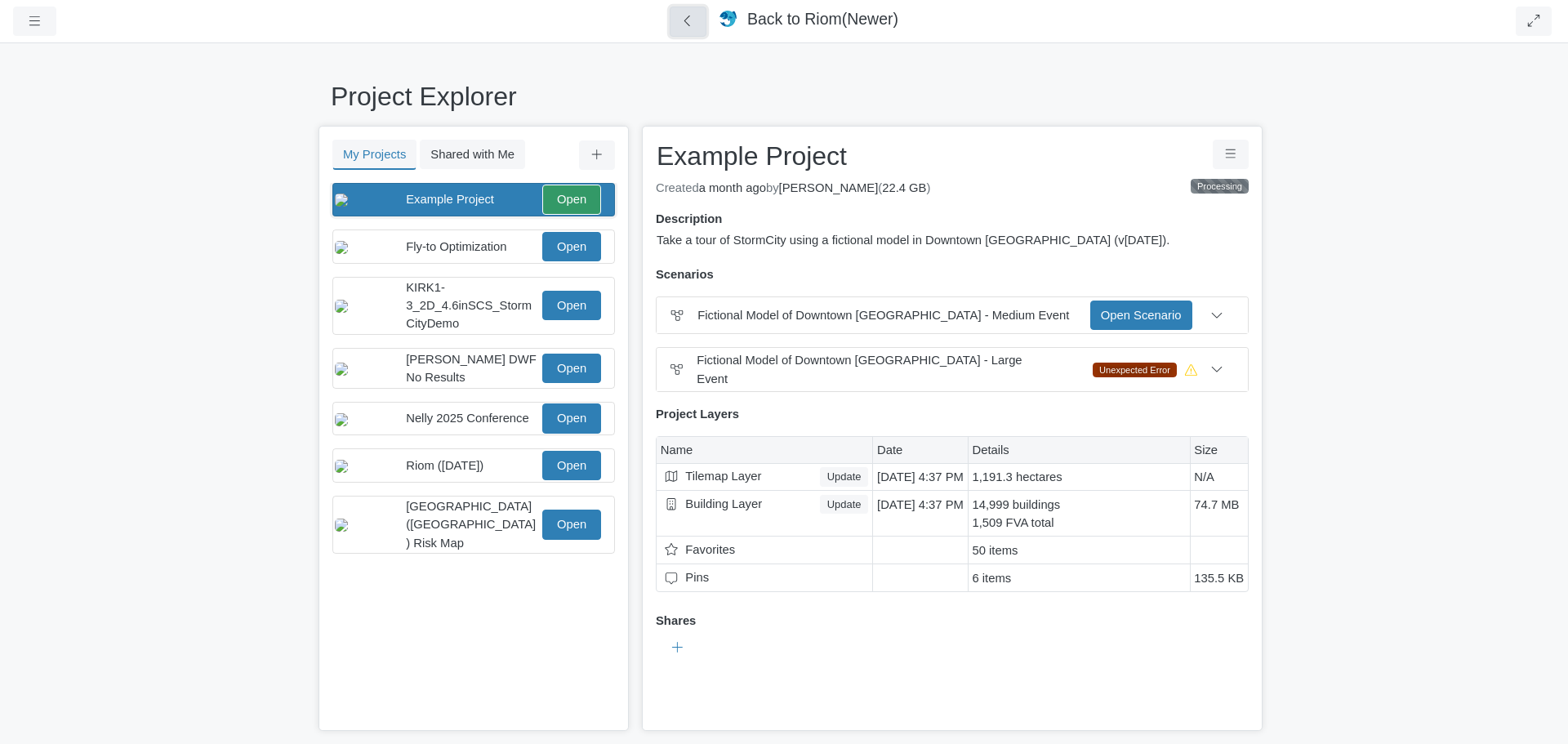
click at [697, 22] on button at bounding box center [687, 22] width 36 height 30
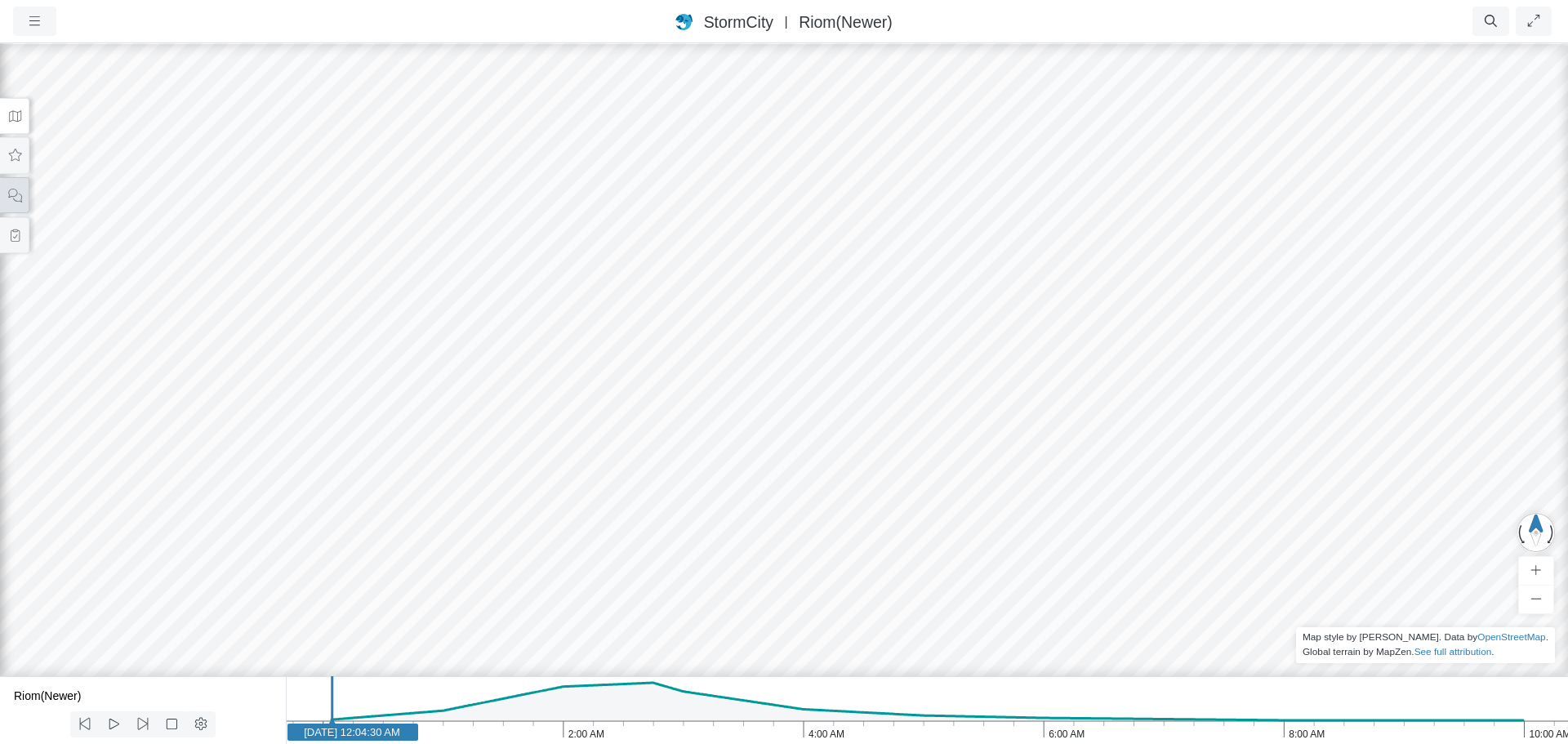
click at [13, 196] on icon at bounding box center [15, 195] width 16 height 12
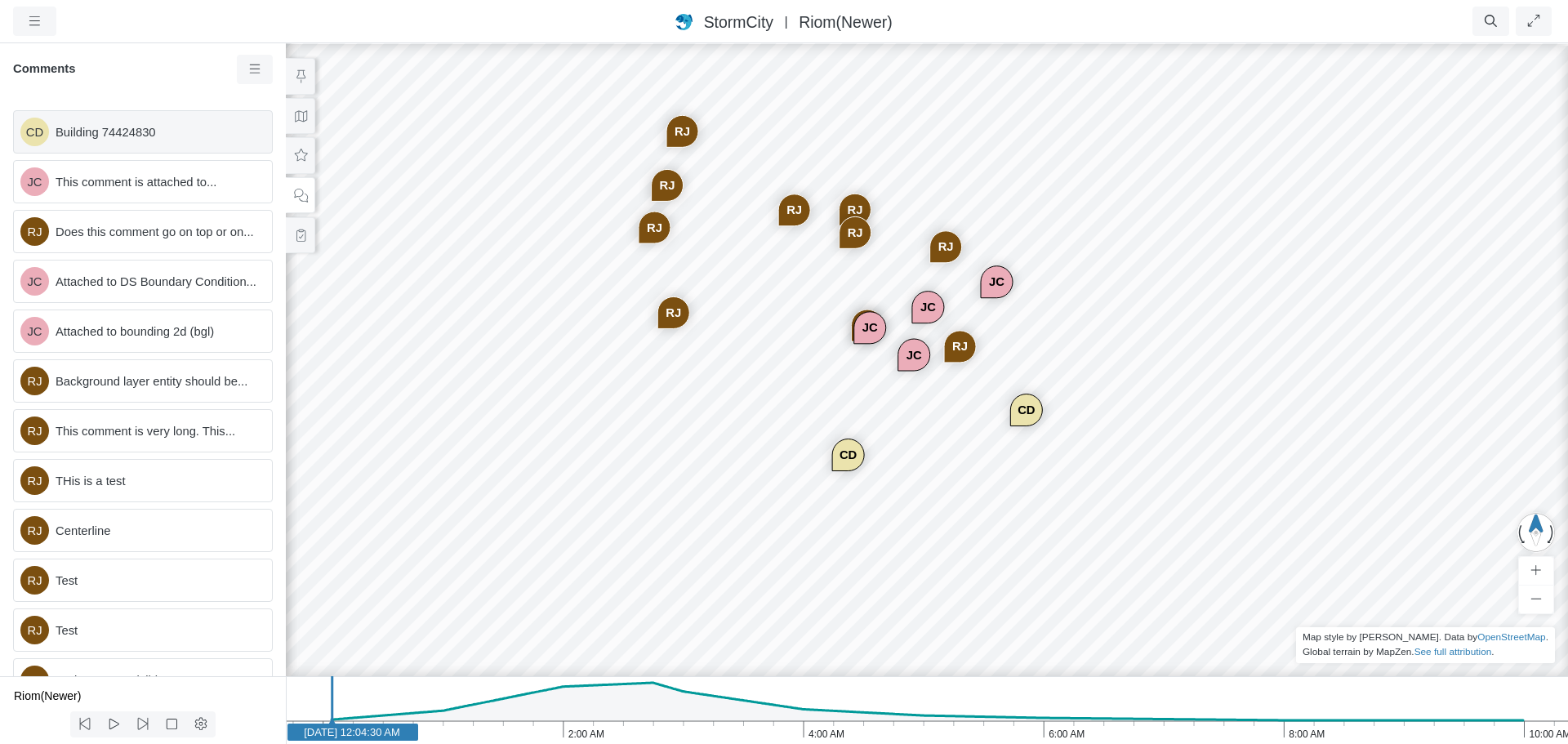
click at [160, 134] on span "Building 74424830" at bounding box center [157, 132] width 203 height 18
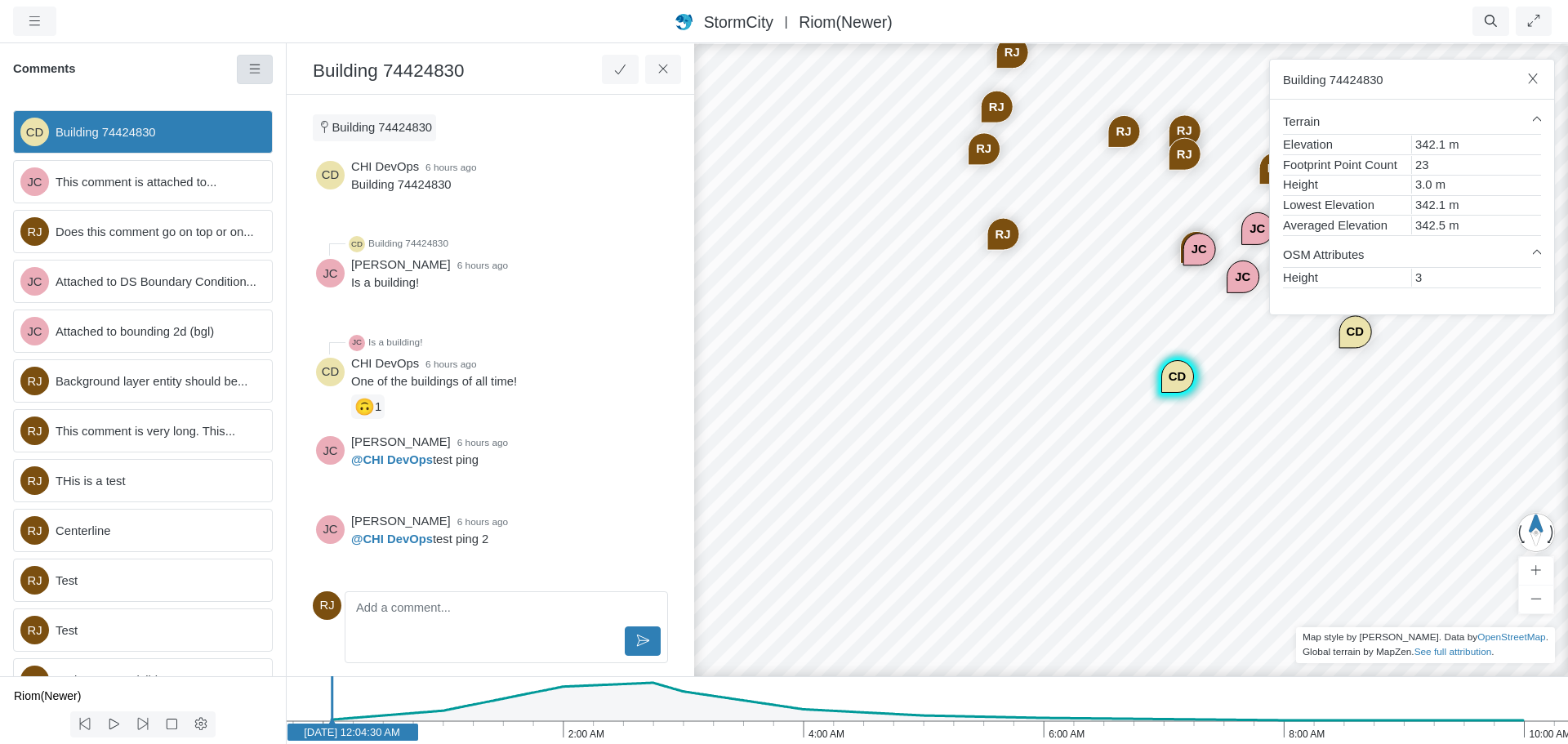
click at [260, 68] on icon at bounding box center [255, 69] width 16 height 12
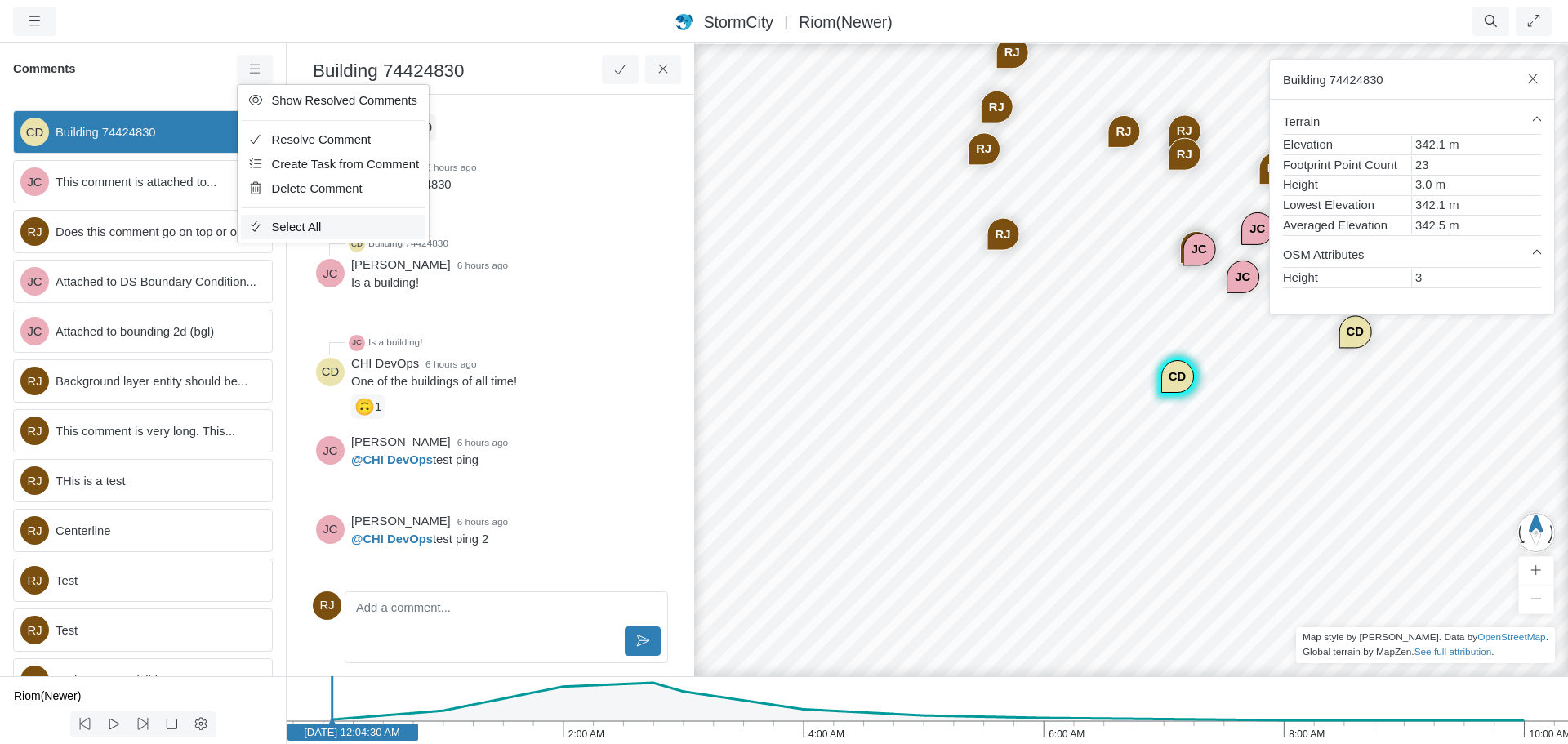
click at [290, 230] on span "Select All" at bounding box center [296, 226] width 50 height 13
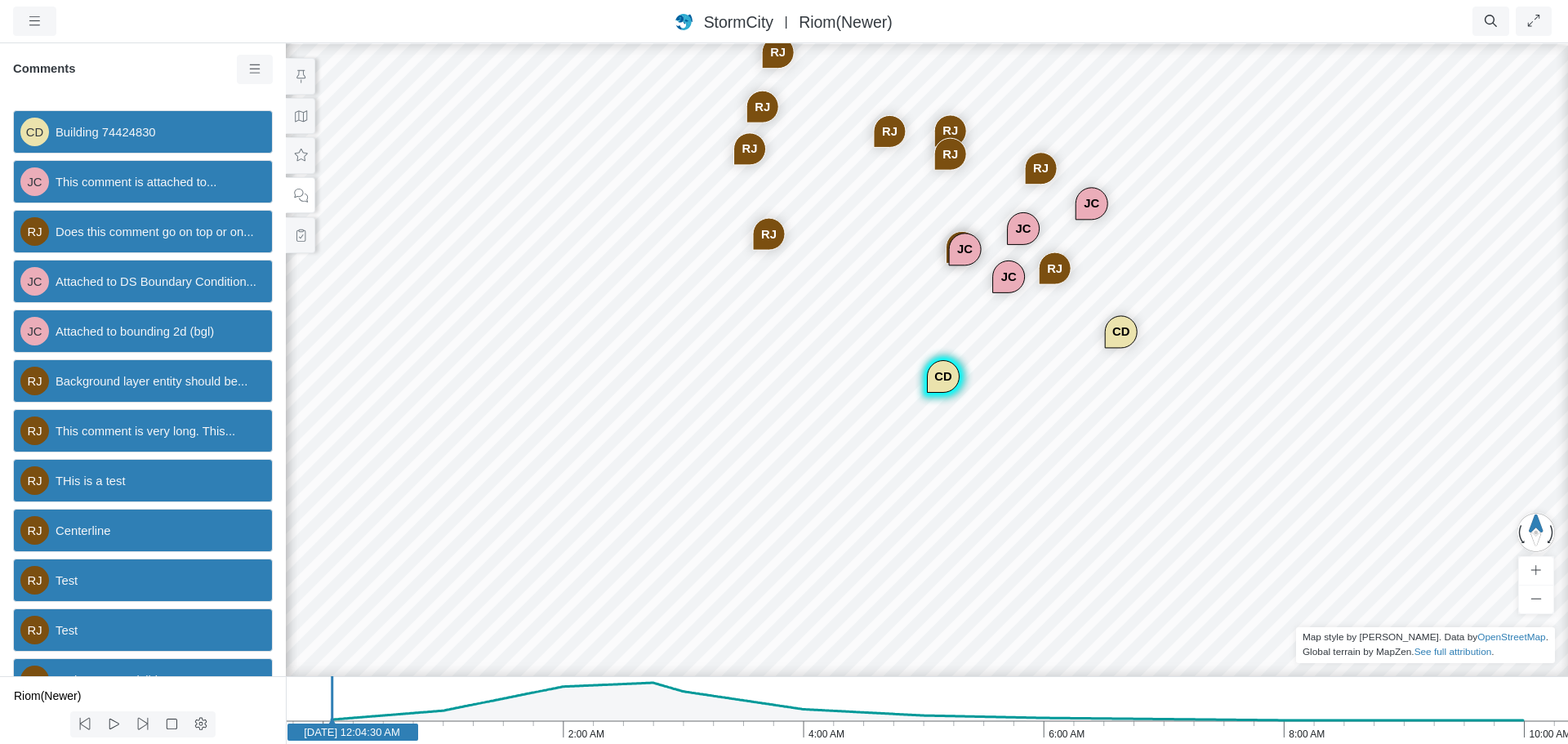
click at [174, 77] on div "Comments" at bounding box center [143, 75] width 286 height 42
click at [176, 74] on h6 "Comments" at bounding box center [125, 69] width 224 height 15
click at [216, 132] on span "Building 74424830" at bounding box center [157, 132] width 203 height 18
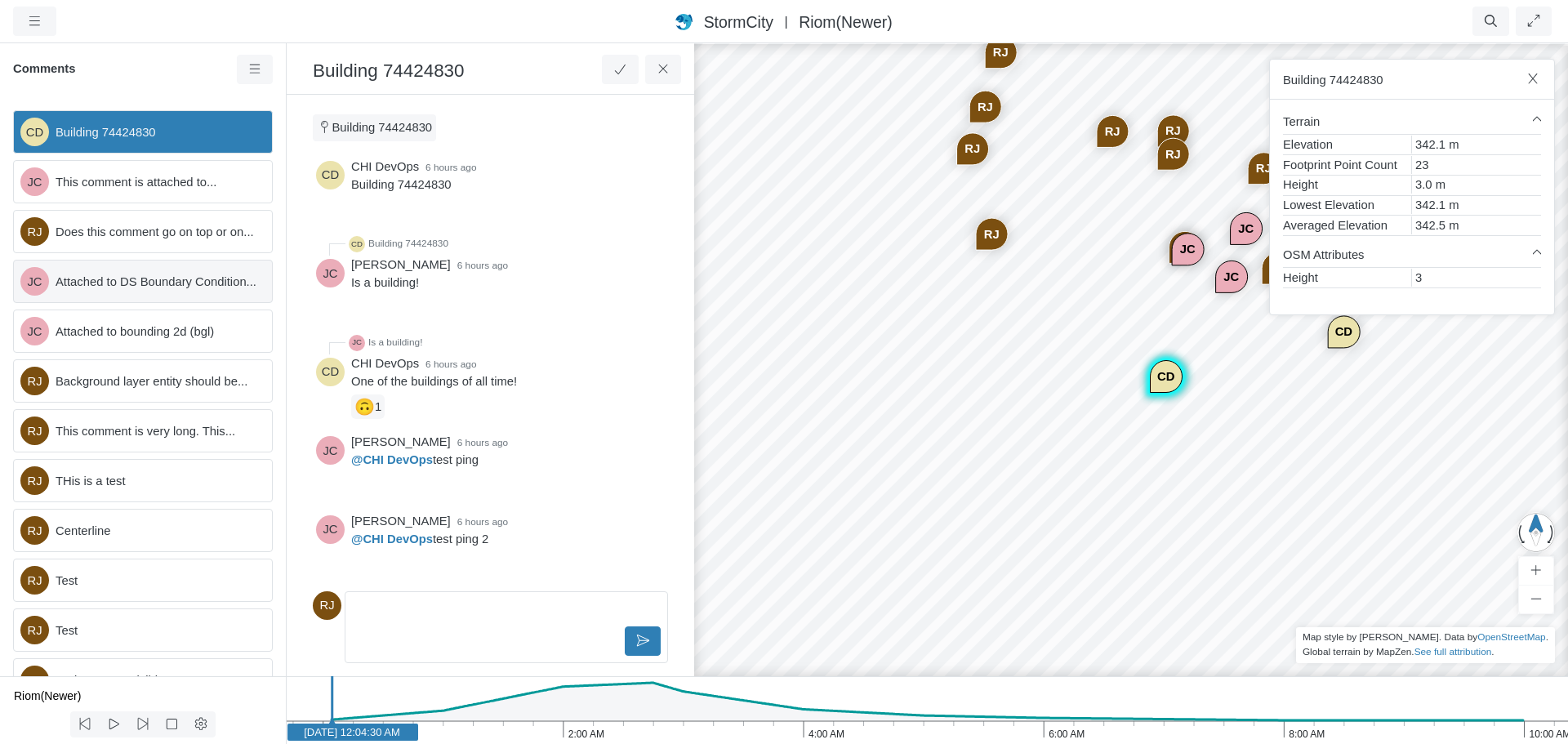
click at [191, 281] on span "Attached to DS Boundary Condition..." at bounding box center [157, 281] width 203 height 18
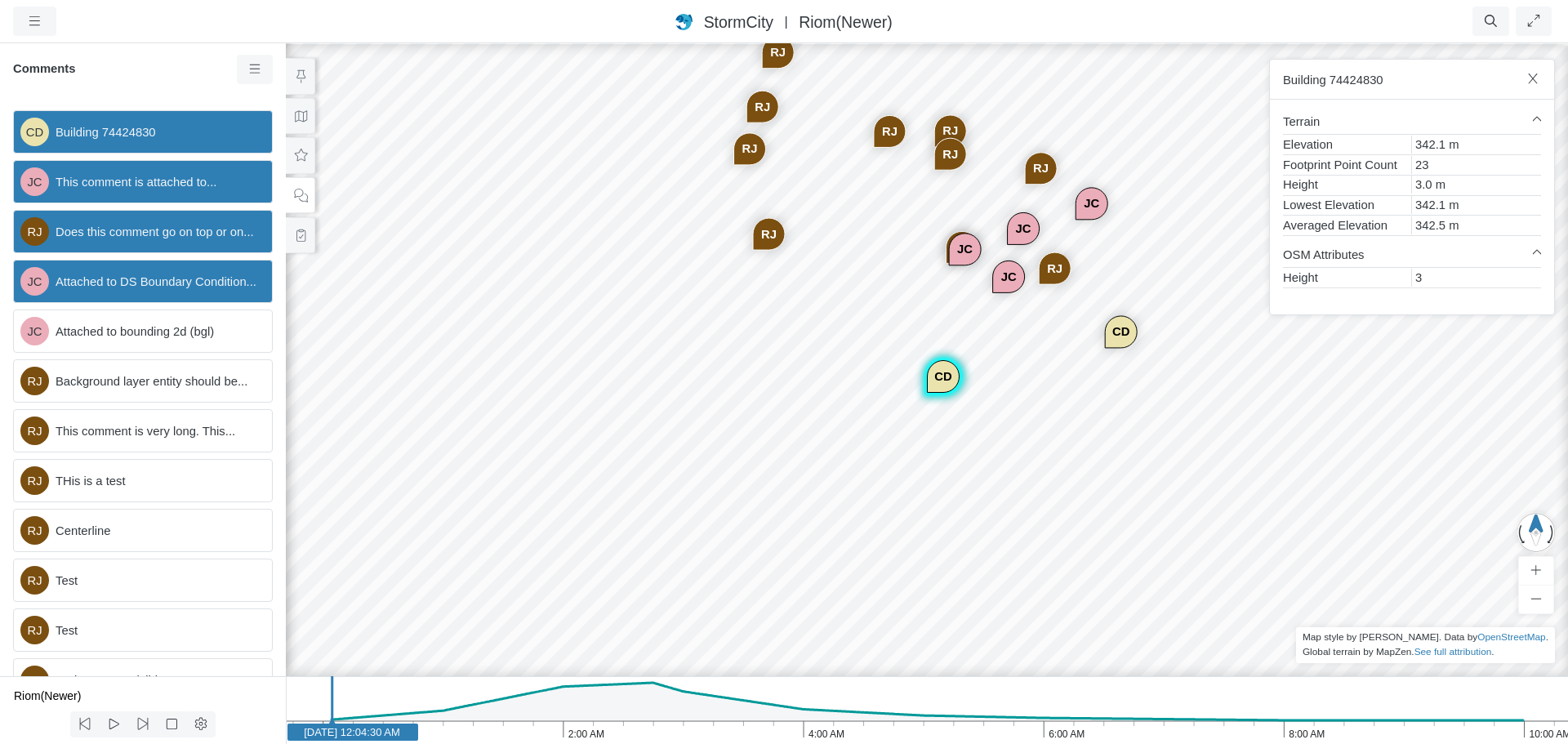
click at [171, 108] on div "CD Building 74424830 JC This comment is attached to... [GEOGRAPHIC_DATA] Does t…" at bounding box center [143, 386] width 286 height 579
click at [171, 129] on span "Building 74424830" at bounding box center [157, 132] width 203 height 18
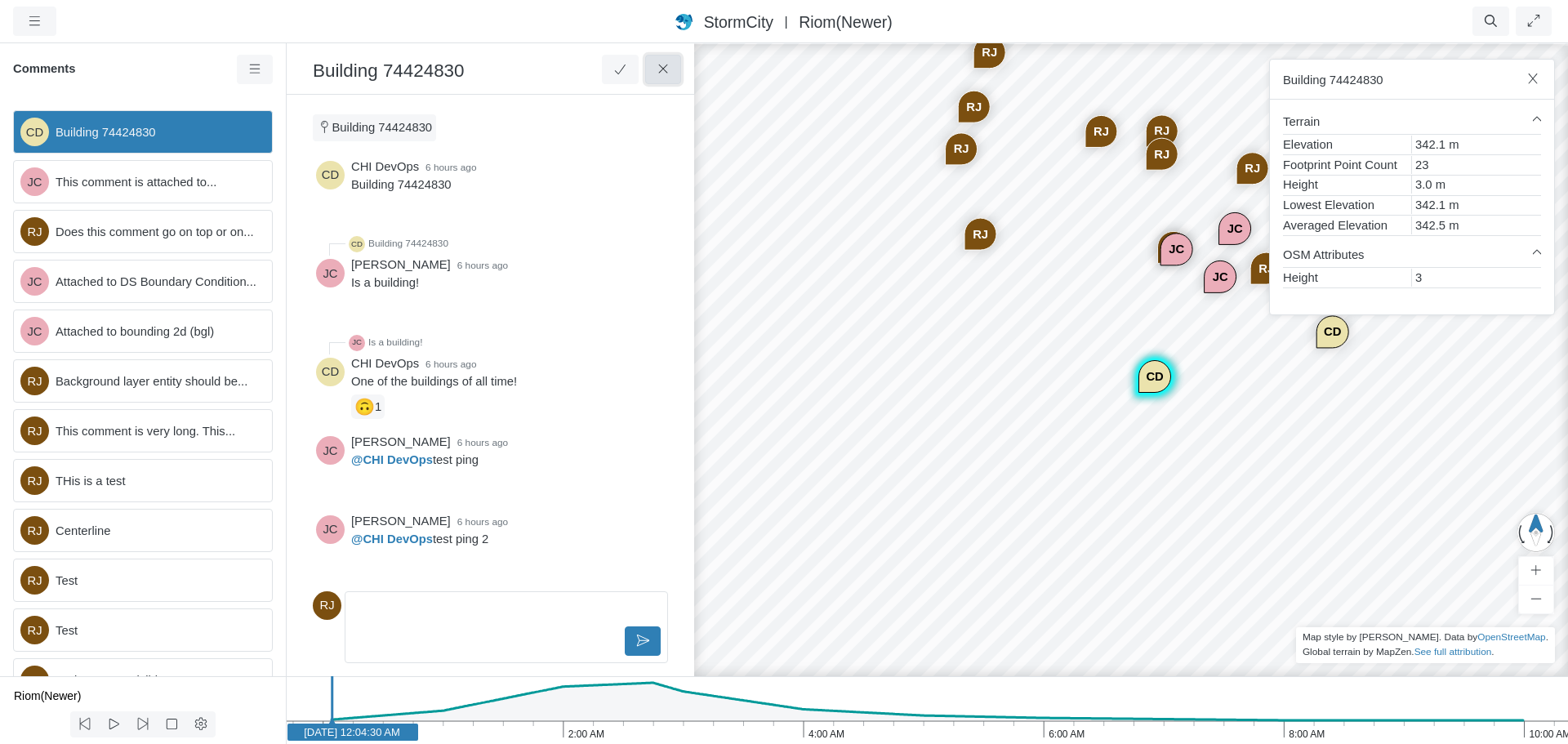
click at [674, 71] on button at bounding box center [663, 70] width 36 height 29
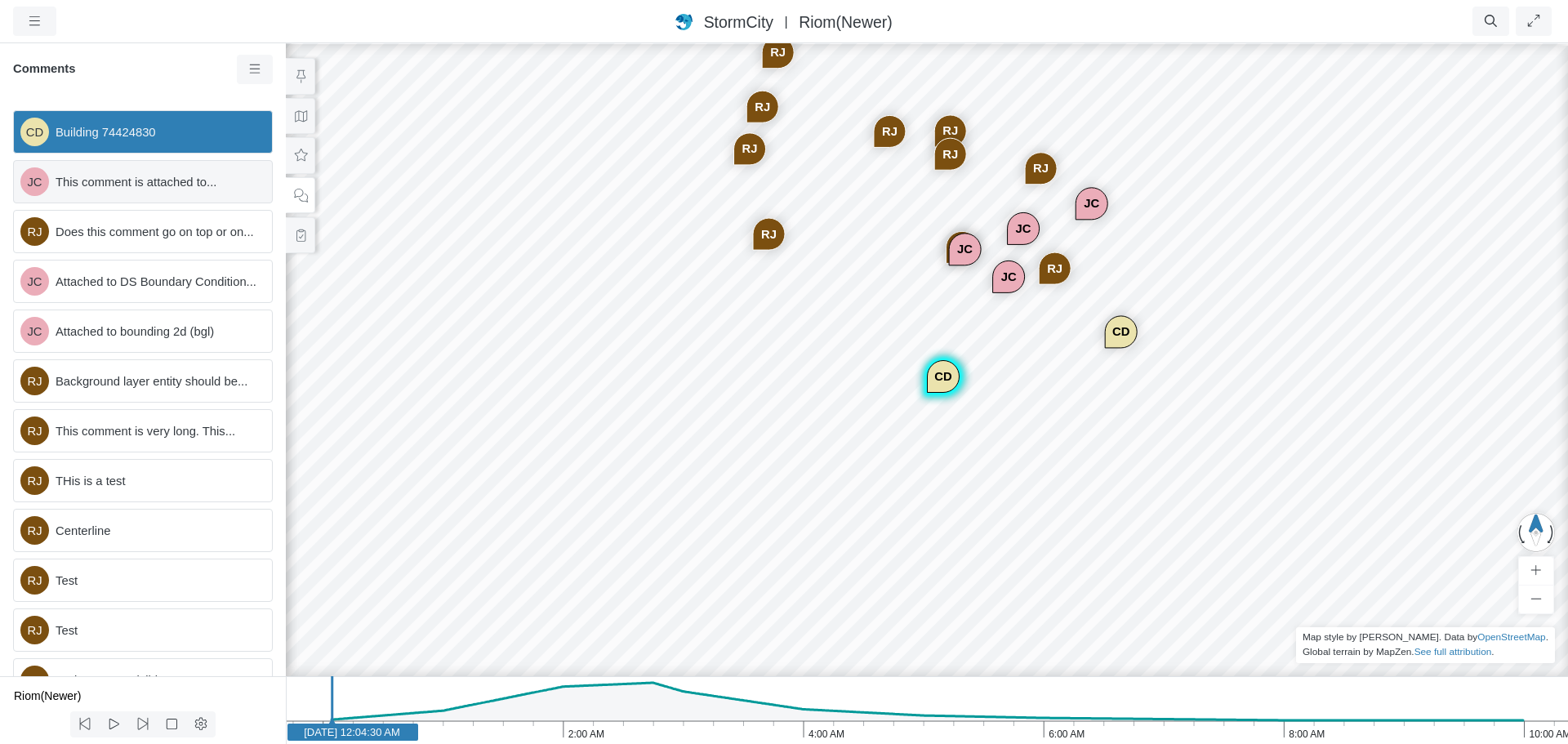
click at [184, 184] on span "This comment is attached to..." at bounding box center [157, 182] width 203 height 18
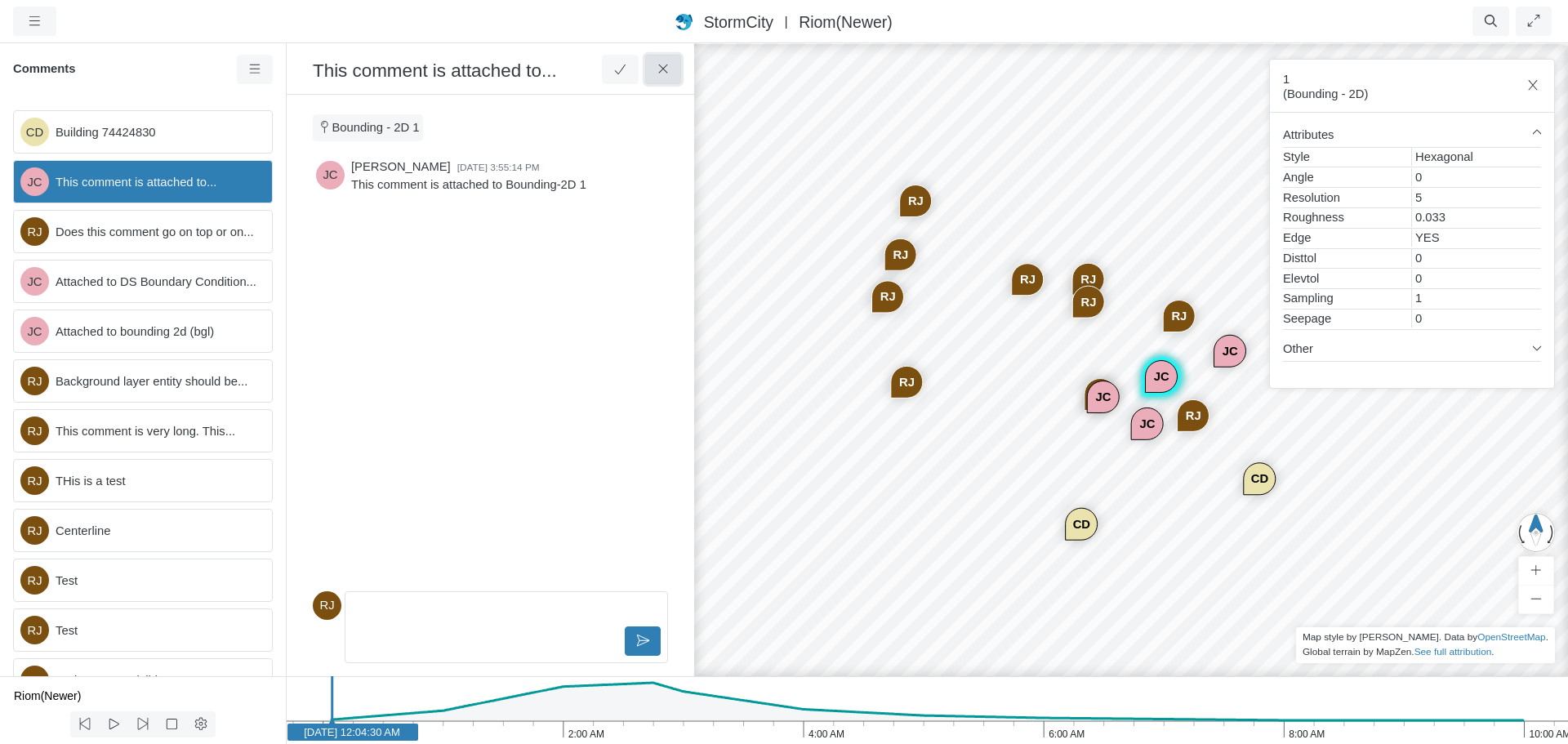
click at [662, 69] on icon at bounding box center [662, 69] width 9 height 9
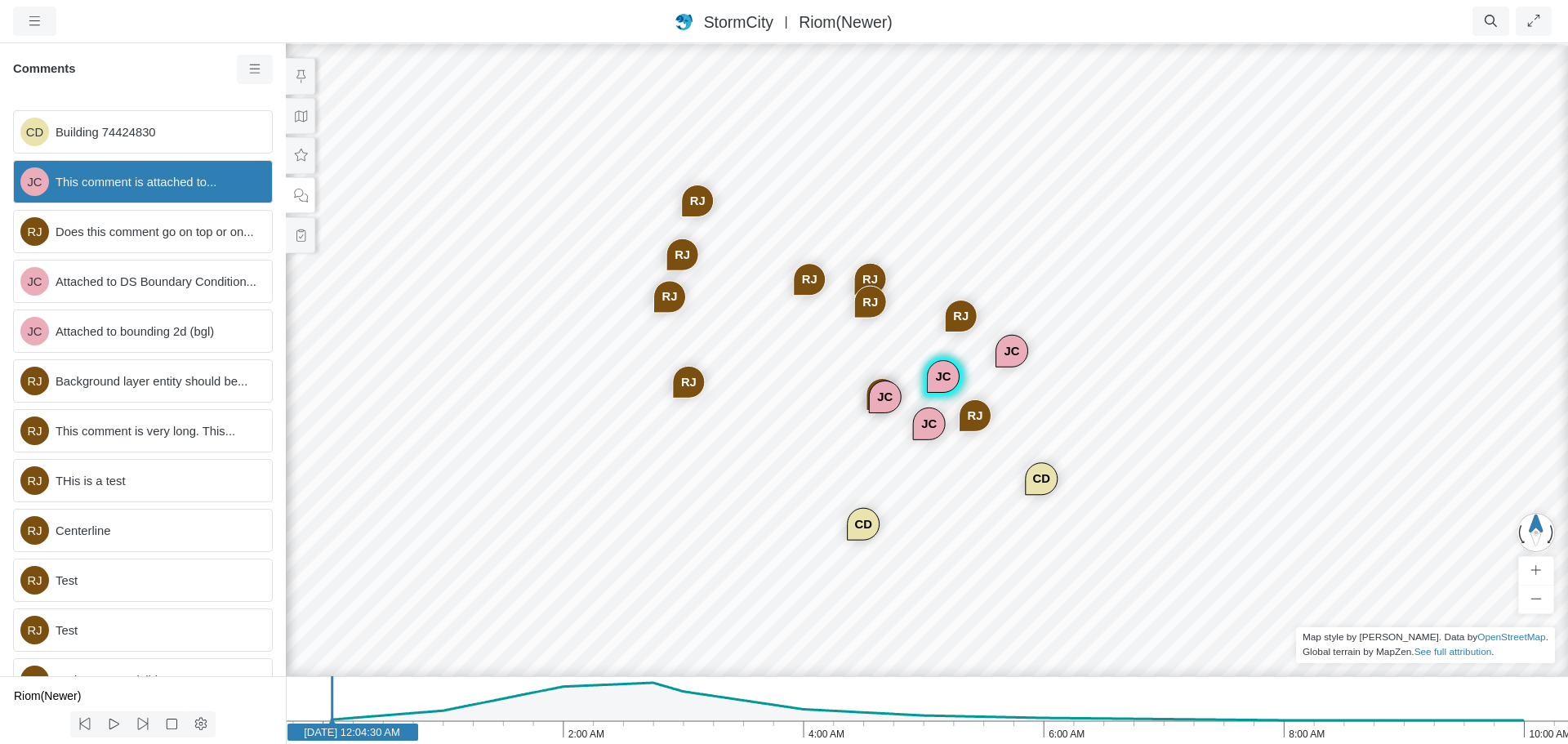
click at [182, 187] on span "This comment is attached to..." at bounding box center [157, 182] width 203 height 18
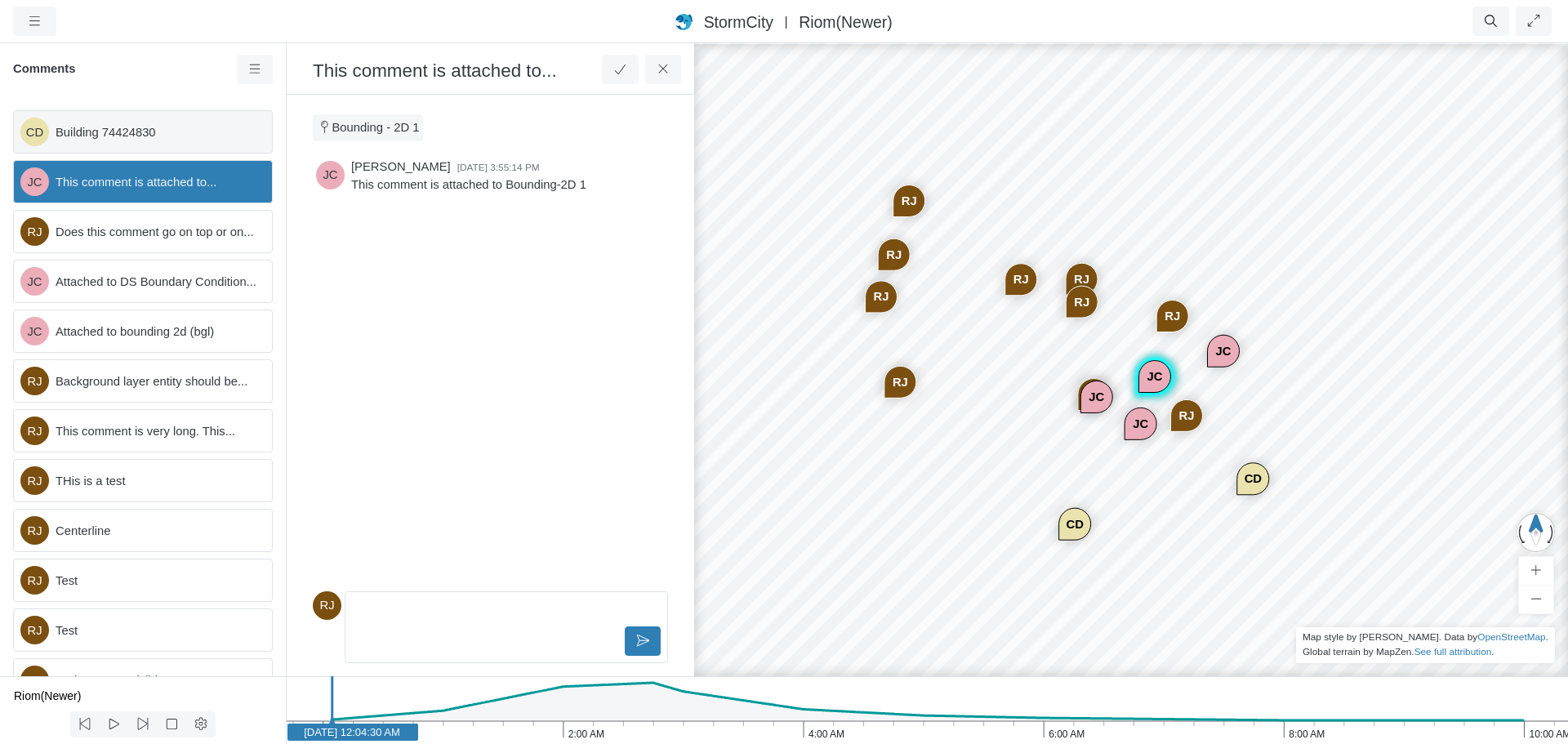
click at [216, 144] on div "CD Building 74424830" at bounding box center [142, 131] width 260 height 43
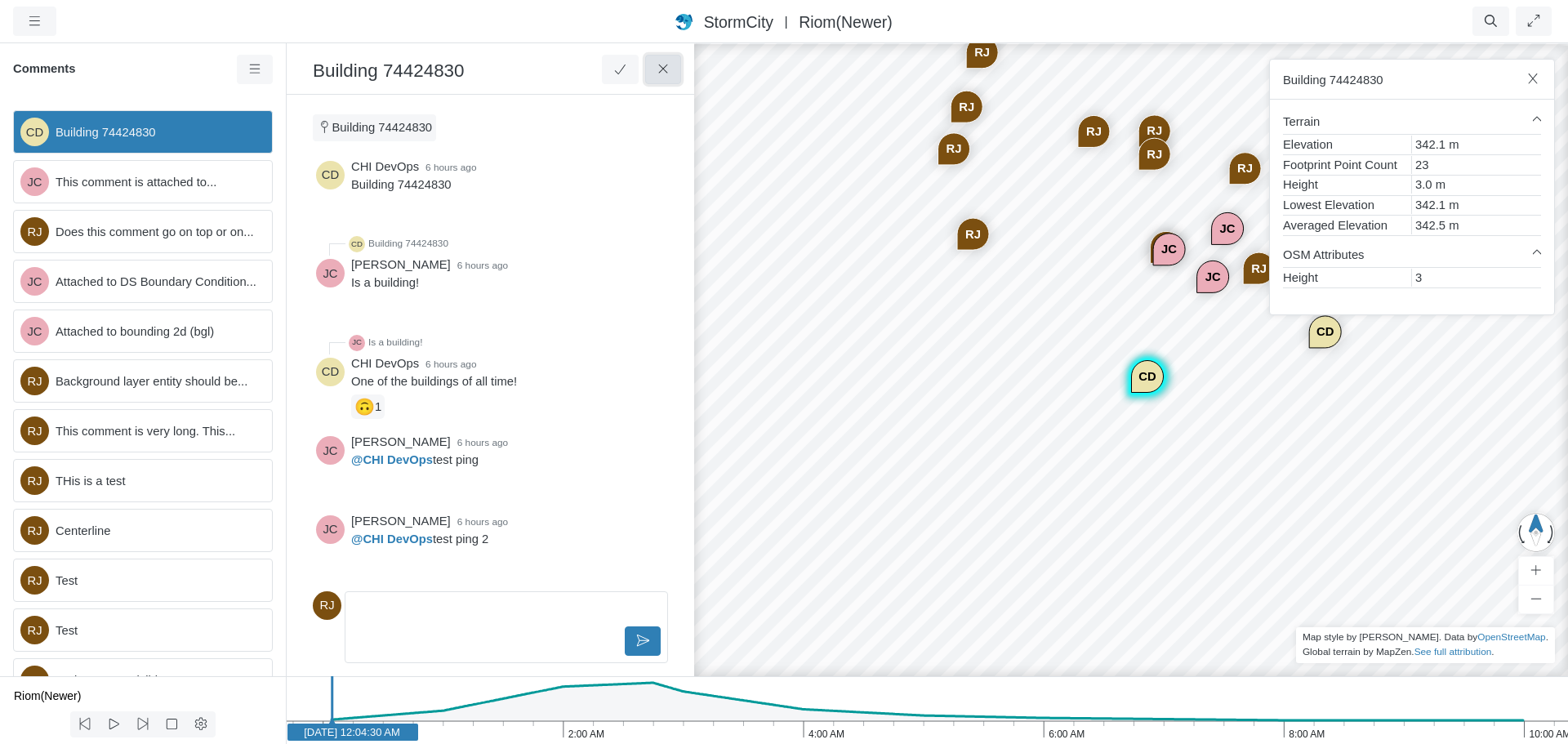
click at [662, 75] on icon at bounding box center [664, 69] width 16 height 12
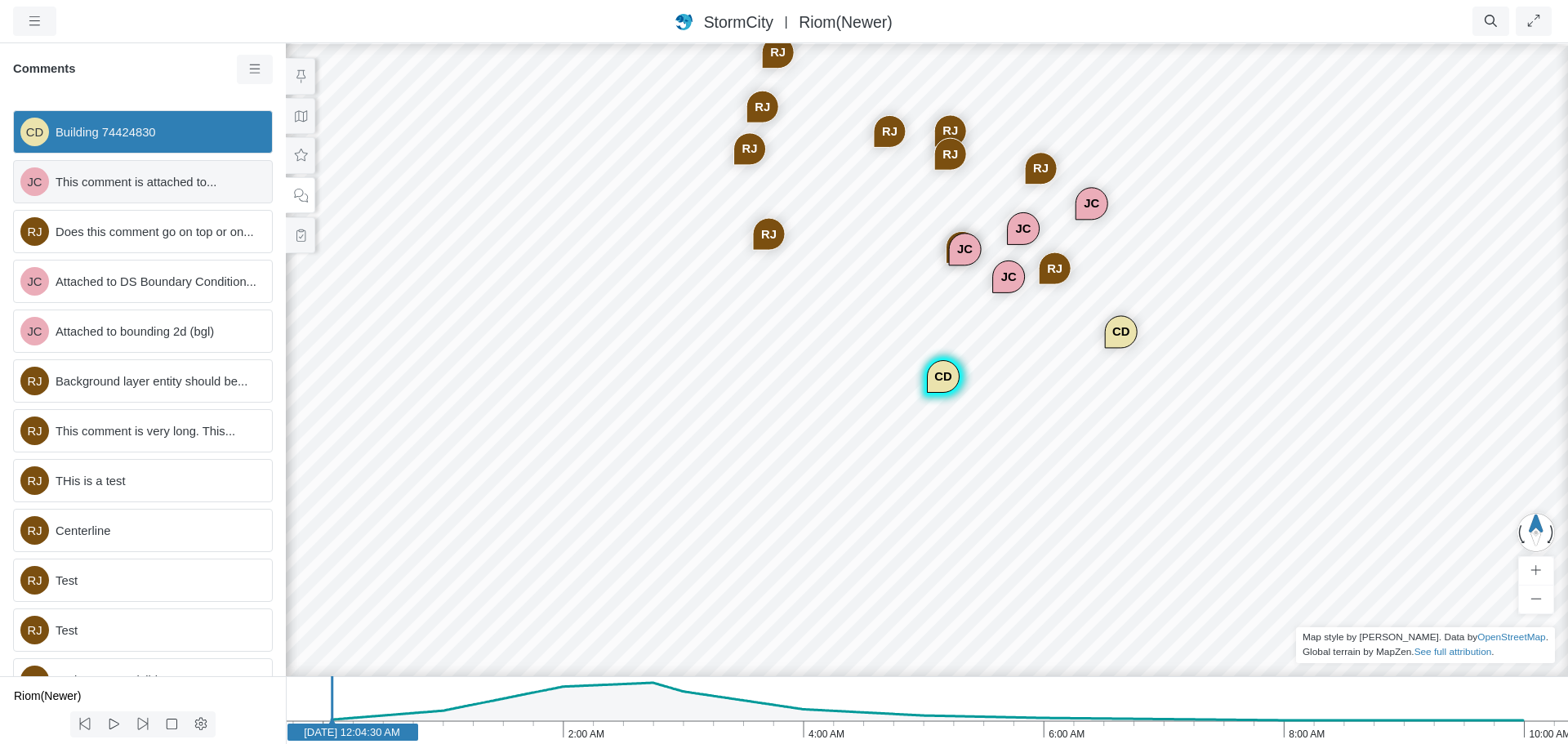
click at [146, 183] on span "This comment is attached to..." at bounding box center [157, 182] width 203 height 18
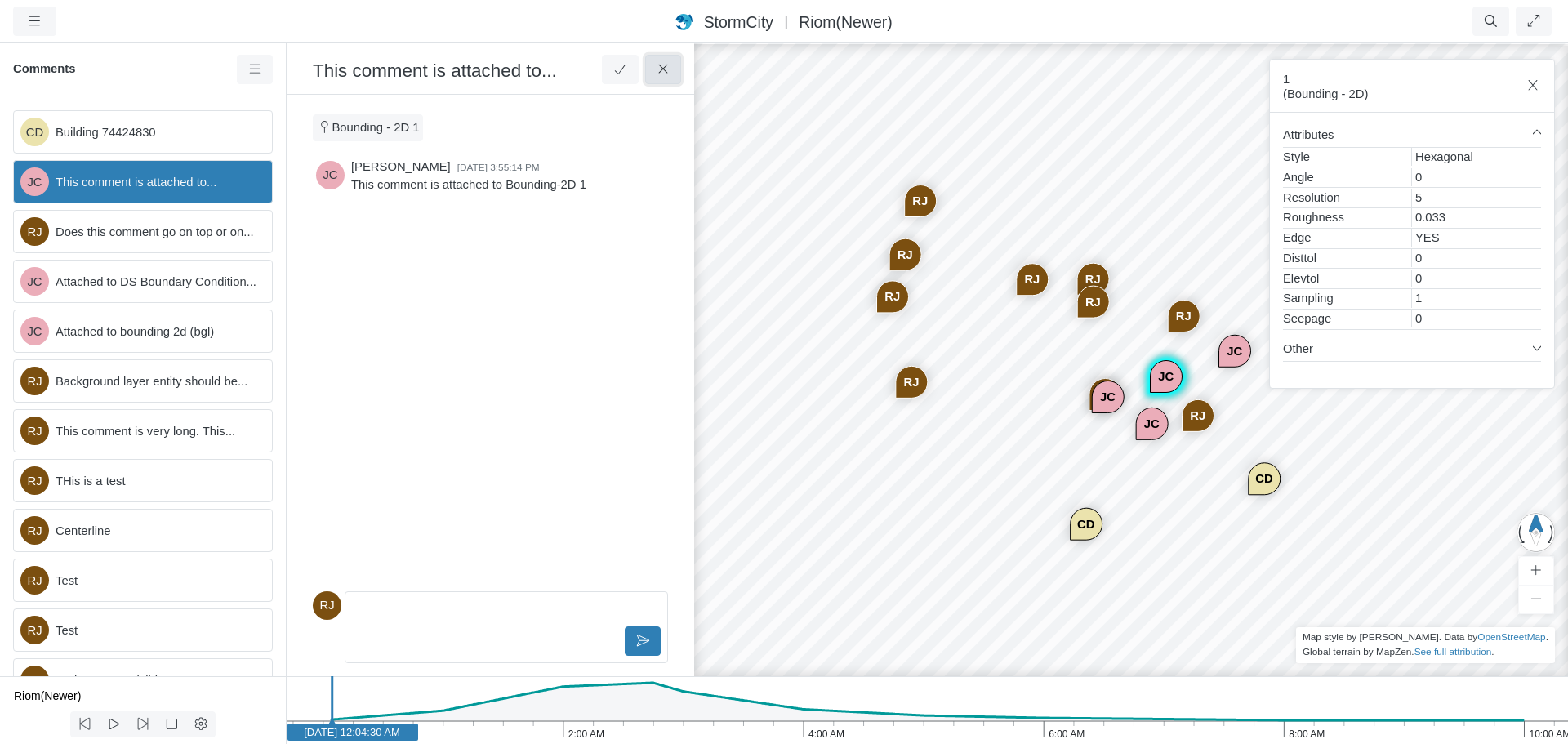
click at [678, 70] on button at bounding box center [663, 70] width 36 height 29
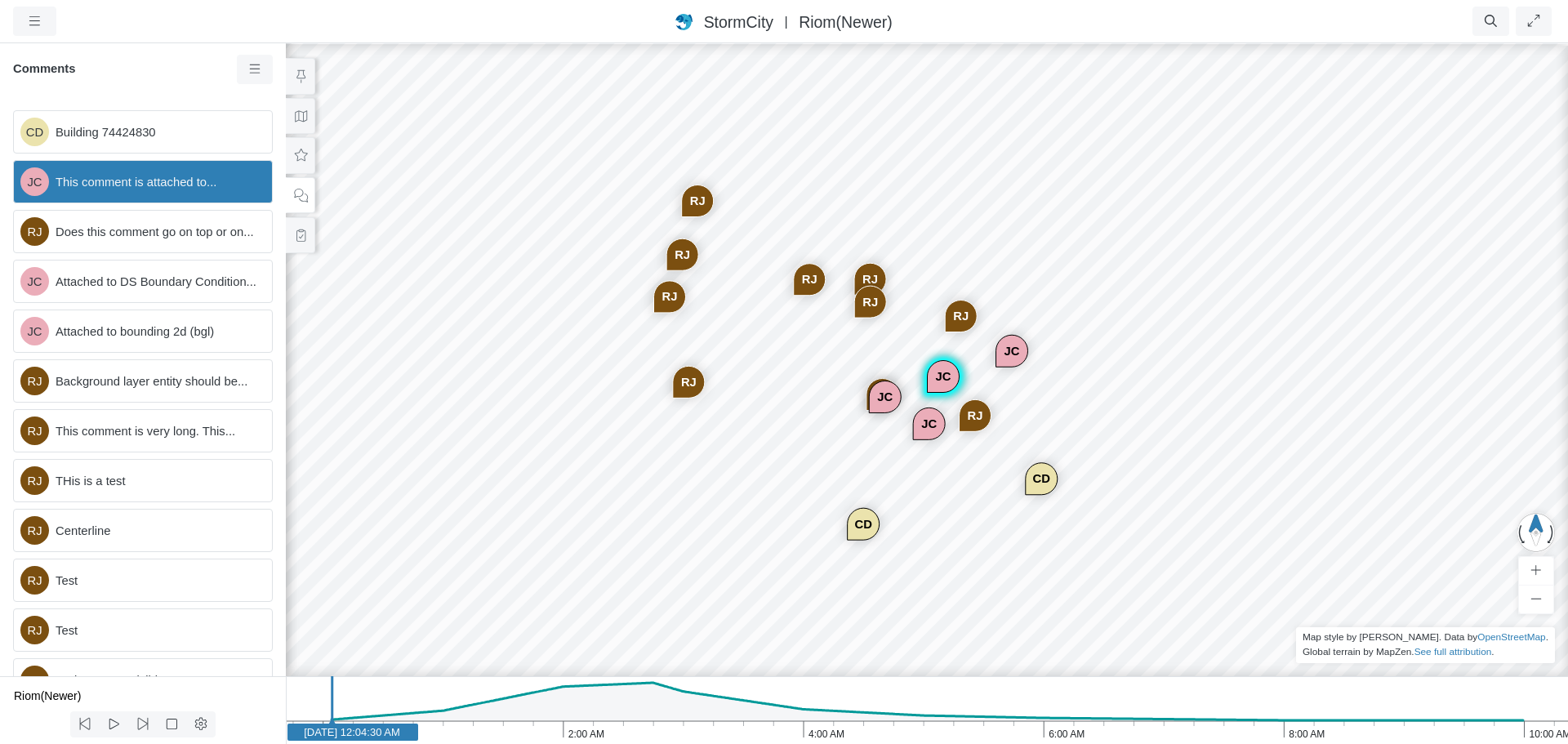
click at [153, 183] on span "This comment is attached to..." at bounding box center [157, 182] width 203 height 18
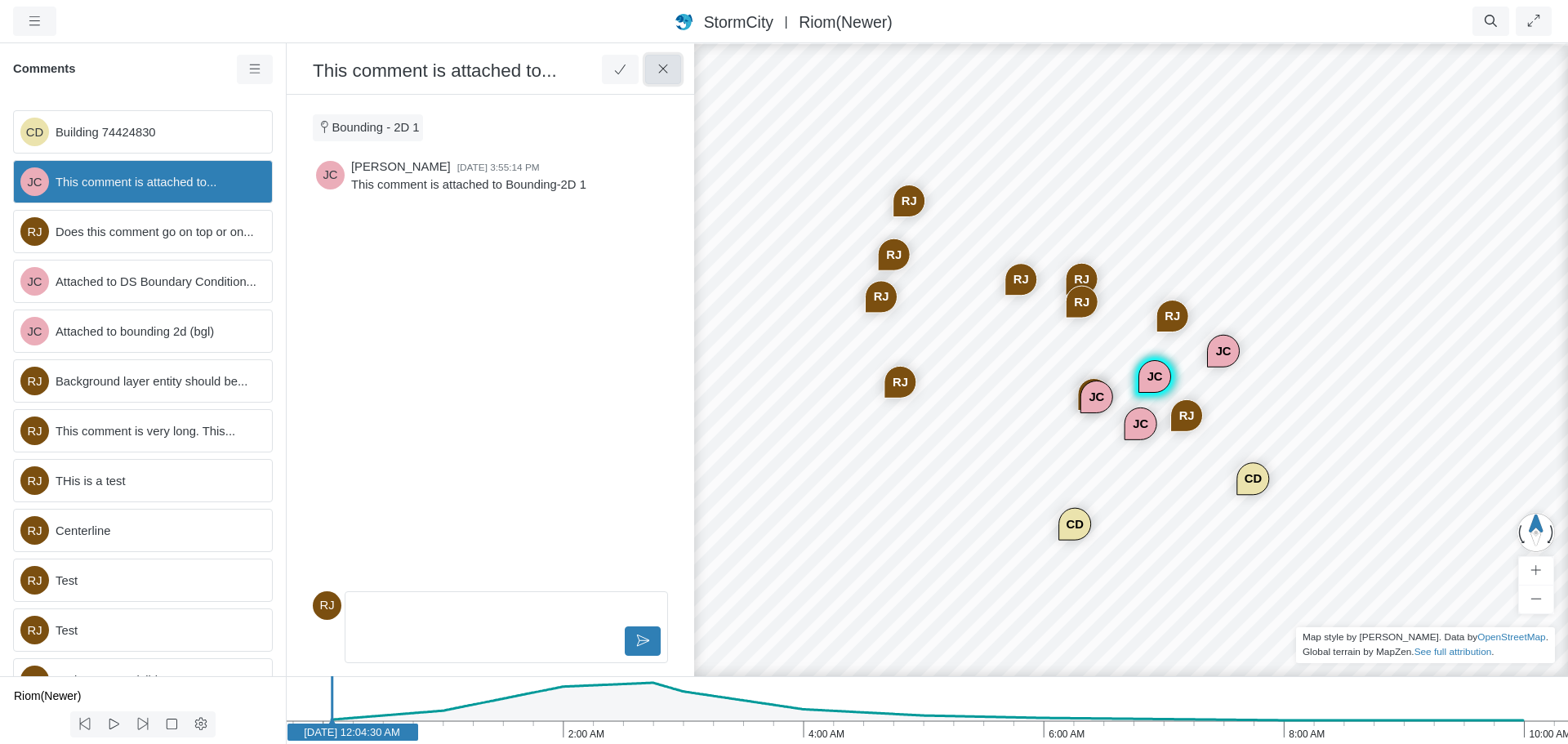
click at [661, 71] on icon at bounding box center [664, 69] width 16 height 12
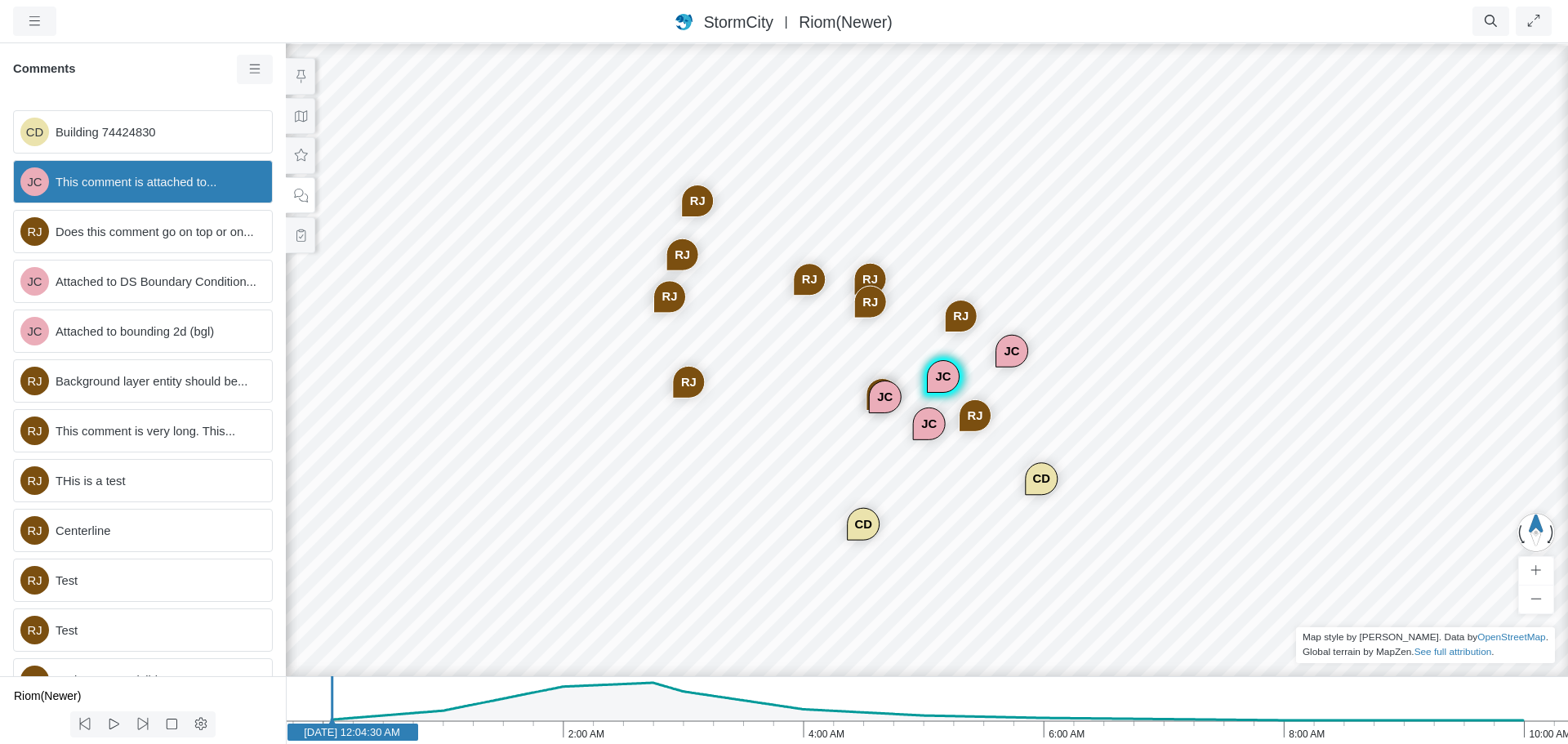
click at [159, 180] on span "This comment is attached to..." at bounding box center [157, 182] width 203 height 18
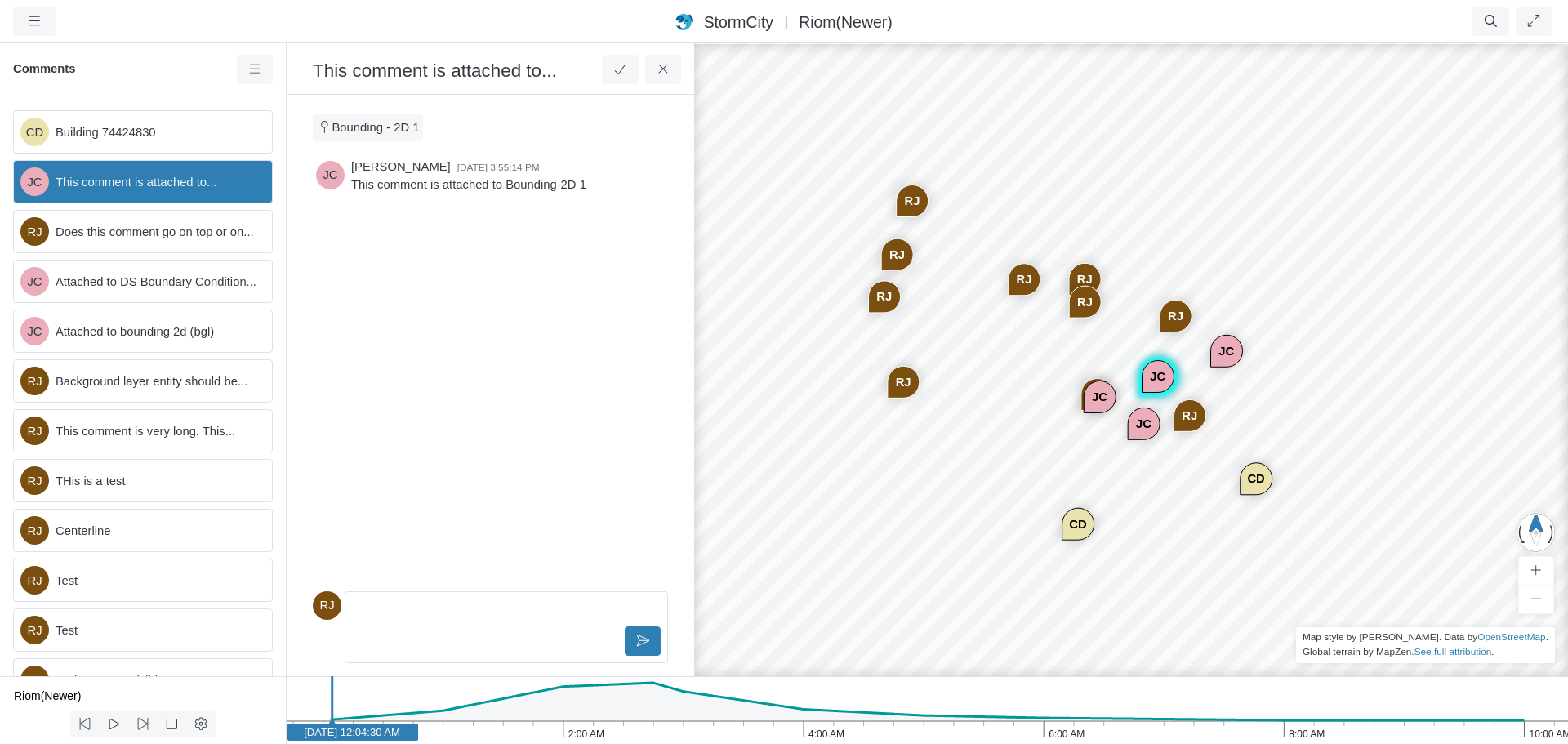
click at [185, 177] on span "This comment is attached to..." at bounding box center [157, 182] width 203 height 18
click at [669, 73] on icon at bounding box center [664, 69] width 16 height 12
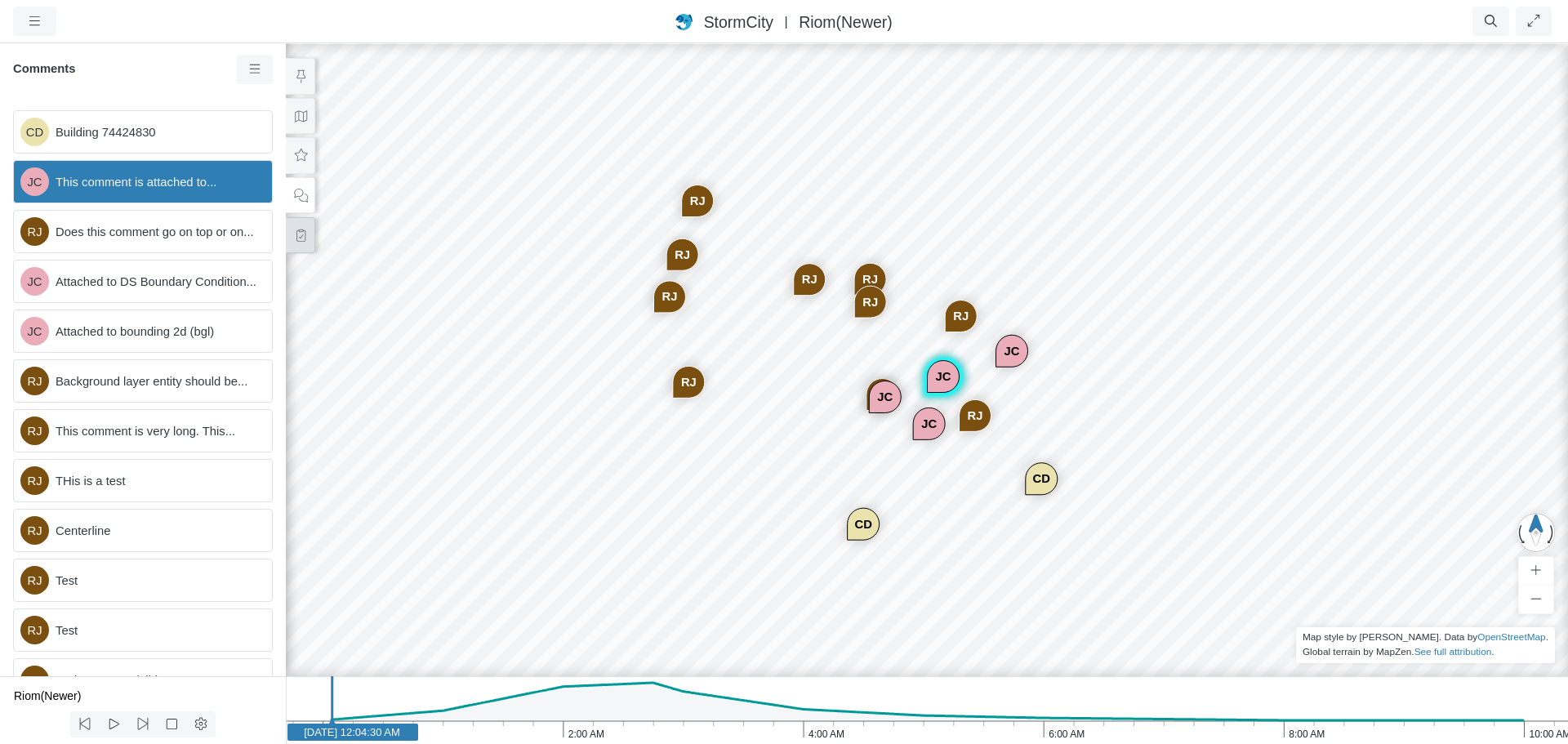
click at [300, 237] on icon at bounding box center [300, 235] width 9 height 12
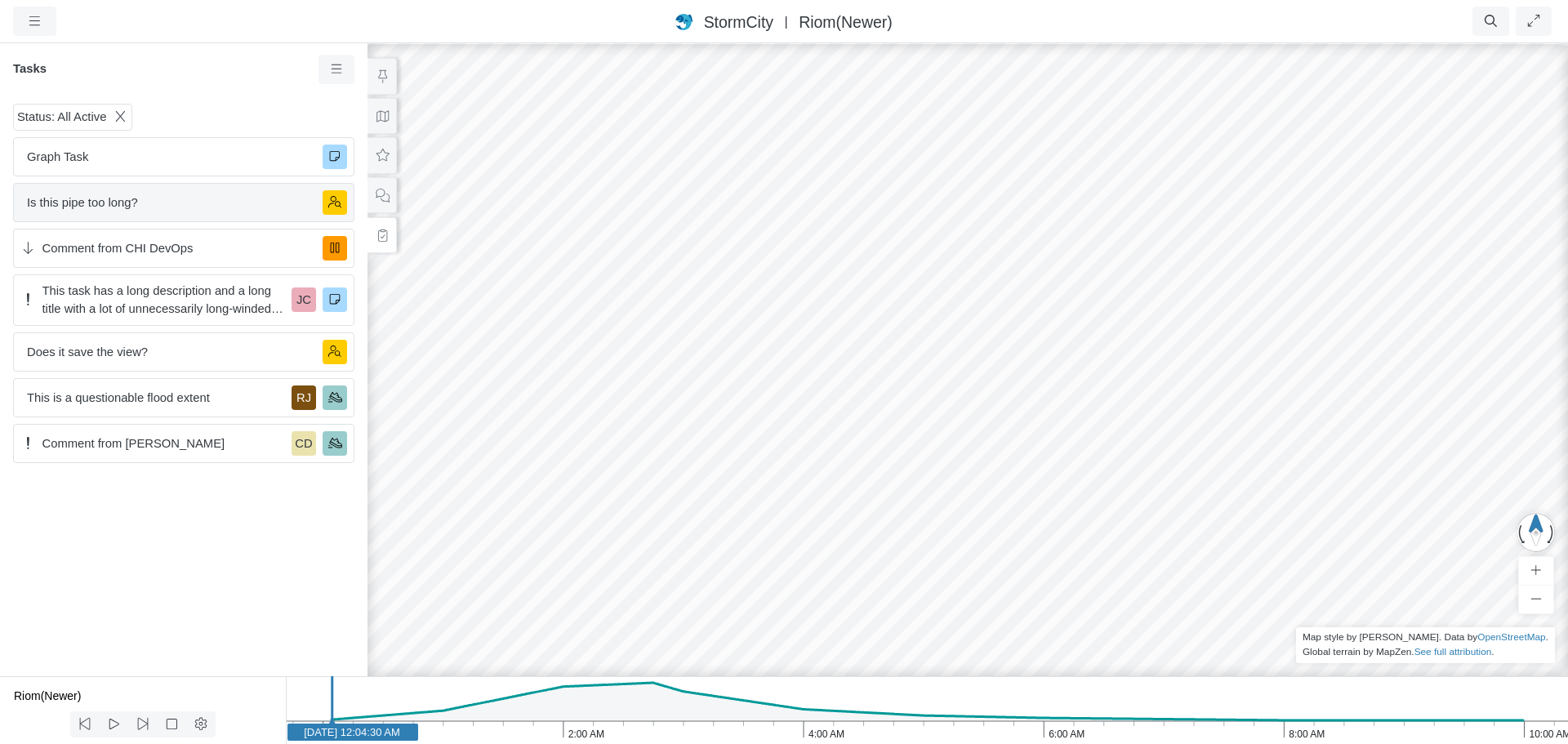
click at [176, 203] on span "Is this pipe too long?" at bounding box center [168, 202] width 282 height 18
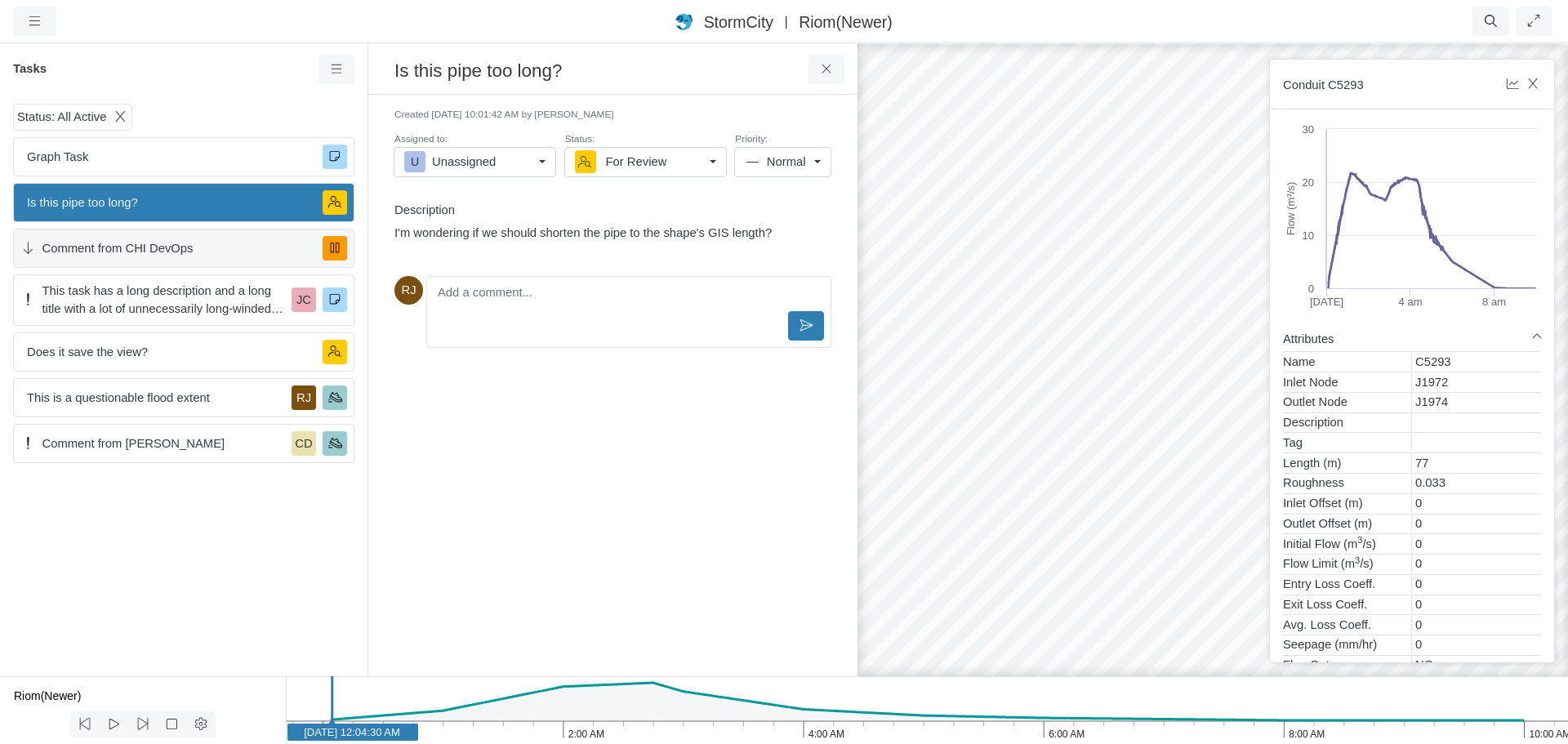
click at [237, 252] on span "Comment from CHI DevOps" at bounding box center [176, 248] width 268 height 18
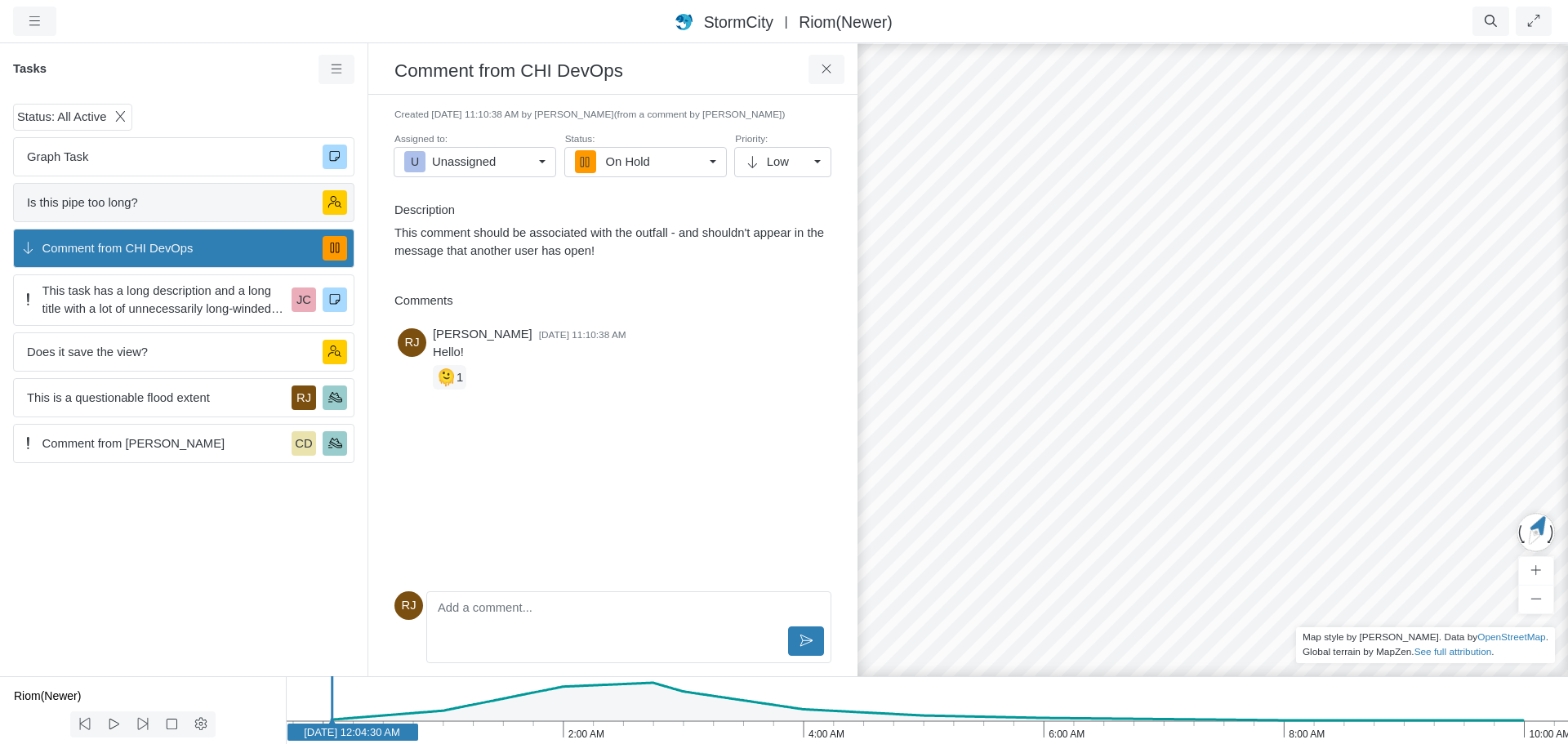
click at [231, 206] on span "Is this pipe too long?" at bounding box center [168, 202] width 282 height 18
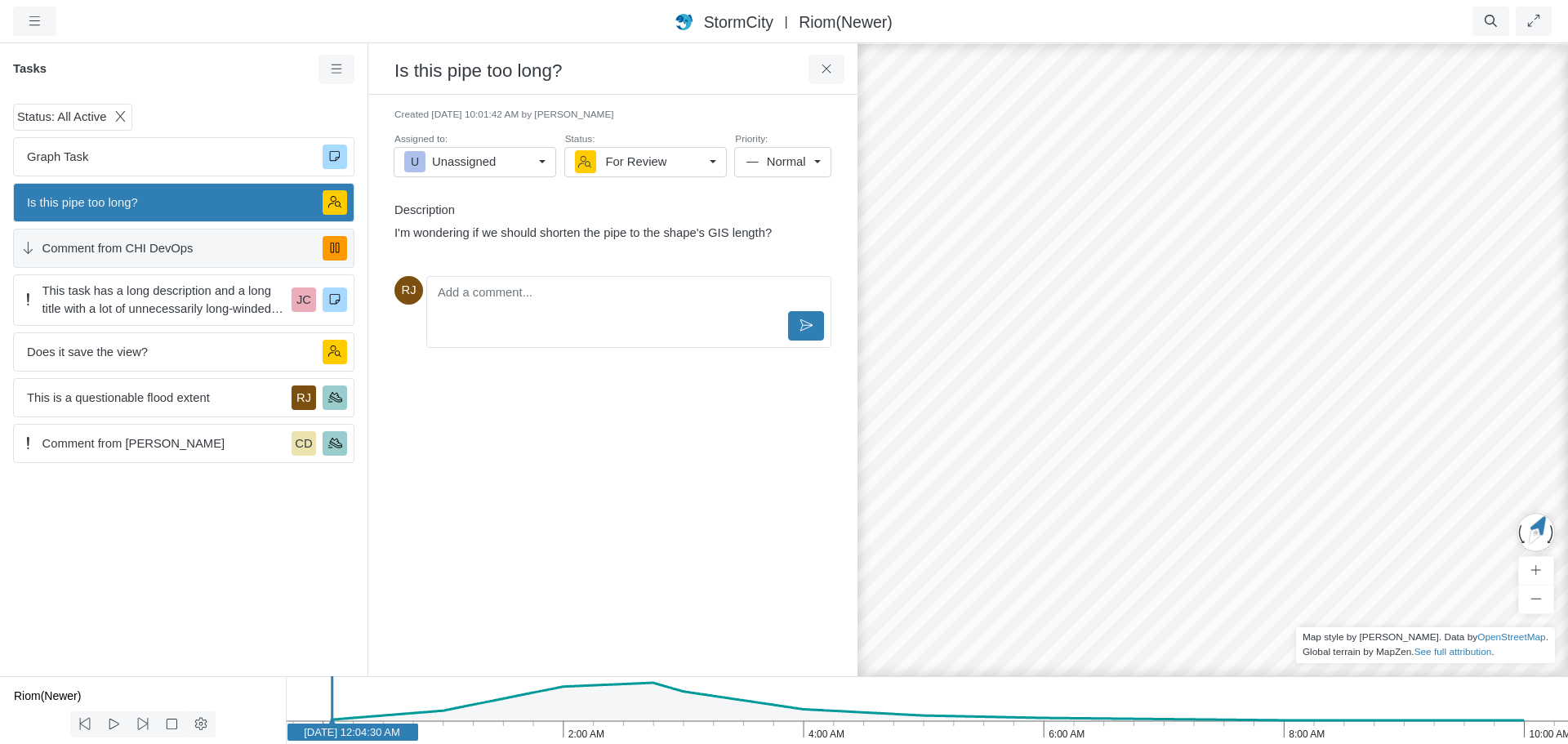
click at [216, 255] on span "Comment from CHI DevOps" at bounding box center [176, 248] width 268 height 18
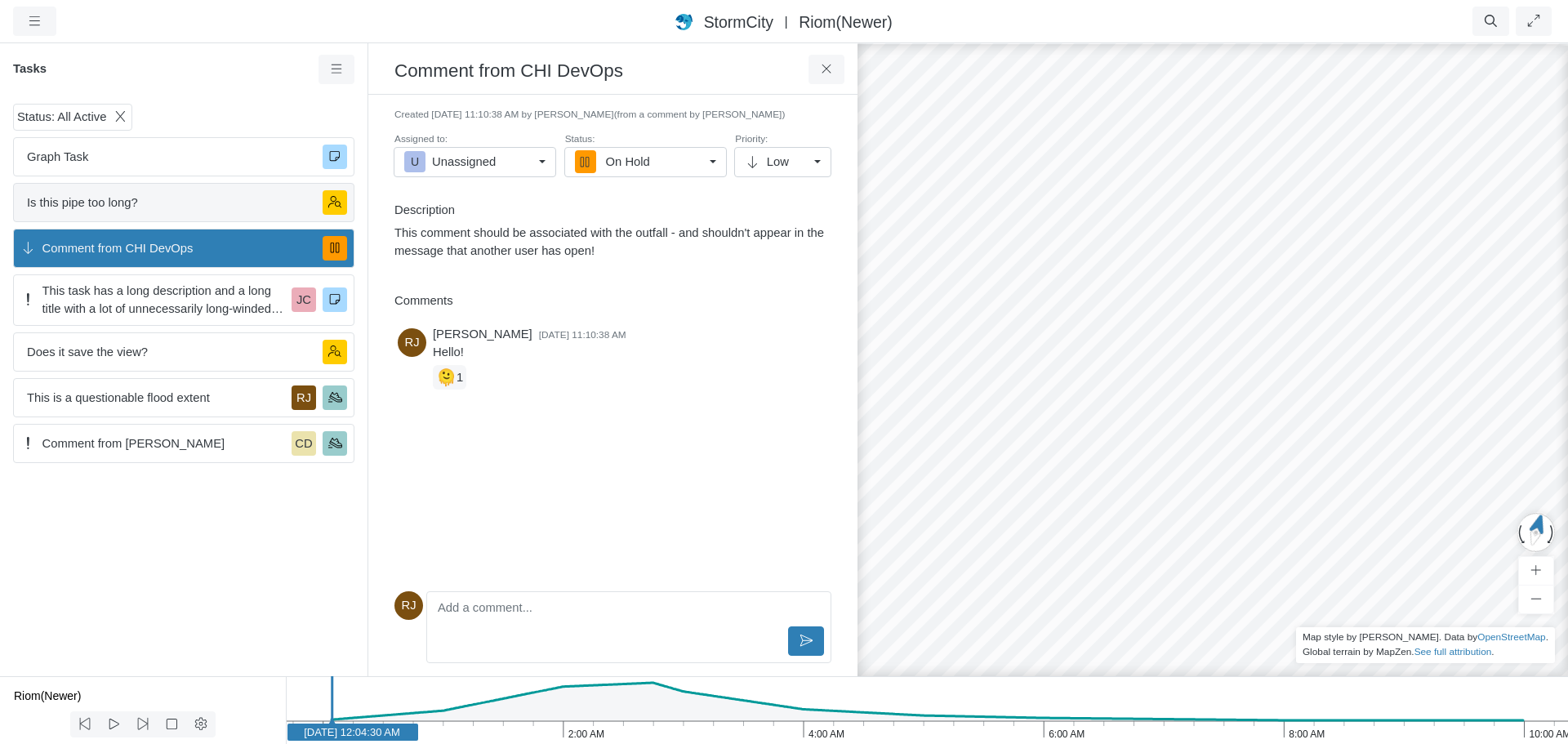
click at [217, 205] on span "Is this pipe too long?" at bounding box center [168, 202] width 282 height 18
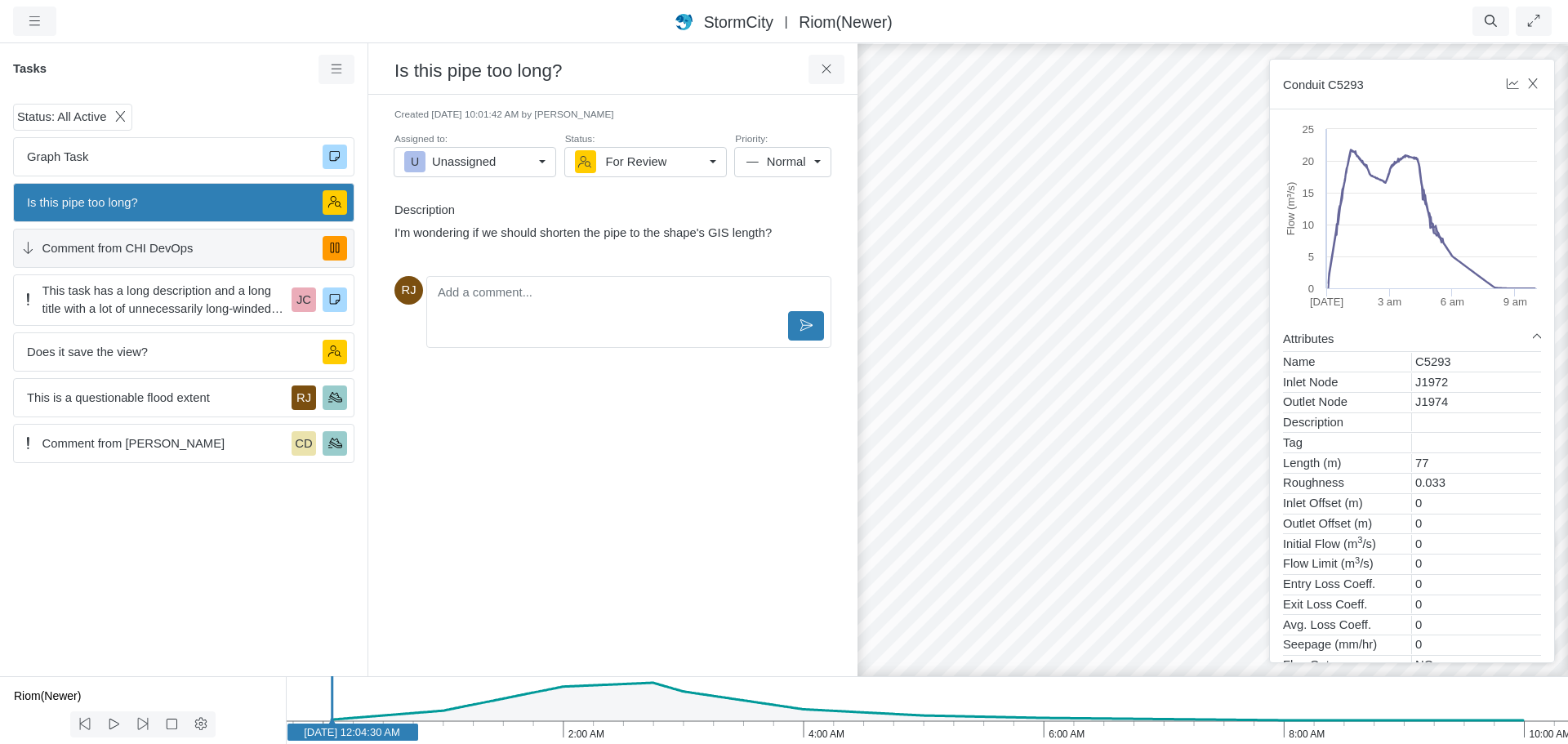
click at [203, 252] on span "Comment from CHI DevOps" at bounding box center [176, 248] width 268 height 18
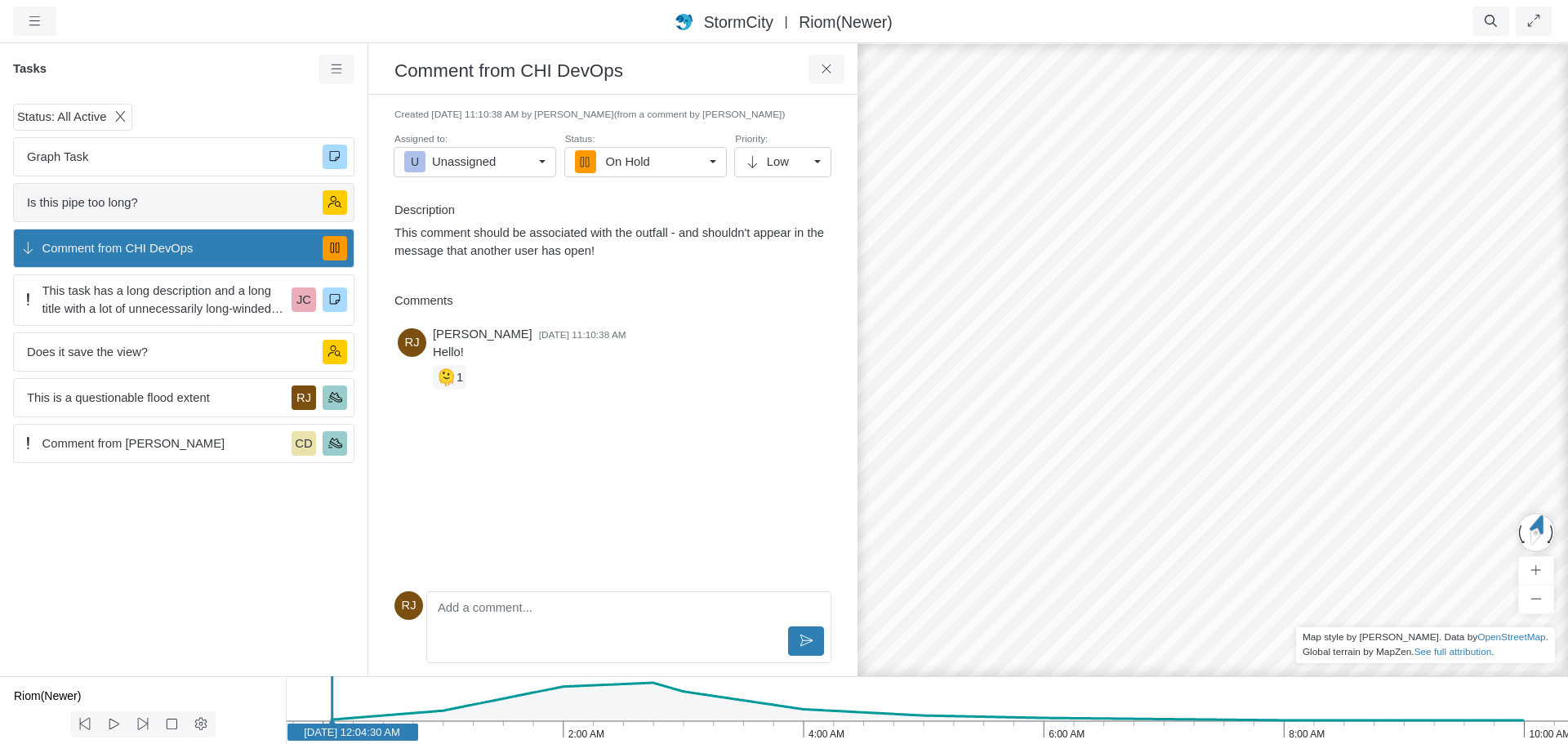
click at [206, 195] on span "Is this pipe too long?" at bounding box center [168, 202] width 282 height 18
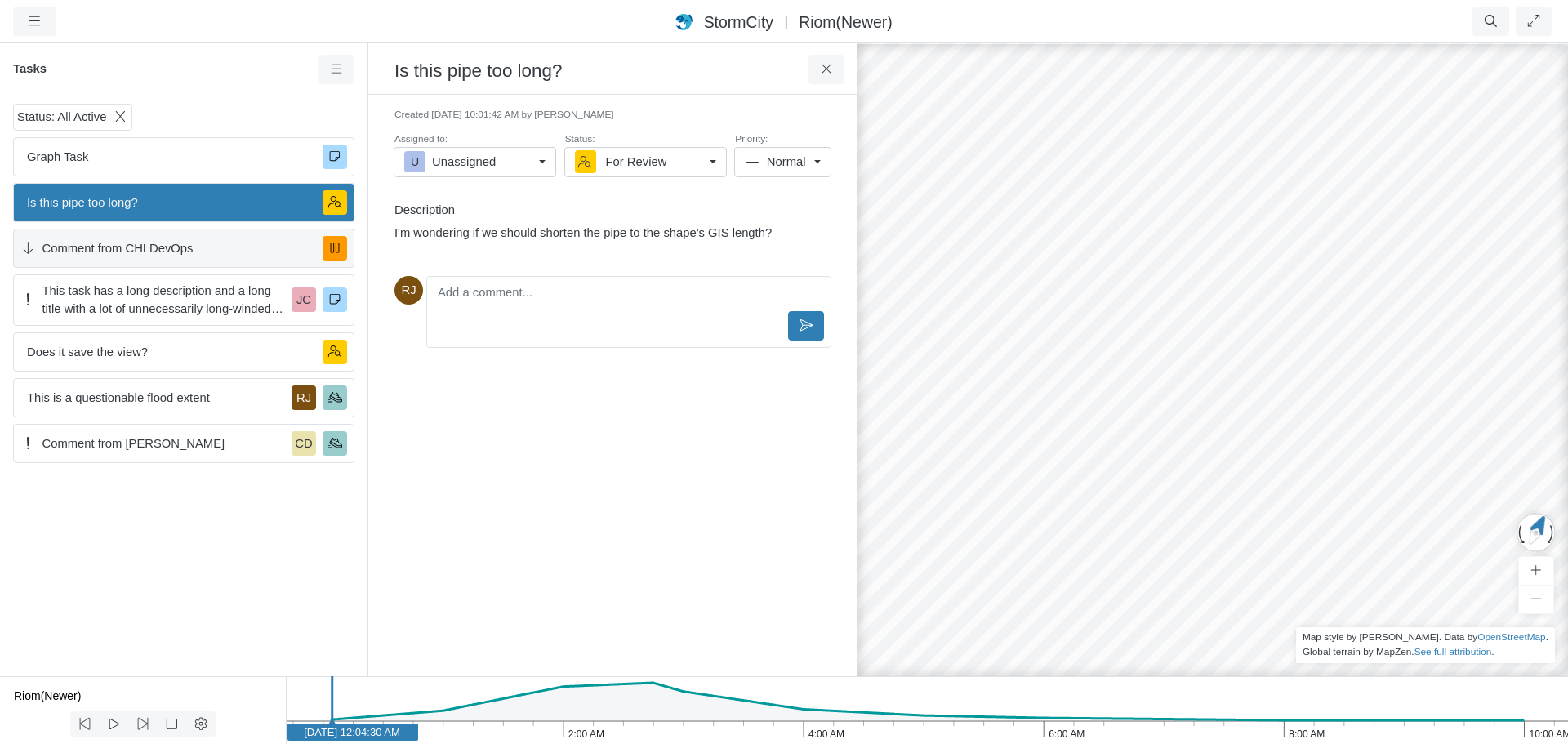
click at [197, 256] on span "Comment from CHI DevOps" at bounding box center [176, 248] width 268 height 18
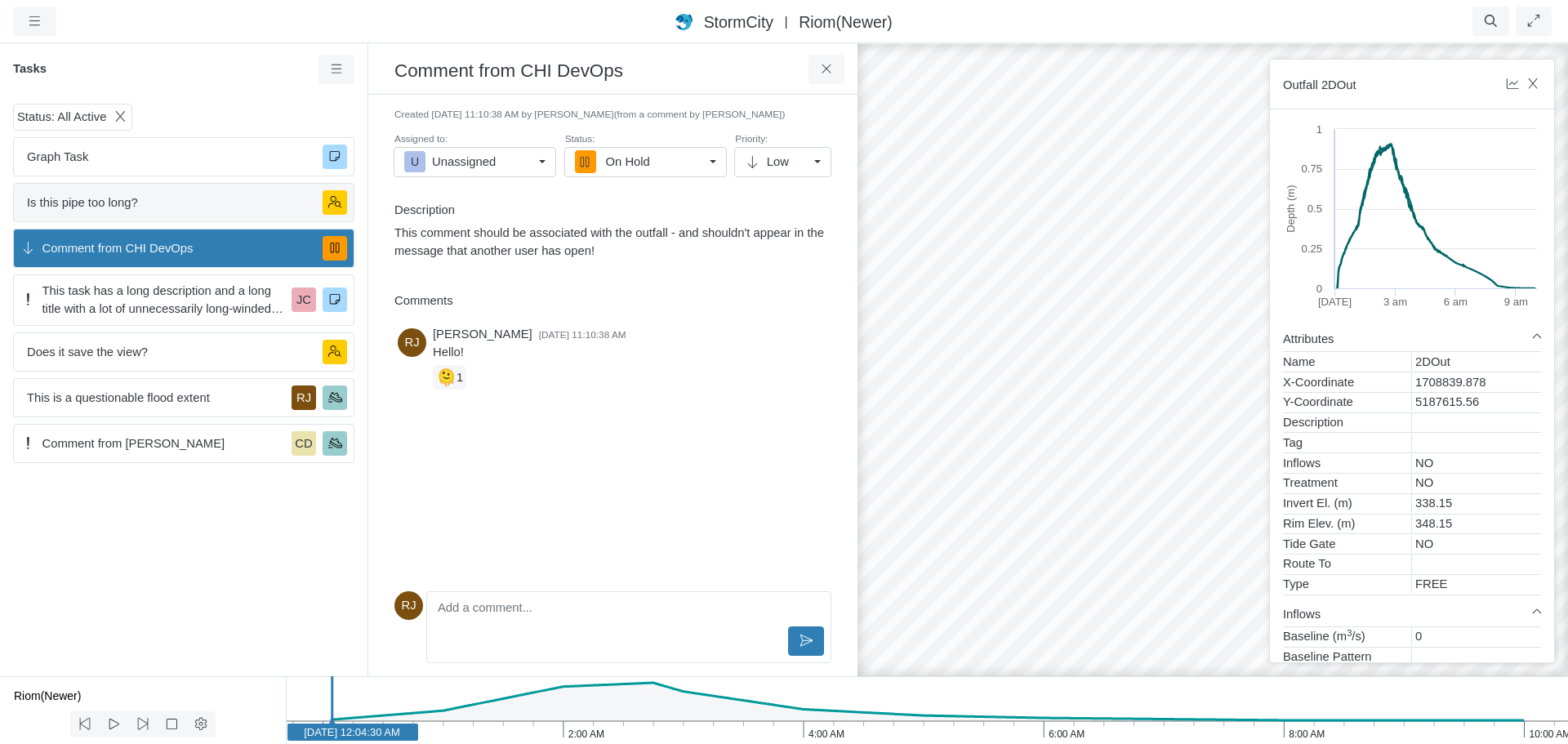
click at [208, 195] on span "Is this pipe too long?" at bounding box center [168, 202] width 282 height 18
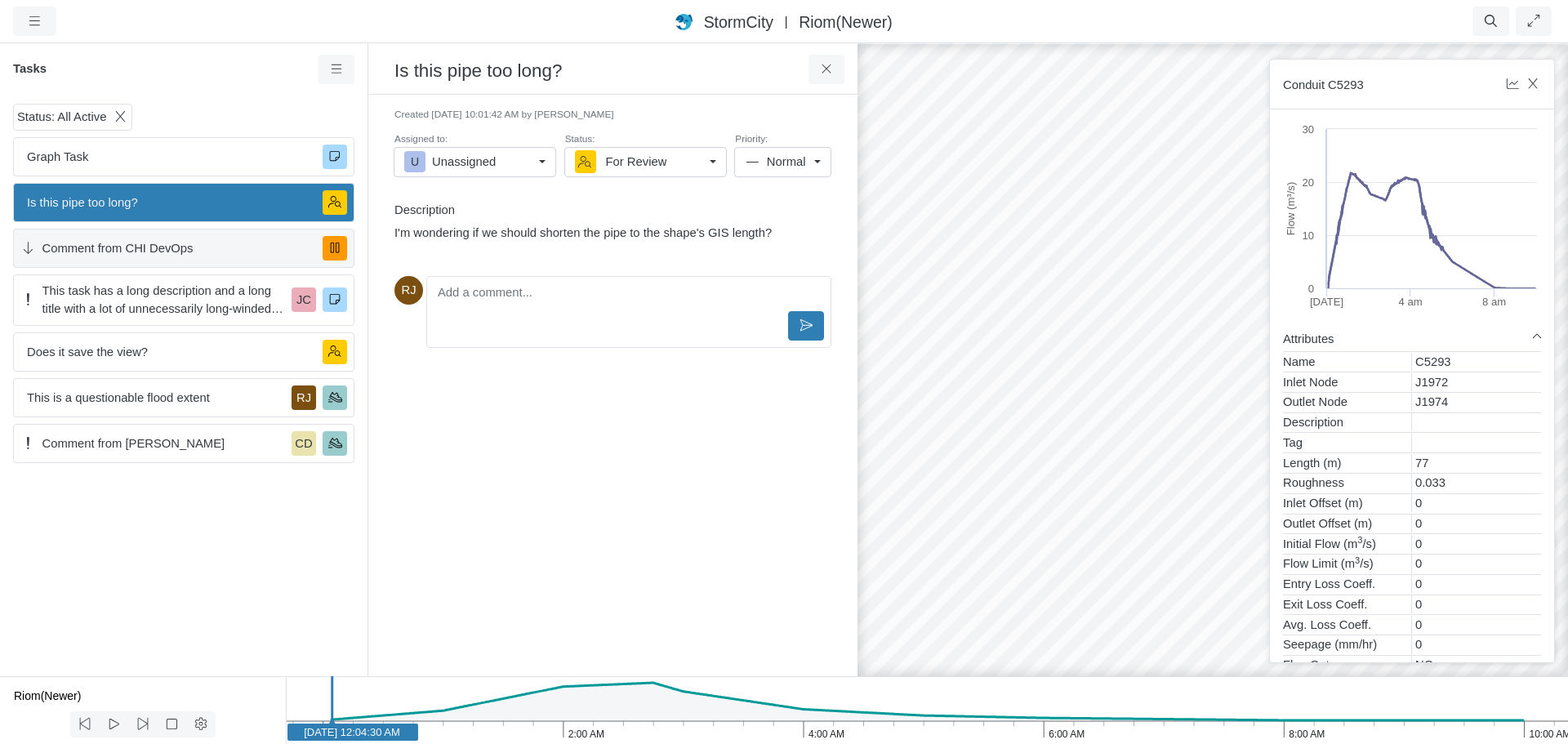
click at [198, 263] on div "Comment from CHI DevOps" at bounding box center [183, 248] width 341 height 39
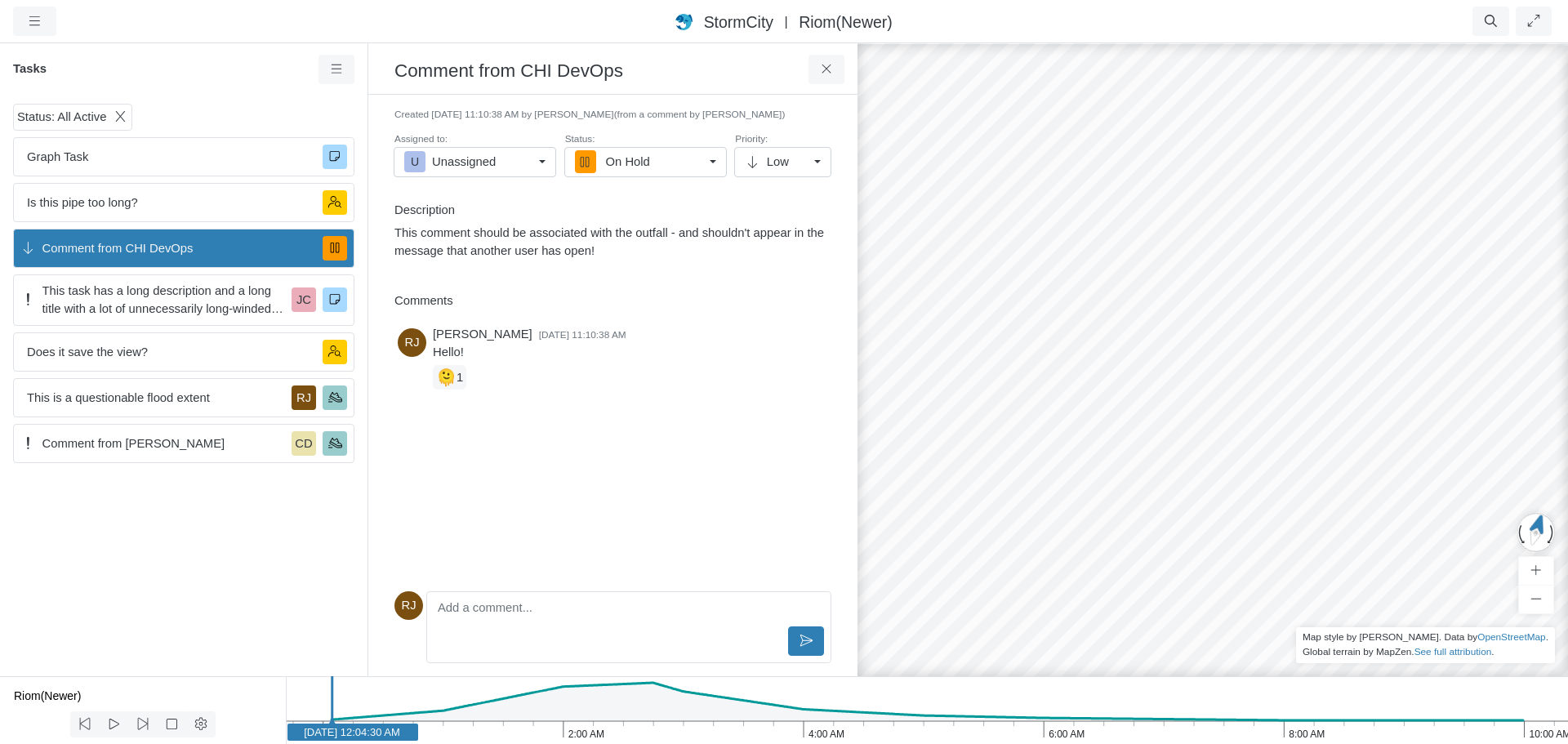
click at [590, 244] on p "This comment should be associated with the outfall - and shouldn't appear in th…" at bounding box center [609, 241] width 430 height 36
click at [726, 207] on h6 "Description" at bounding box center [613, 210] width 437 height 15
click at [835, 65] on button at bounding box center [827, 70] width 36 height 29
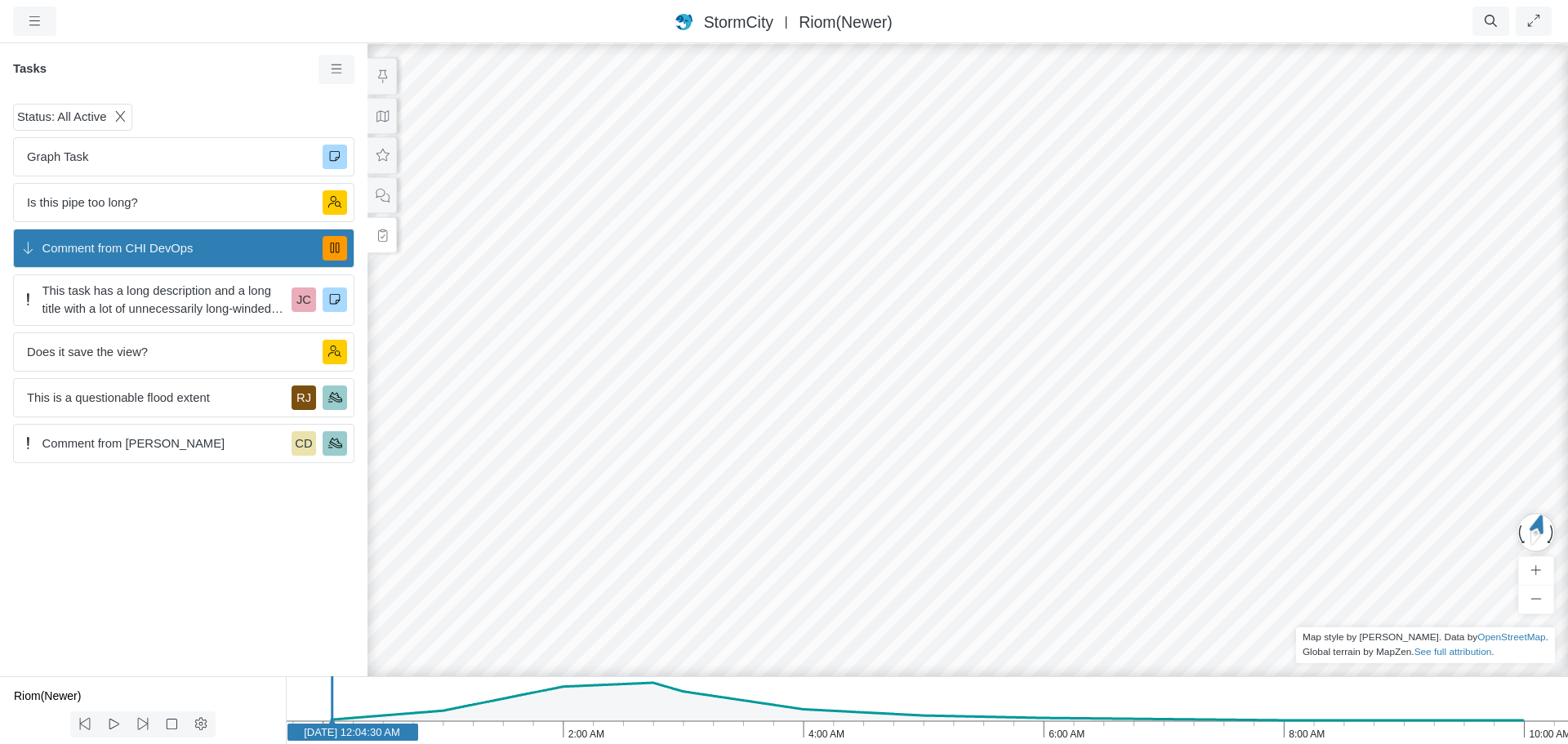
click at [627, 233] on div "CD JC [GEOGRAPHIC_DATA] JC JC [GEOGRAPHIC_DATA] [GEOGRAPHIC_DATA] [GEOGRAPHIC_D…" at bounding box center [967, 392] width 1568 height 702
